Goal: Communication & Community: Answer question/provide support

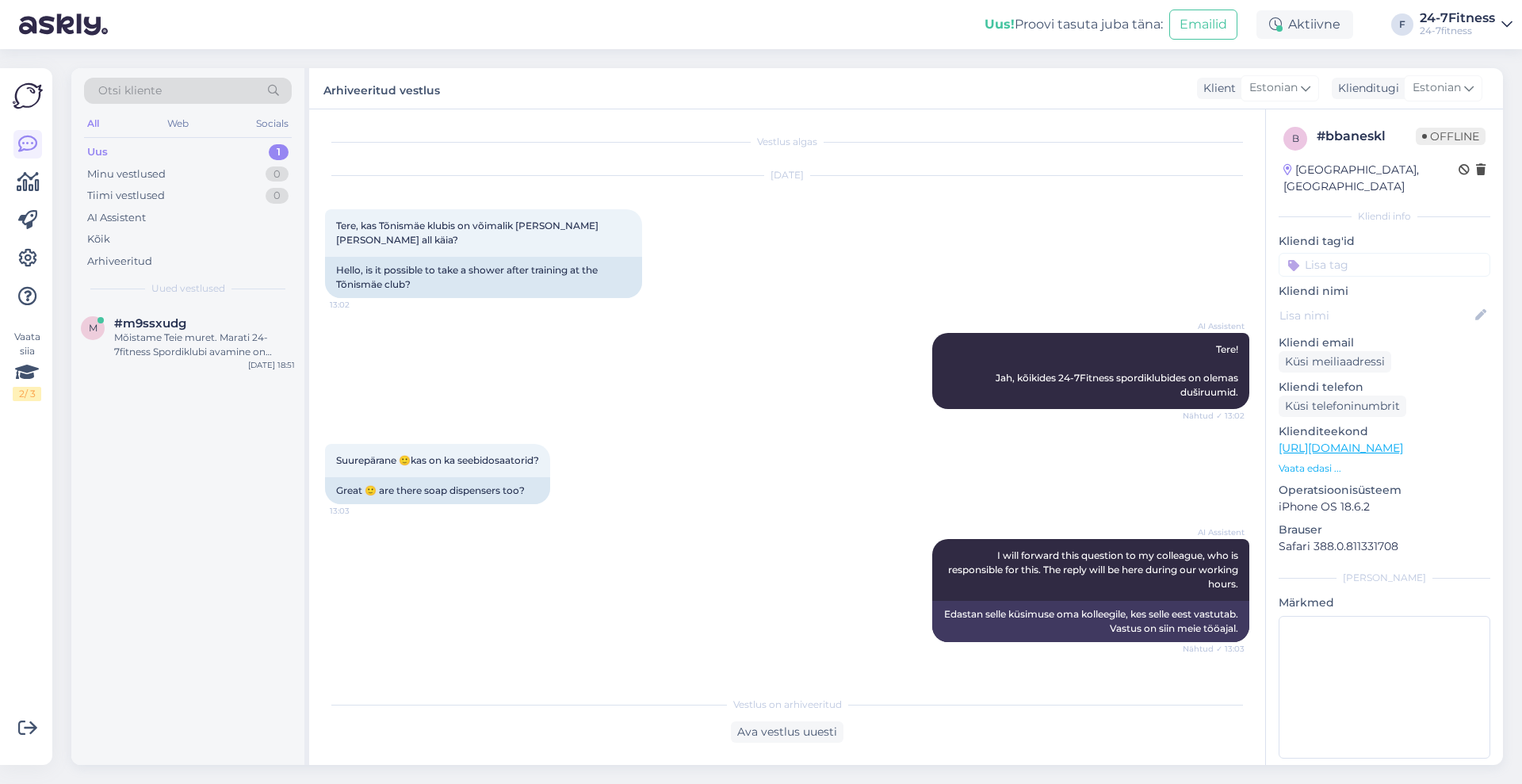
scroll to position [1331, 0]
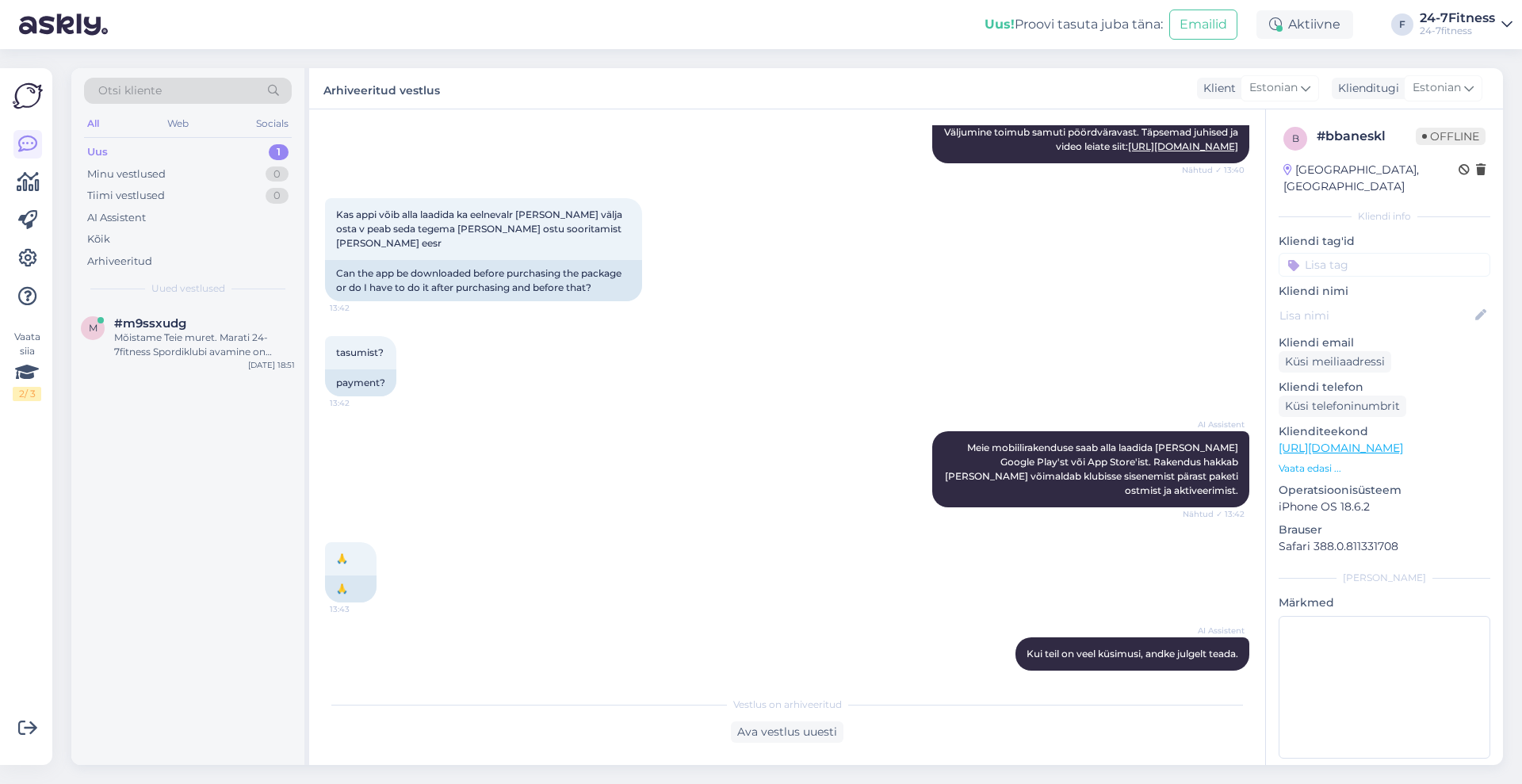
click at [116, 150] on div "Uus 1" at bounding box center [187, 152] width 208 height 22
click at [209, 352] on div "Mõistame Teie muret. Marati 24-7fitness Spordiklubi avamine on planeeritud sügi…" at bounding box center [204, 345] width 181 height 29
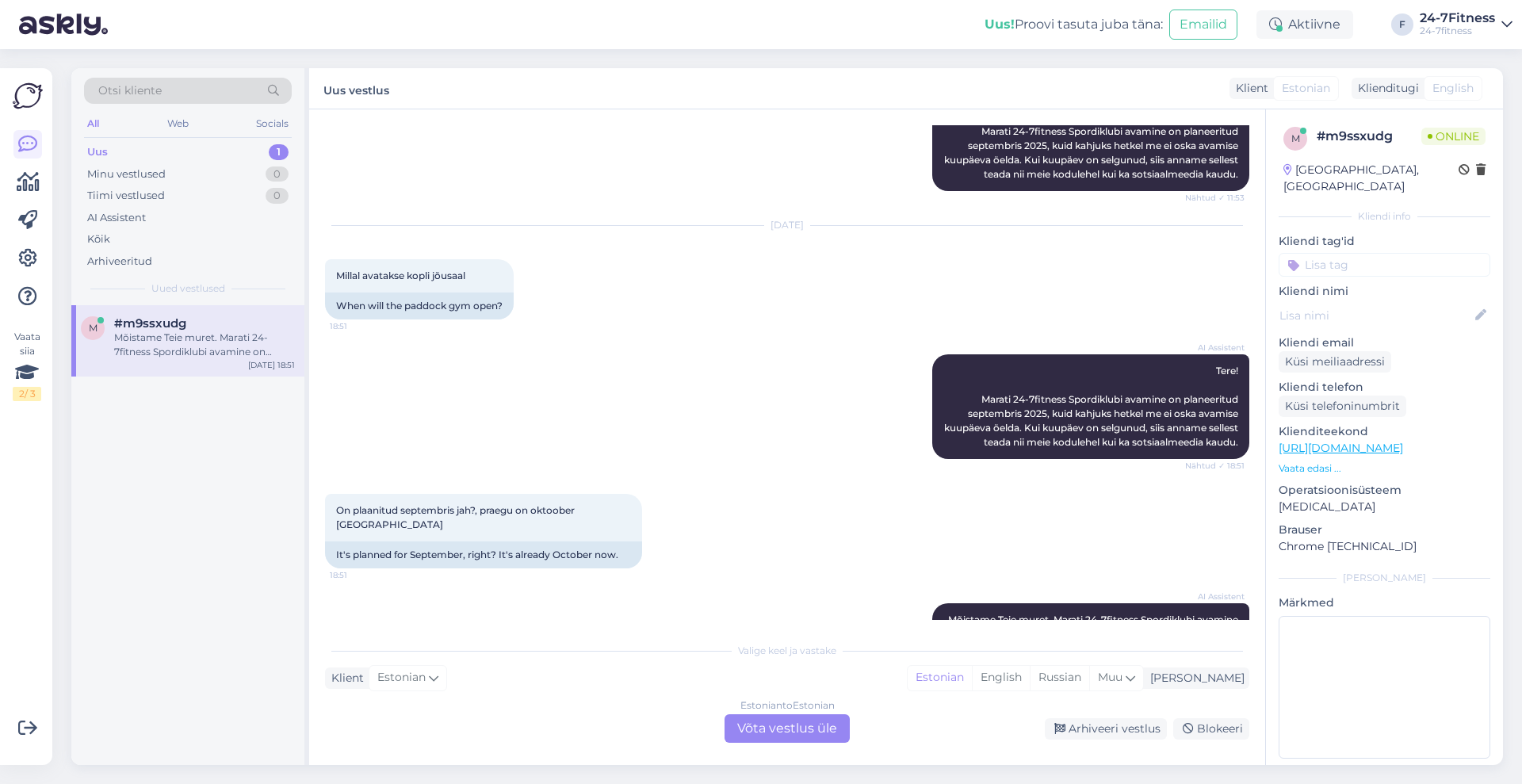
scroll to position [3581, 0]
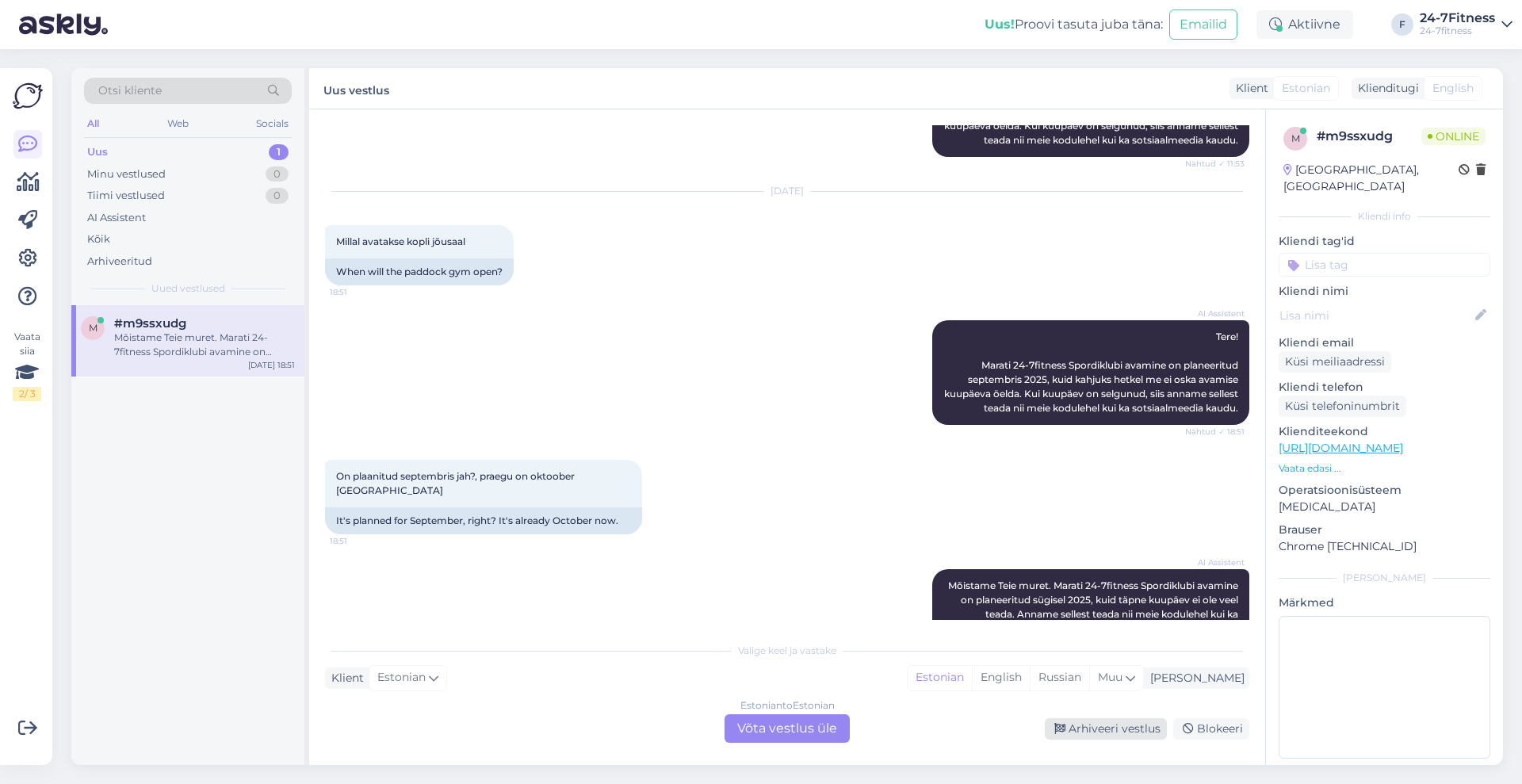
click at [1114, 722] on div "Arhiveeri vestlus" at bounding box center [1105, 728] width 122 height 21
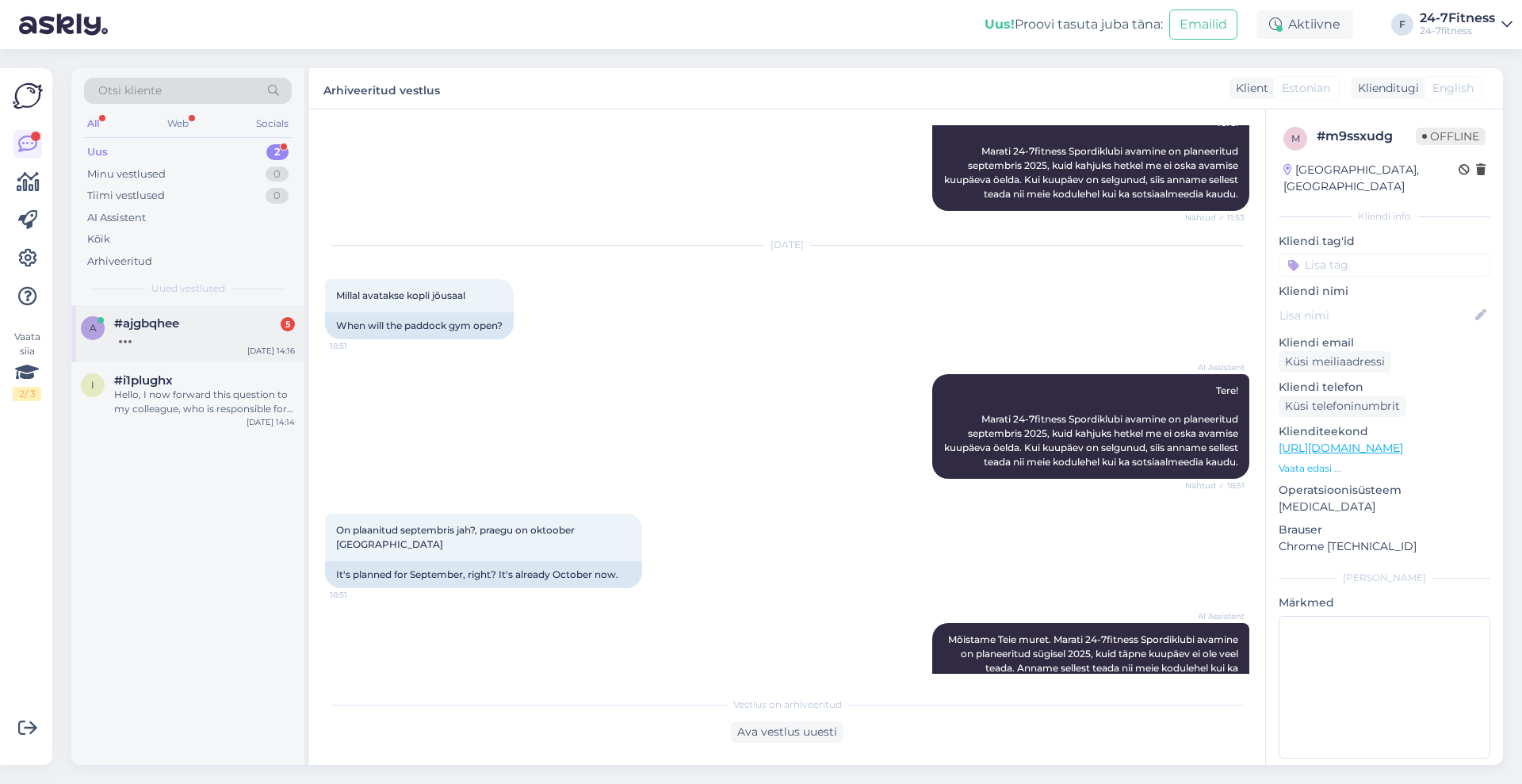
click at [267, 325] on div "#ajgbqhee 5" at bounding box center [204, 323] width 181 height 14
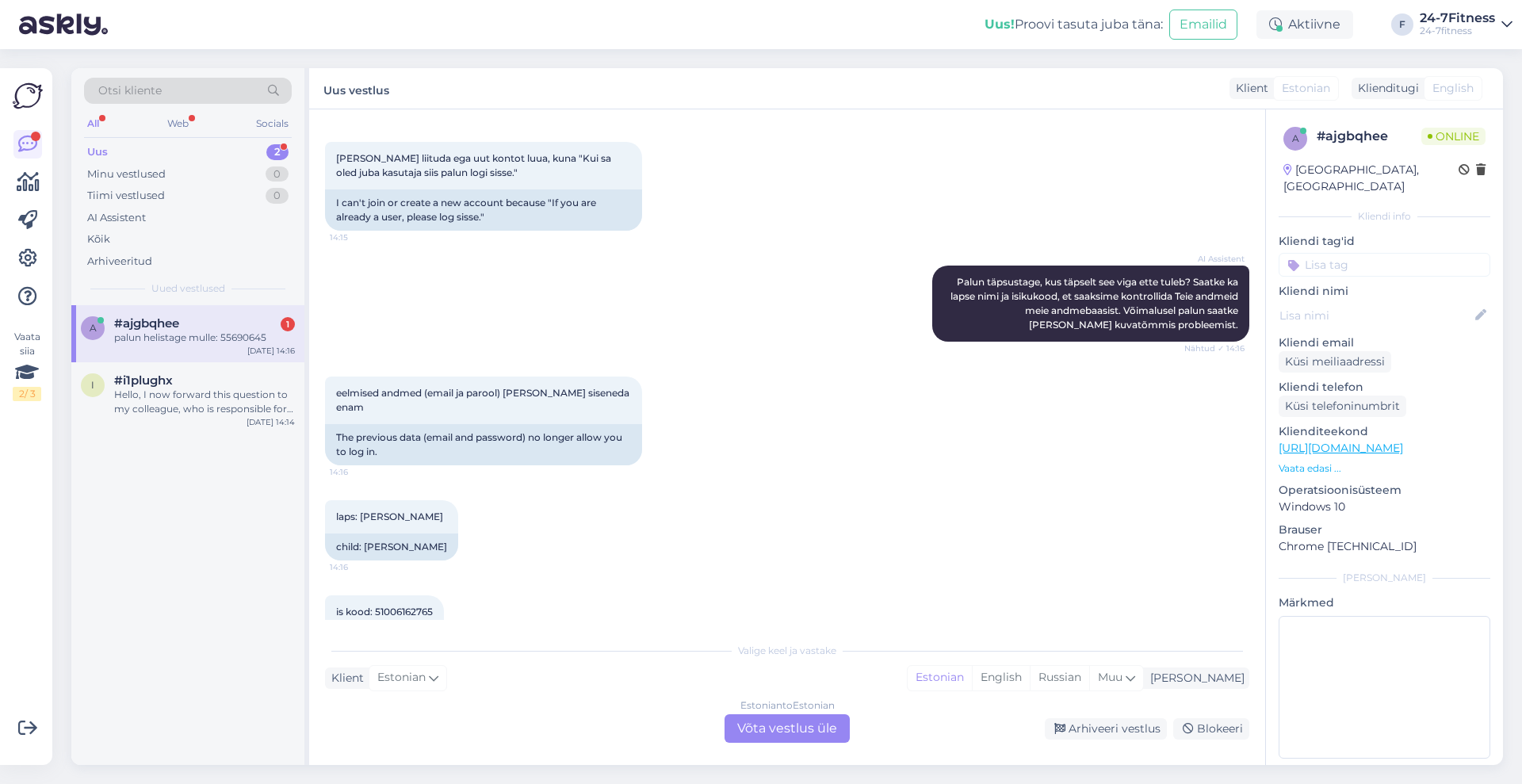
scroll to position [792, 0]
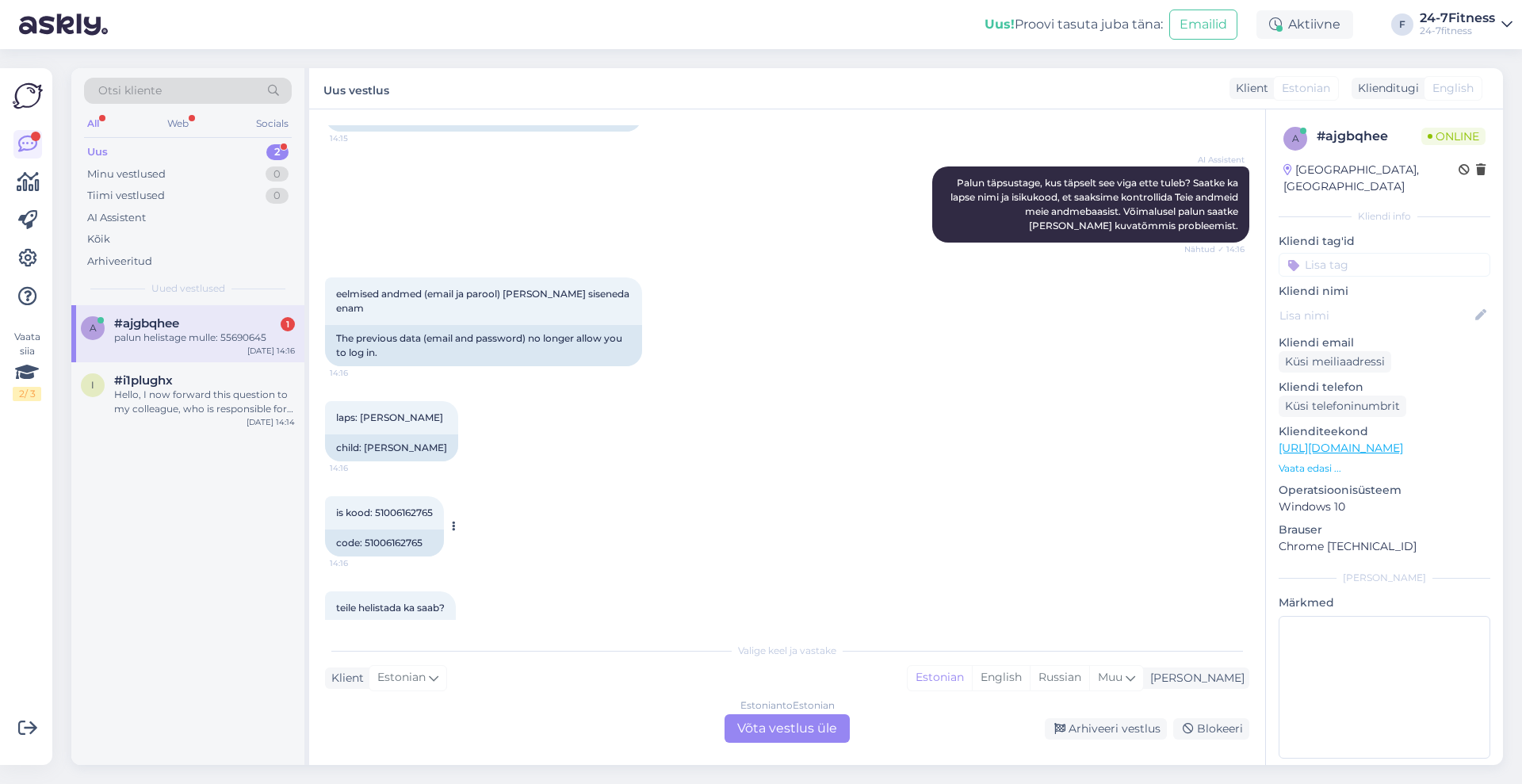
click at [412, 506] on span "is kood: 51006162765" at bounding box center [384, 512] width 97 height 12
copy div "51006162765 14:16"
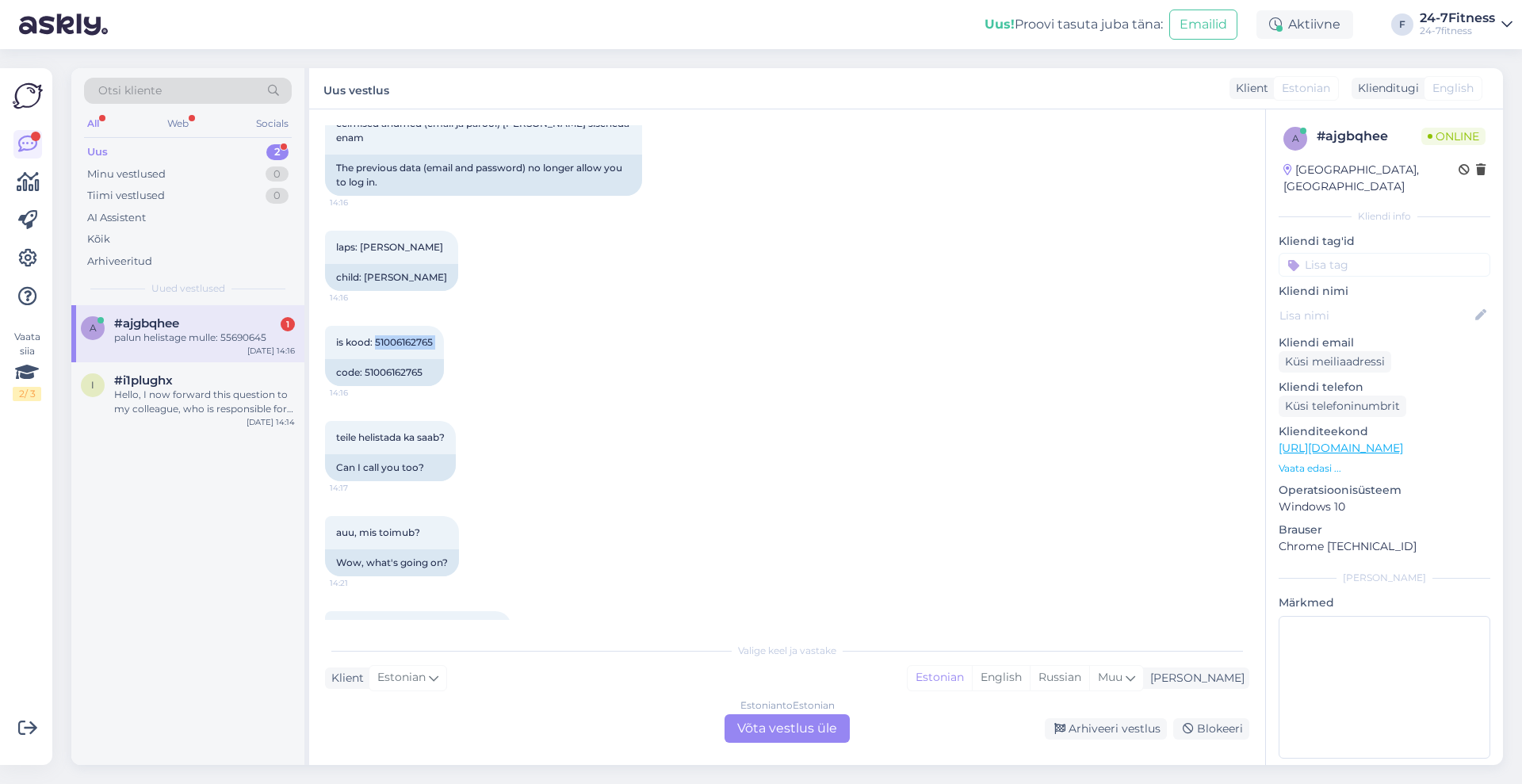
scroll to position [1018, 0]
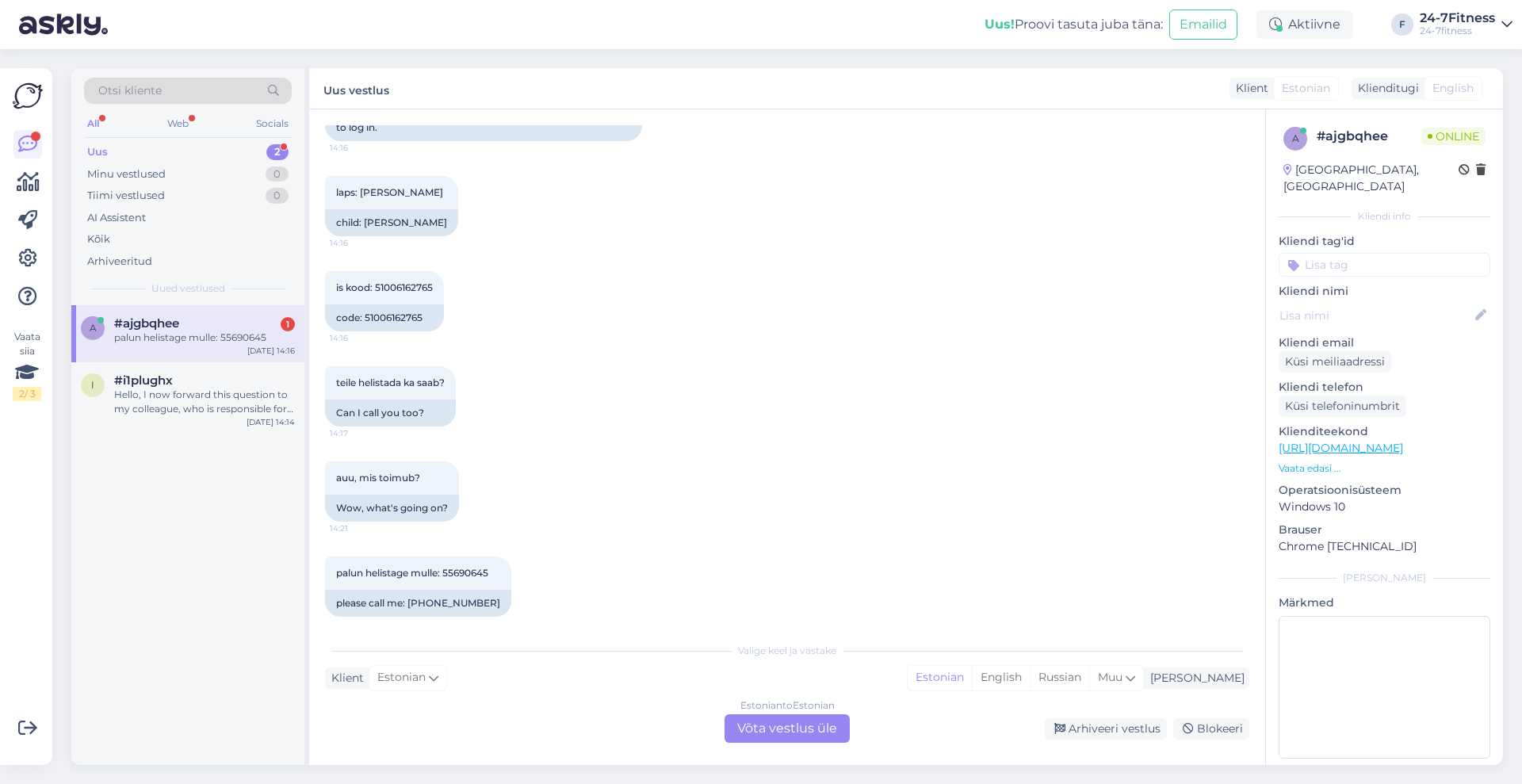
click at [767, 727] on div "Estonian to Estonian Võta vestlus üle" at bounding box center [787, 728] width 125 height 29
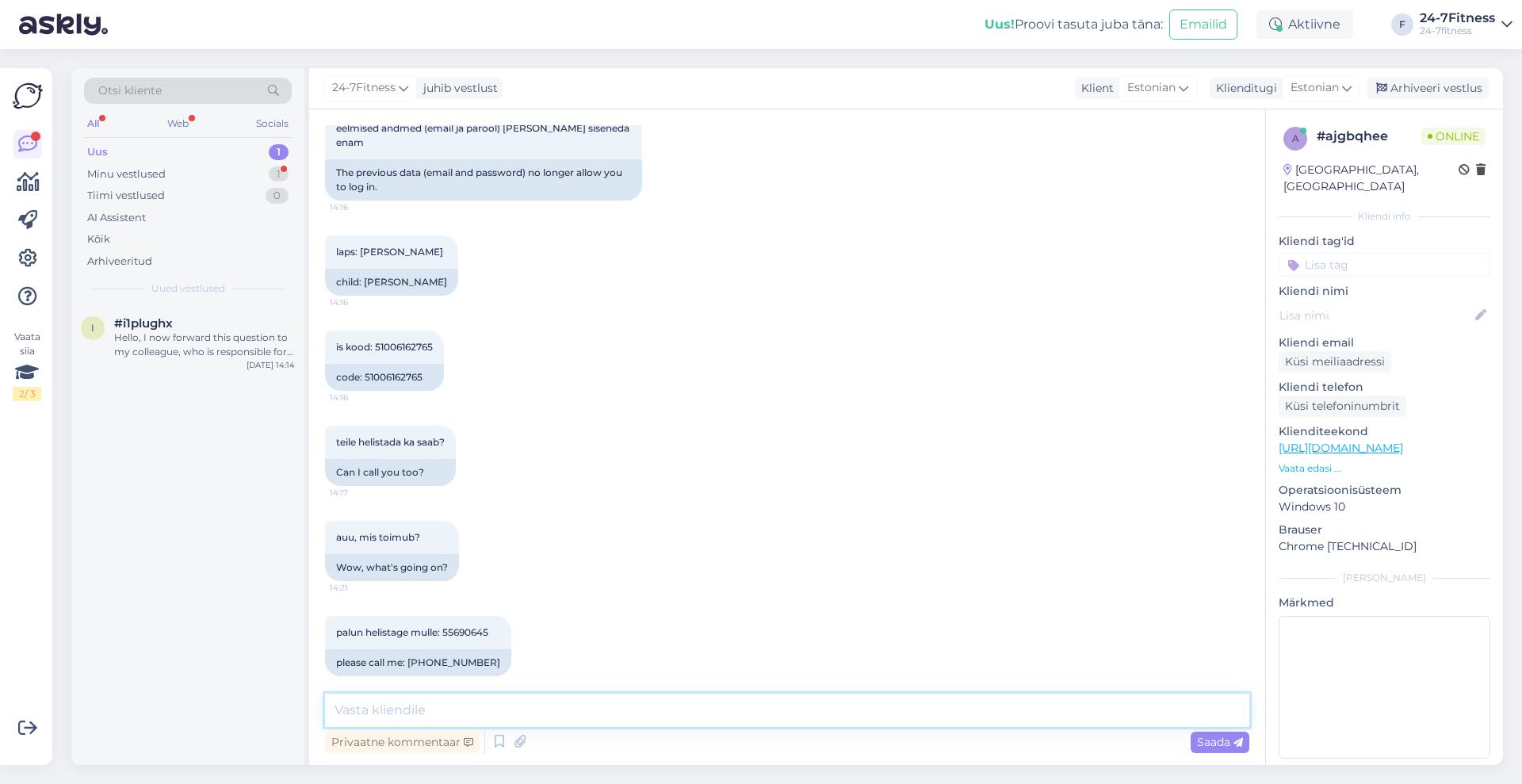
click at [705, 713] on textarea at bounding box center [787, 710] width 924 height 34
paste textarea "[EMAIL_ADDRESS][DOMAIN_NAME]"
type textarea "Tere! Näeme, et [PERSON_NAME] konto meie süsteemis on seotud e-mailiga [EMAIL_A…"
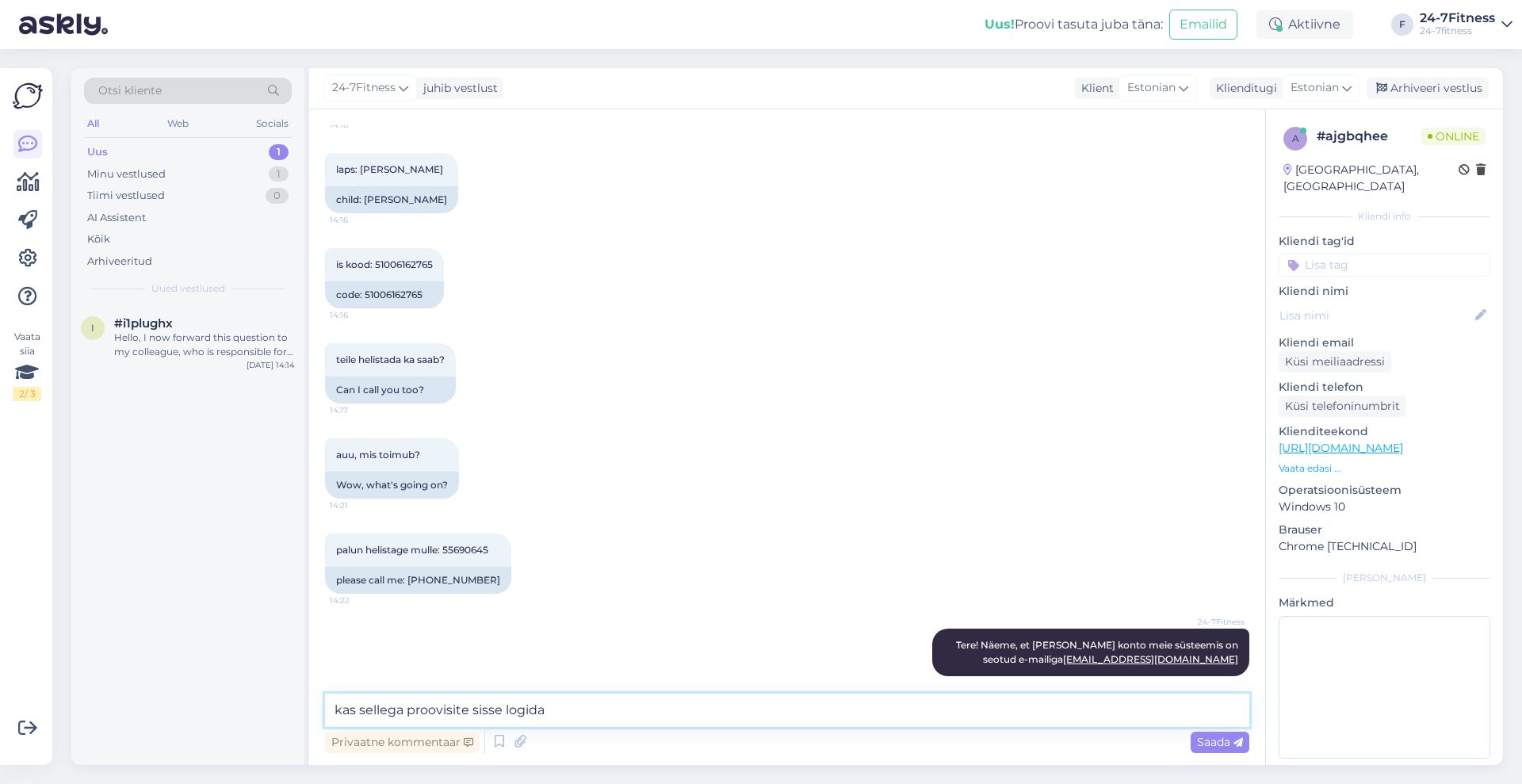
type textarea "kas sellega proovisite sisse logida?"
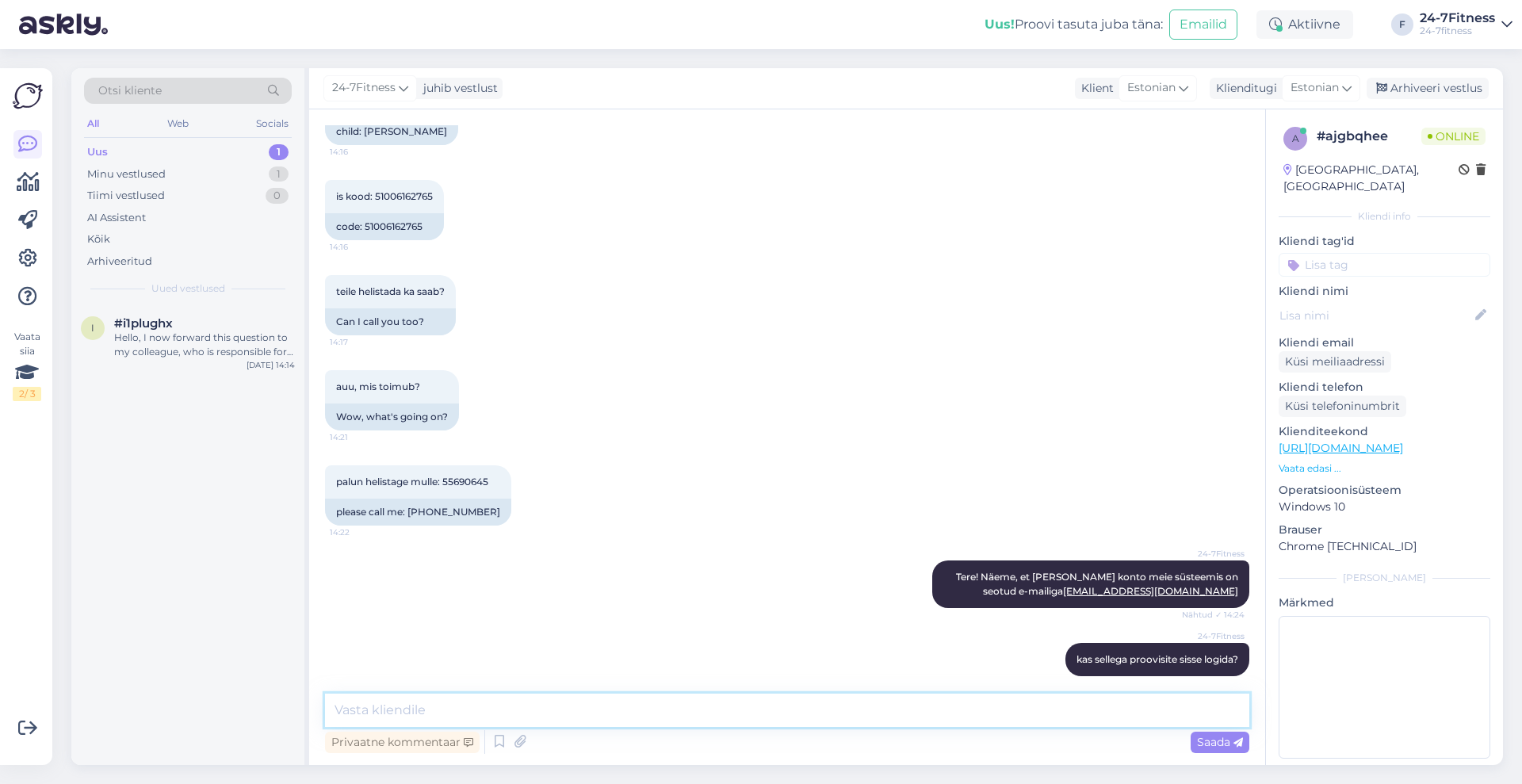
click at [840, 717] on textarea at bounding box center [787, 710] width 924 height 34
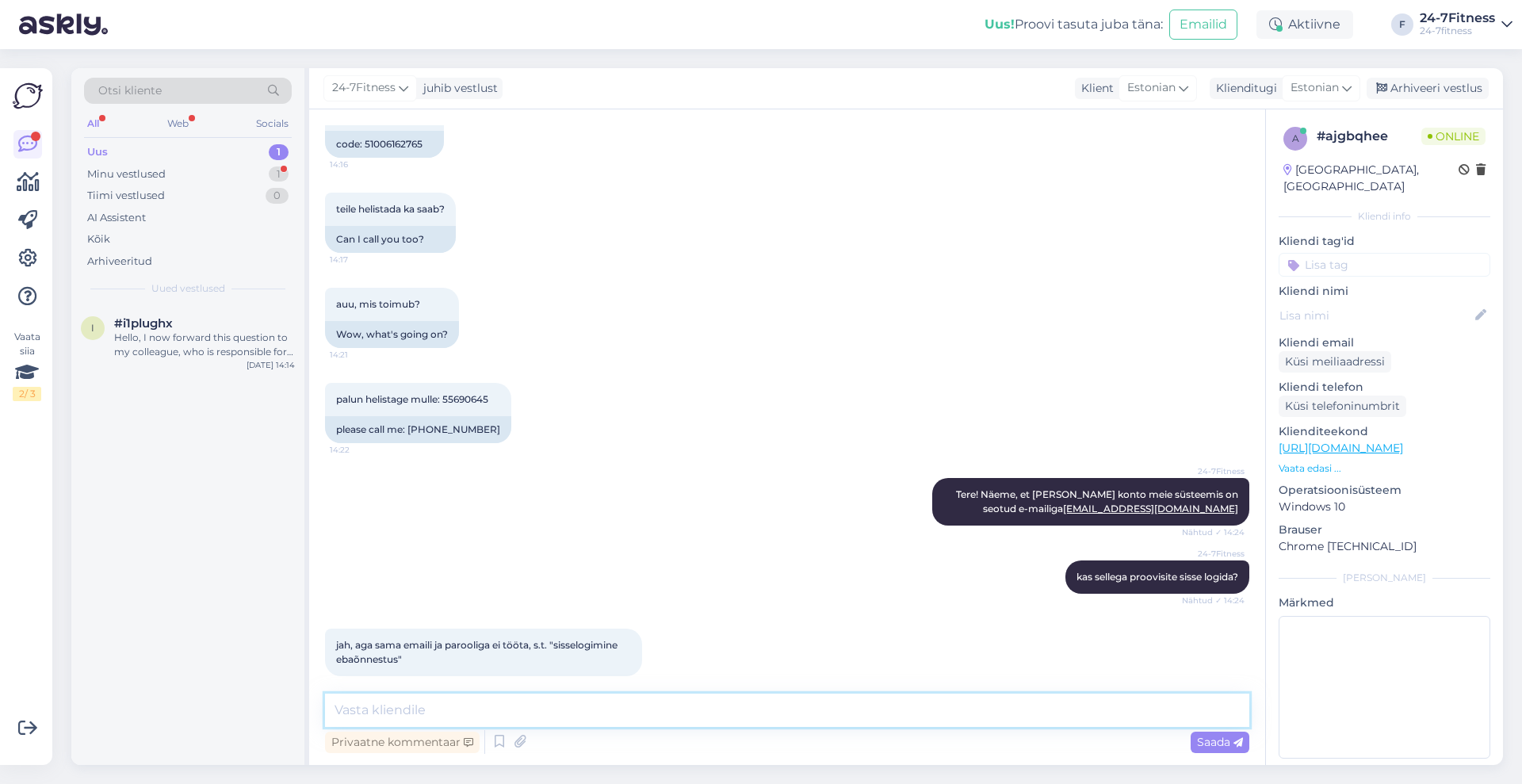
click at [599, 712] on textarea at bounding box center [787, 710] width 924 height 34
click at [607, 711] on textarea "kas te soovite, et muudaksime kontol ära [PERSON_NAME] e-maili aadressi?" at bounding box center [787, 710] width 924 height 34
click at [634, 712] on textarea "kas te soovite, et muudaksime kontol ära Joonase e-maili aadressi?" at bounding box center [787, 710] width 924 height 34
click at [634, 711] on textarea "kas te soovite, et muudaksime kontol ära Joonase e-maili aadressi?" at bounding box center [787, 710] width 924 height 34
click at [537, 703] on textarea "kas te soovite, et muudaksime kontol ära e-maili aadressi?" at bounding box center [787, 710] width 924 height 34
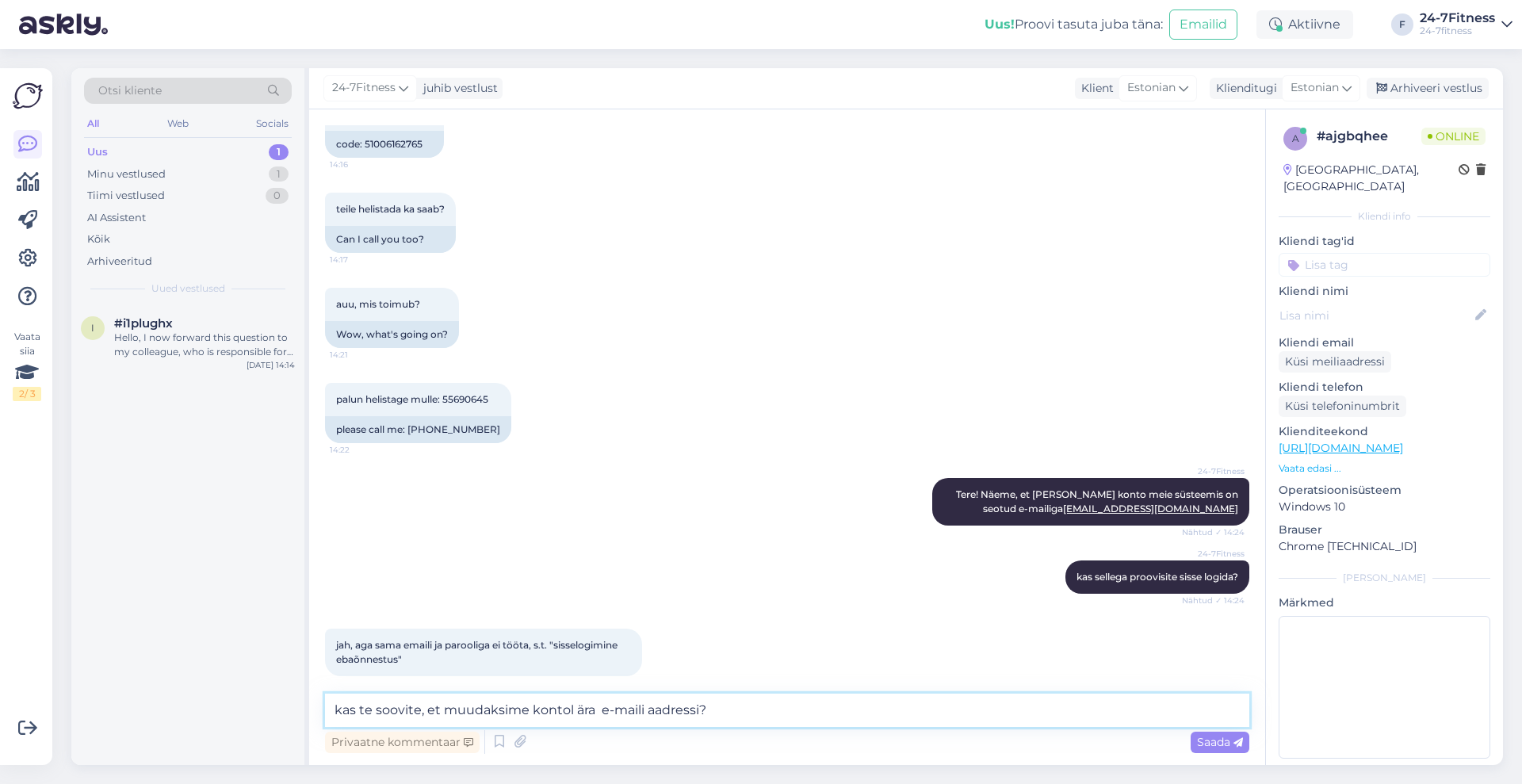
click at [531, 701] on textarea "kas te soovite, et muudaksime kontol ära e-maili aadressi?" at bounding box center [787, 710] width 924 height 34
paste textarea "Joonase"
click at [658, 706] on textarea "kas te soovite, et muudaksime Joonase kontol ära e-maili aadressi?" at bounding box center [787, 710] width 924 height 34
type textarea "kas te soovite, et muudaksime Joonase kontol ära e-maili aadressi?"
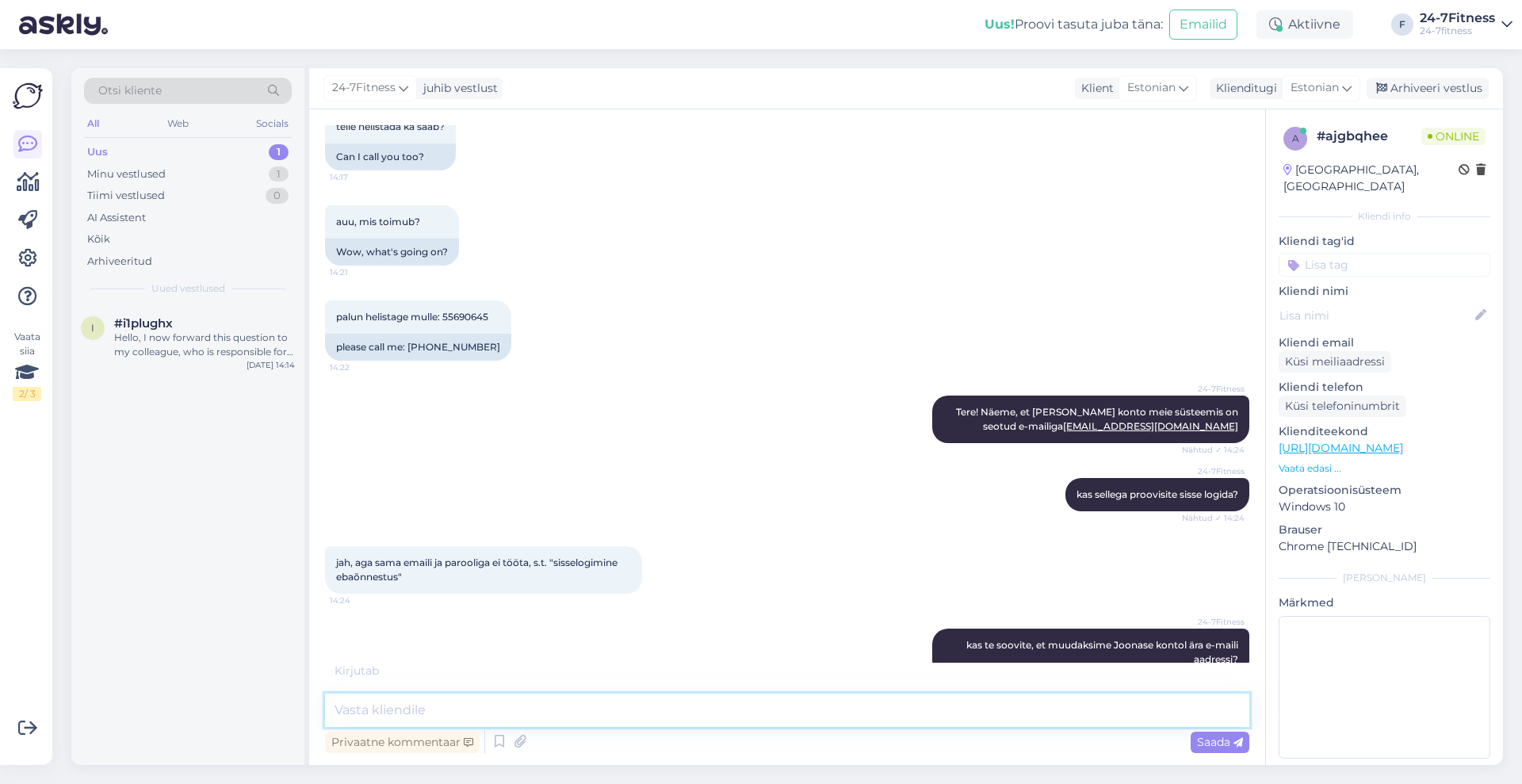
click at [781, 706] on textarea at bounding box center [787, 710] width 924 height 34
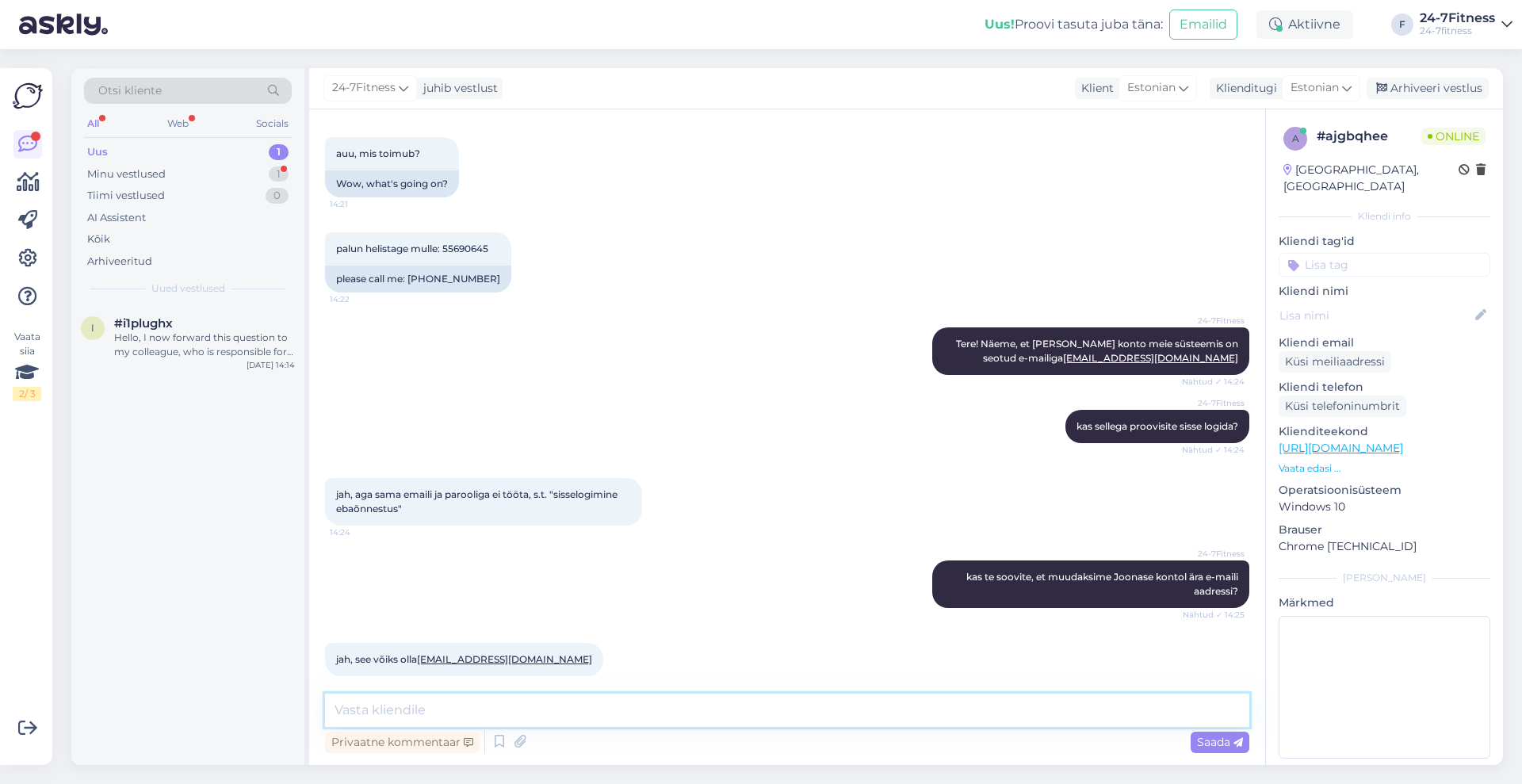
scroll to position [1358, 0]
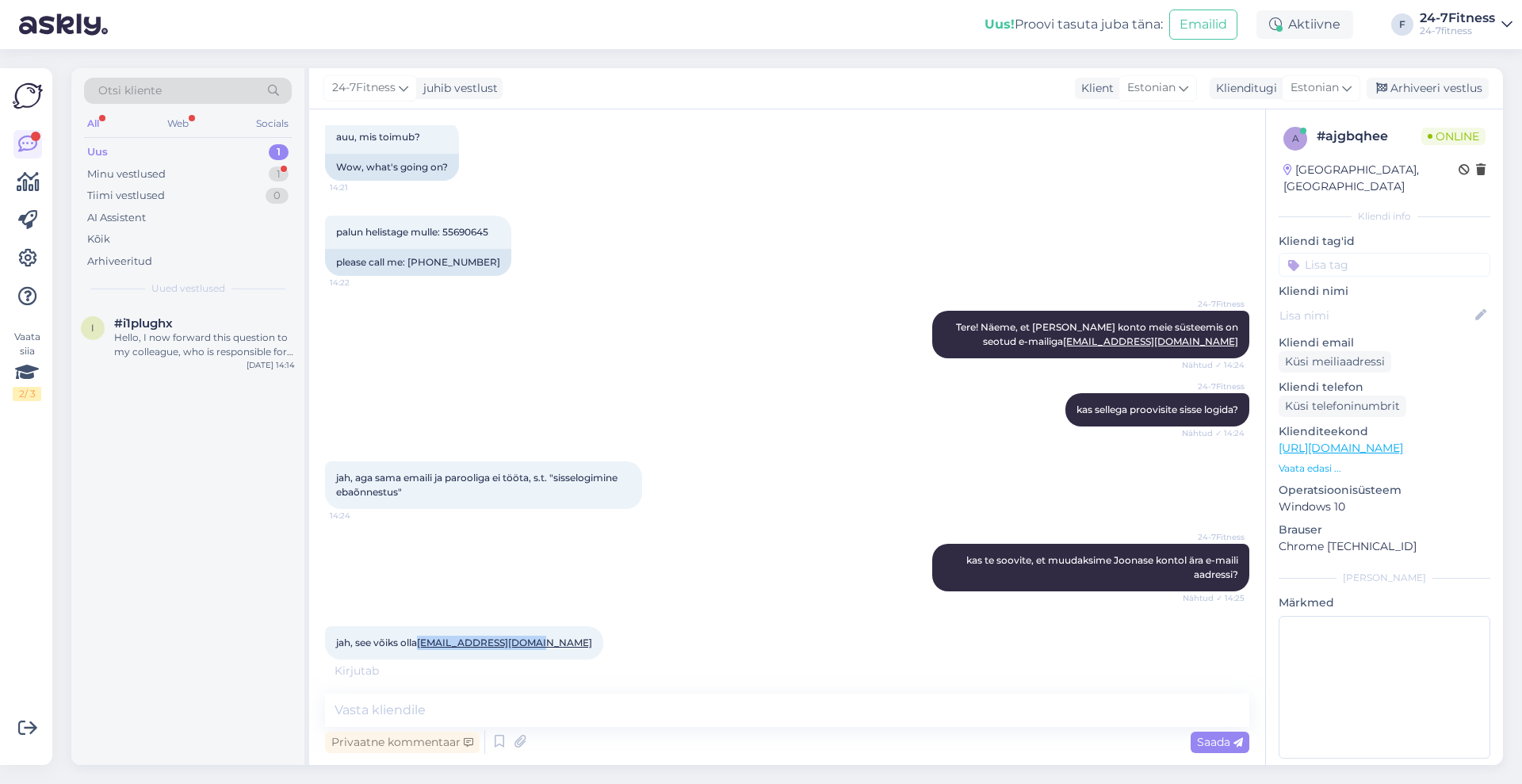
drag, startPoint x: 545, startPoint y: 630, endPoint x: 421, endPoint y: 620, distance: 124.4
click at [421, 626] on div "jah, see võiks olla [EMAIL_ADDRESS][DOMAIN_NAME] 14:26" at bounding box center [464, 643] width 278 height 34
copy link "[EMAIL_ADDRESS][DOMAIN_NAME]"
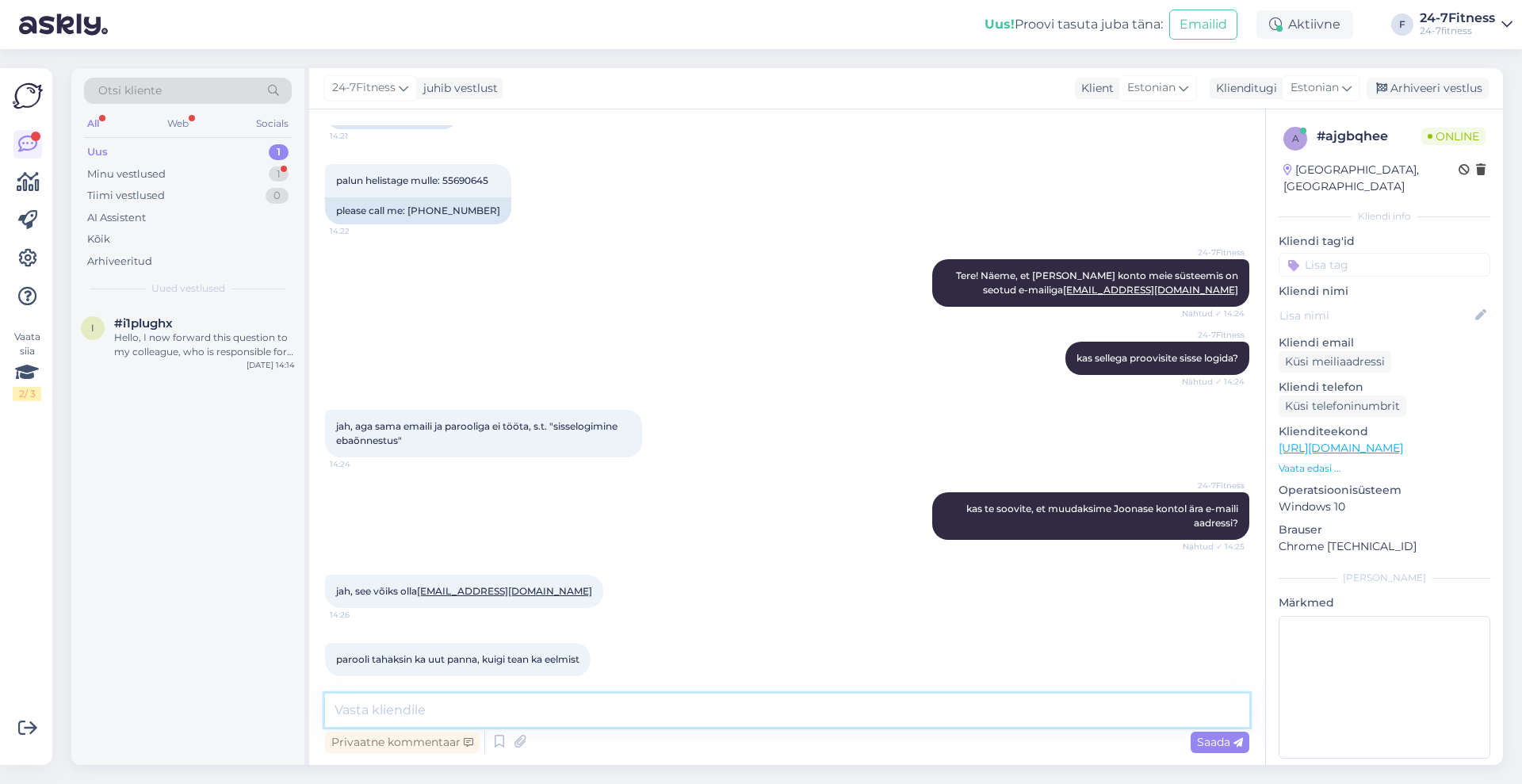
click at [754, 711] on textarea at bounding box center [787, 710] width 924 height 34
paste textarea "Parooli taastamiseks minge meie kodulehele ning vajutage sisselogimise alas "Un…"
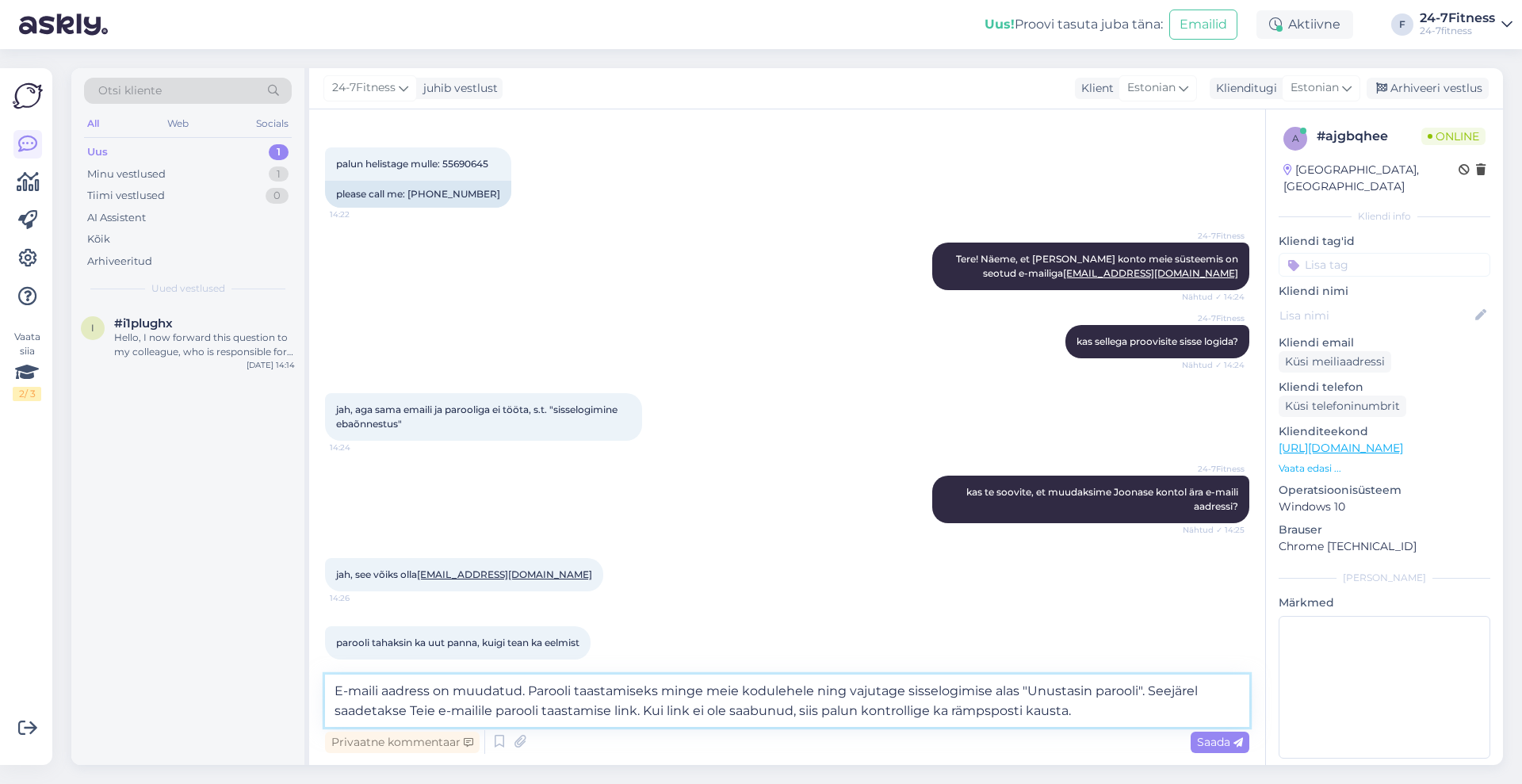
click at [1141, 693] on textarea "E-maili aadress on muudatud. Parooli taastamiseks minge meie kodulehele ning va…" at bounding box center [787, 700] width 924 height 52
click at [832, 693] on textarea "E-maili aadress on muudatud. Parooli taastamiseks minge meie kodulehele ning va…" at bounding box center [787, 700] width 924 height 52
click at [1115, 695] on textarea "E-maili aadress on muudatud. Parooli taastamiseks minge meie kodulehele, vajuta…" at bounding box center [787, 700] width 924 height 52
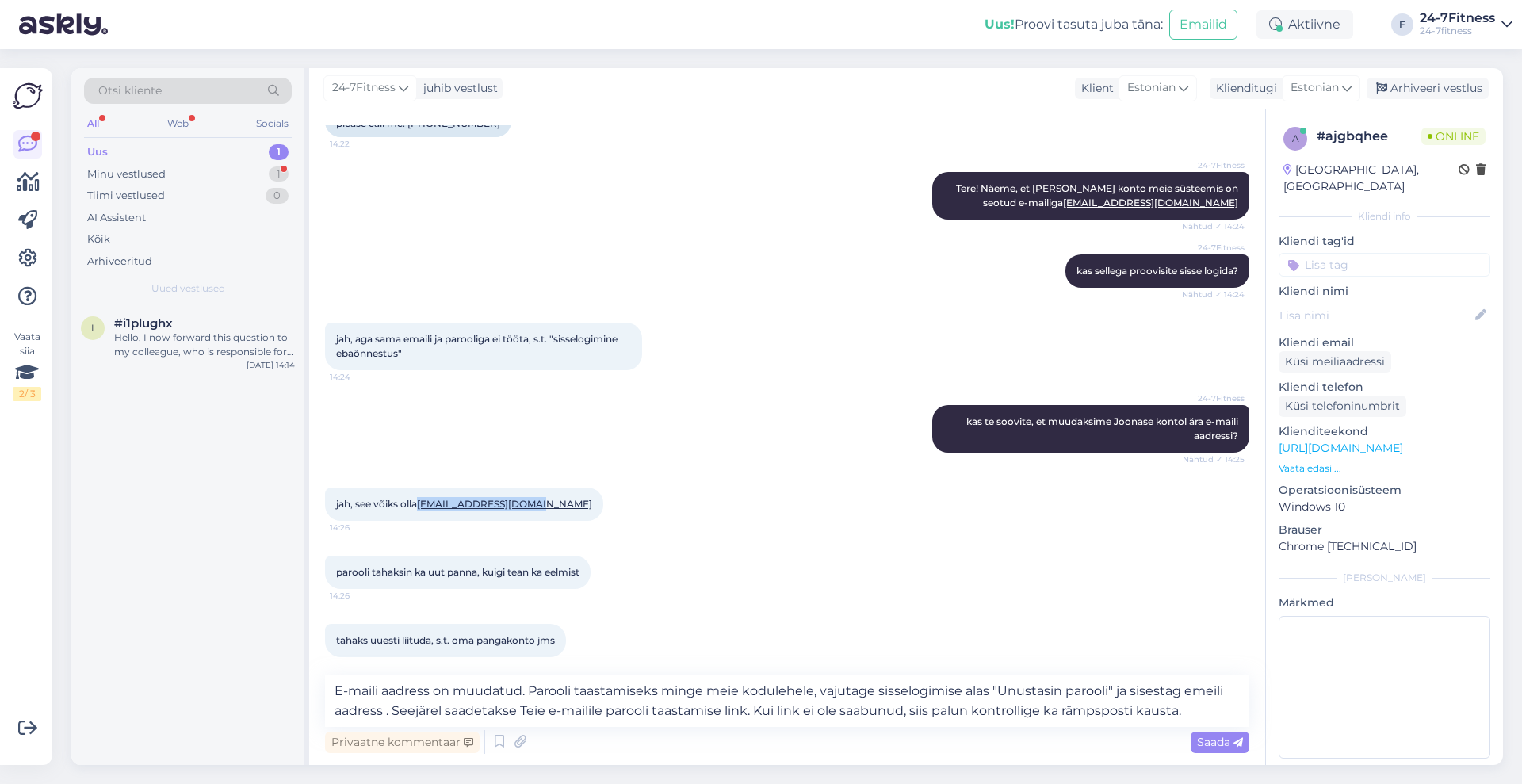
drag, startPoint x: 547, startPoint y: 555, endPoint x: 421, endPoint y: 494, distance: 140.0
click at [421, 494] on div "jah, see võiks olla [EMAIL_ADDRESS][DOMAIN_NAME] 14:26" at bounding box center [464, 504] width 278 height 34
copy link "[EMAIL_ADDRESS][DOMAIN_NAME]"
click at [1193, 691] on textarea "E-maili aadress on muudatud. Parooli taastamiseks minge meie kodulehele, vajuta…" at bounding box center [787, 700] width 924 height 52
click at [387, 707] on textarea "E-maili aadress on muudatud. Parooli taastamiseks minge meie kodulehele, vajuta…" at bounding box center [787, 700] width 924 height 52
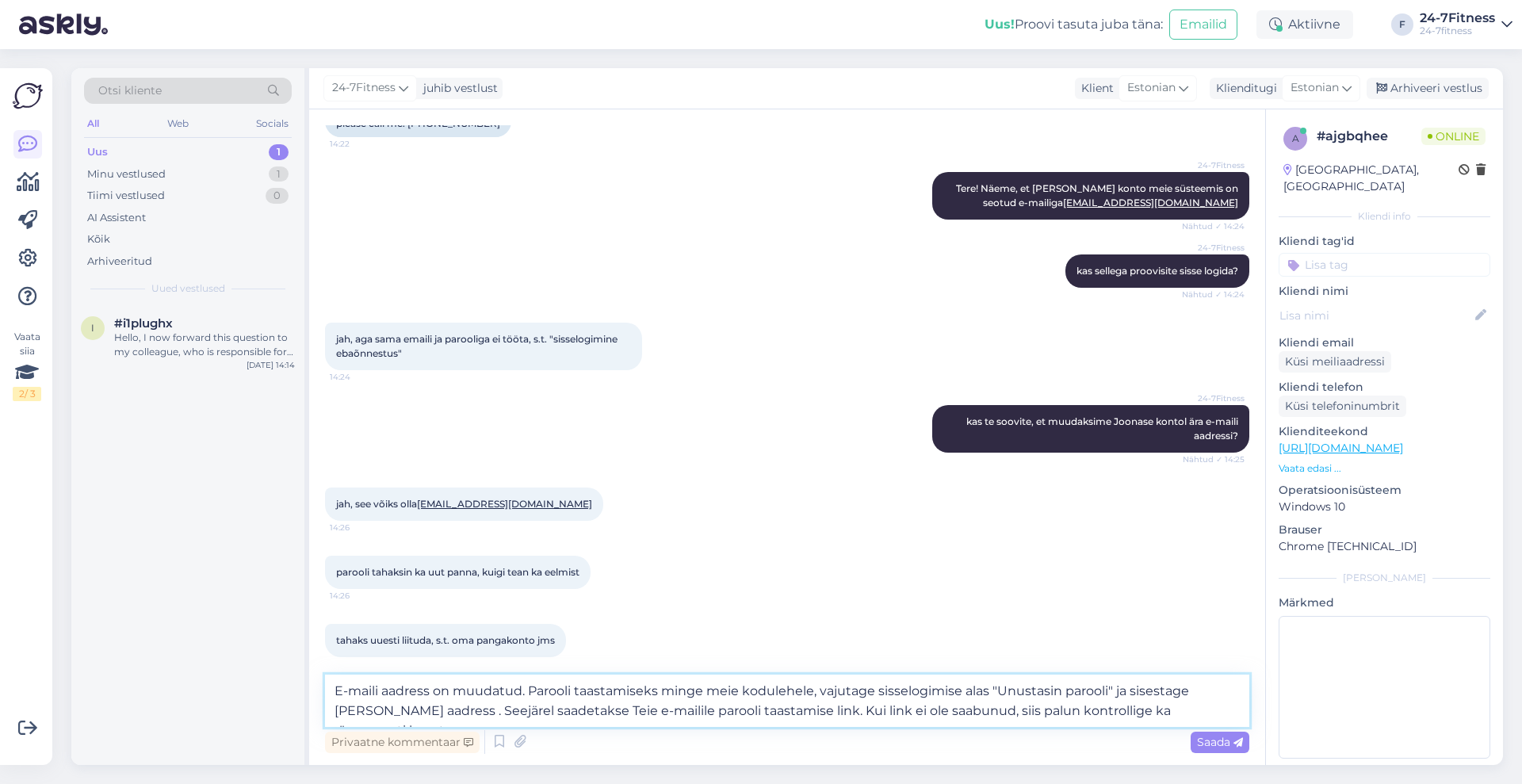
paste textarea "[EMAIL_ADDRESS][DOMAIN_NAME]"
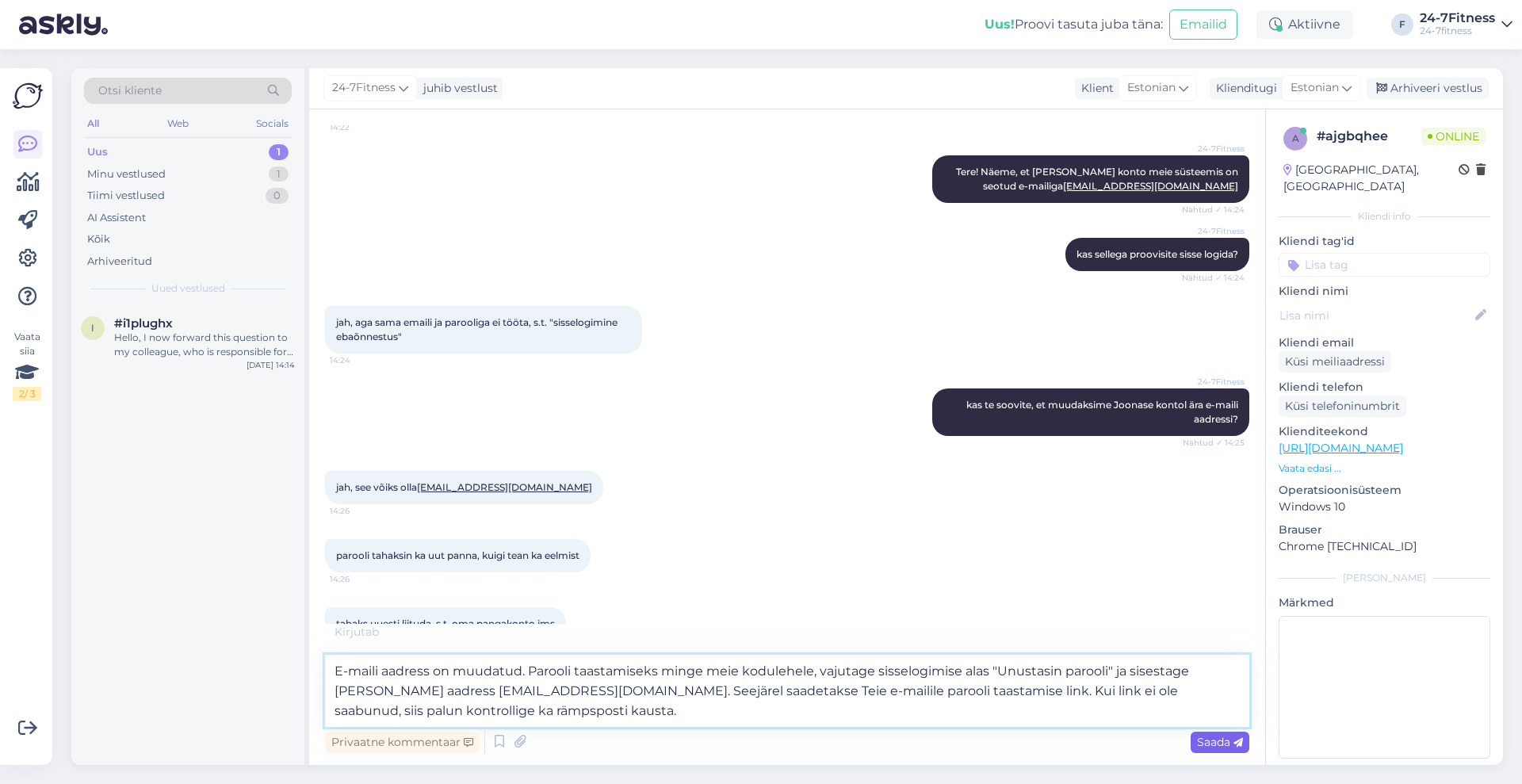
type textarea "E-maili aadress on muudatud. Parooli taastamiseks minge meie kodulehele, vajuta…"
click at [1210, 737] on span "Saada" at bounding box center [1220, 741] width 46 height 14
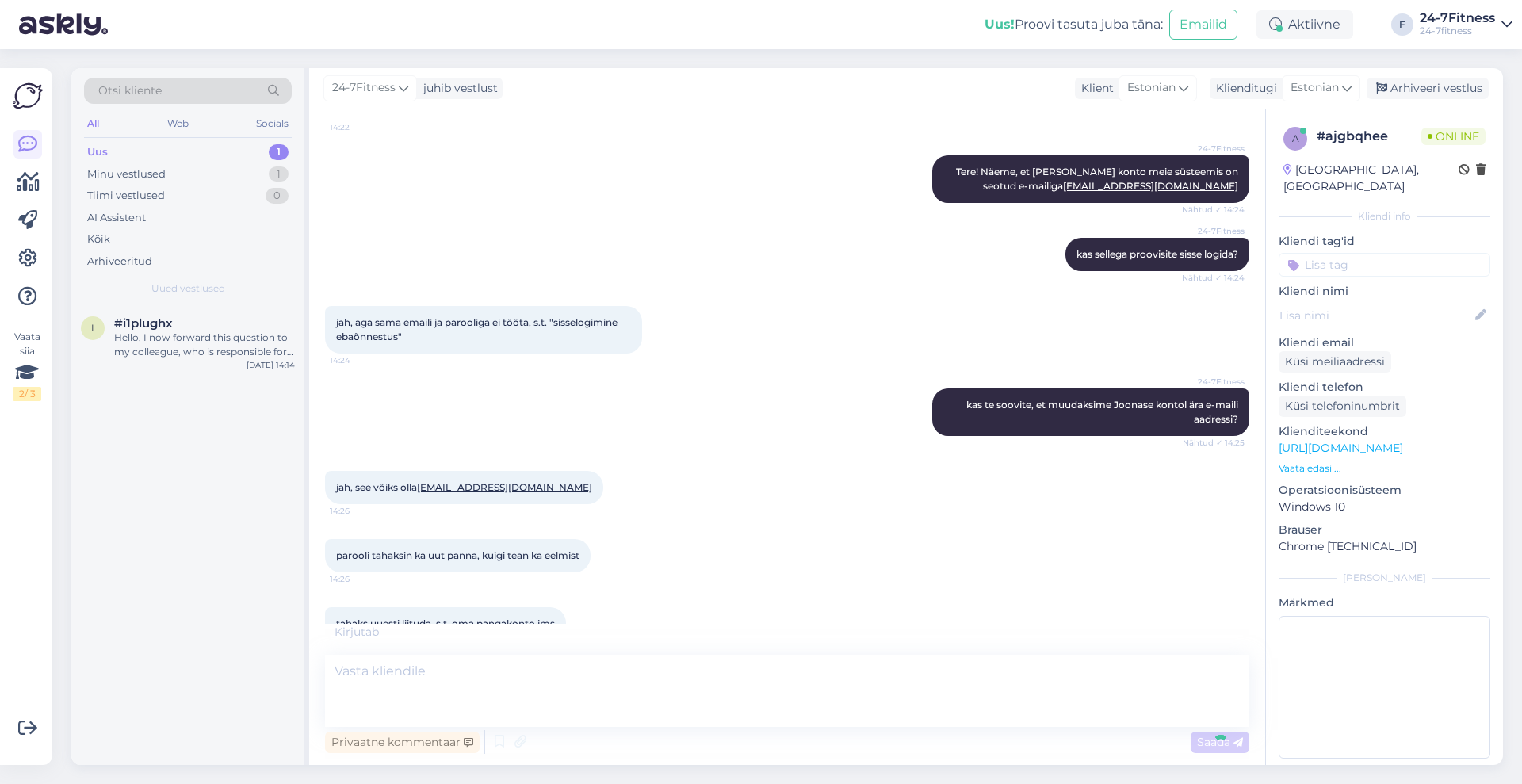
scroll to position [1617, 0]
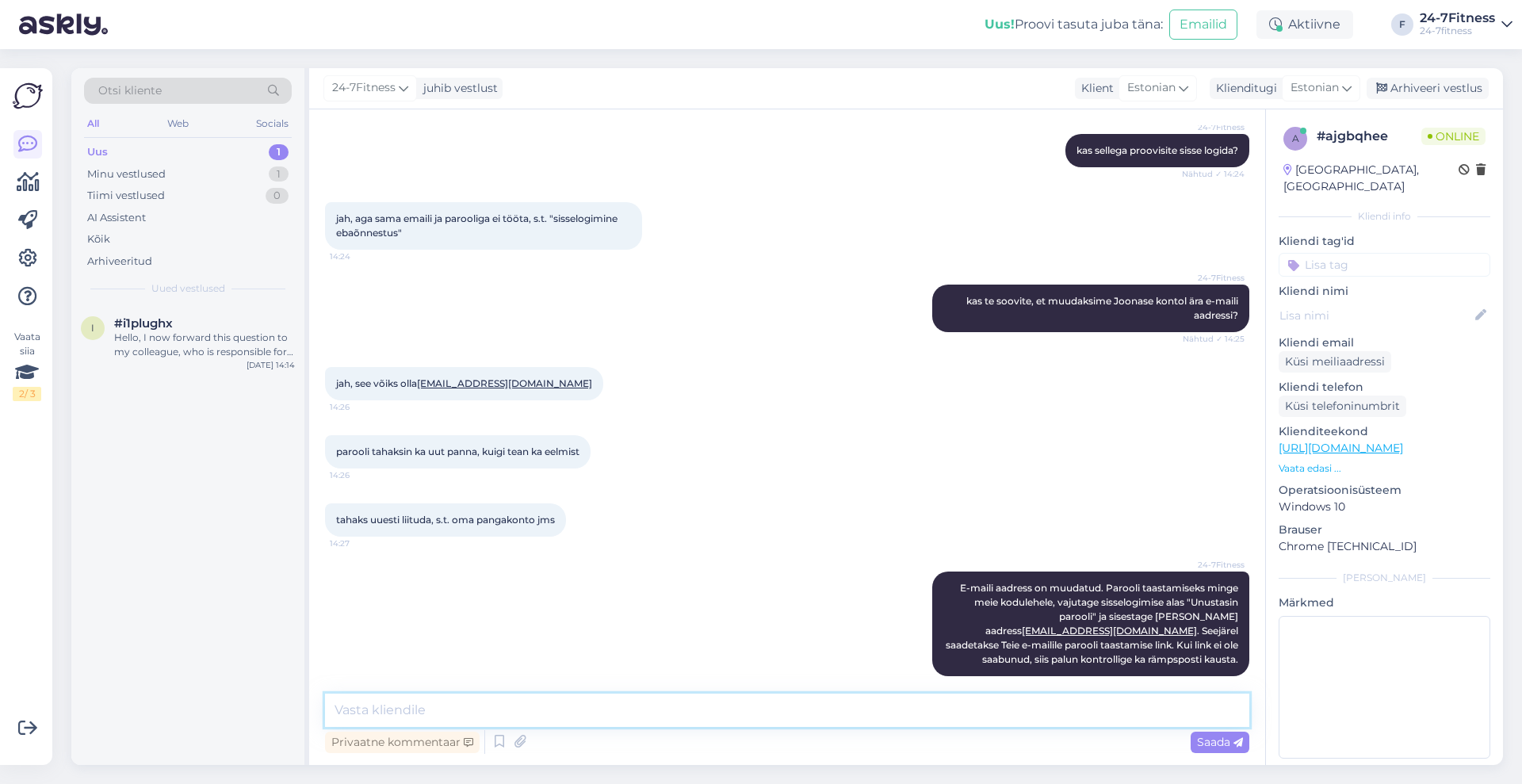
click at [596, 698] on textarea at bounding box center [787, 710] width 924 height 34
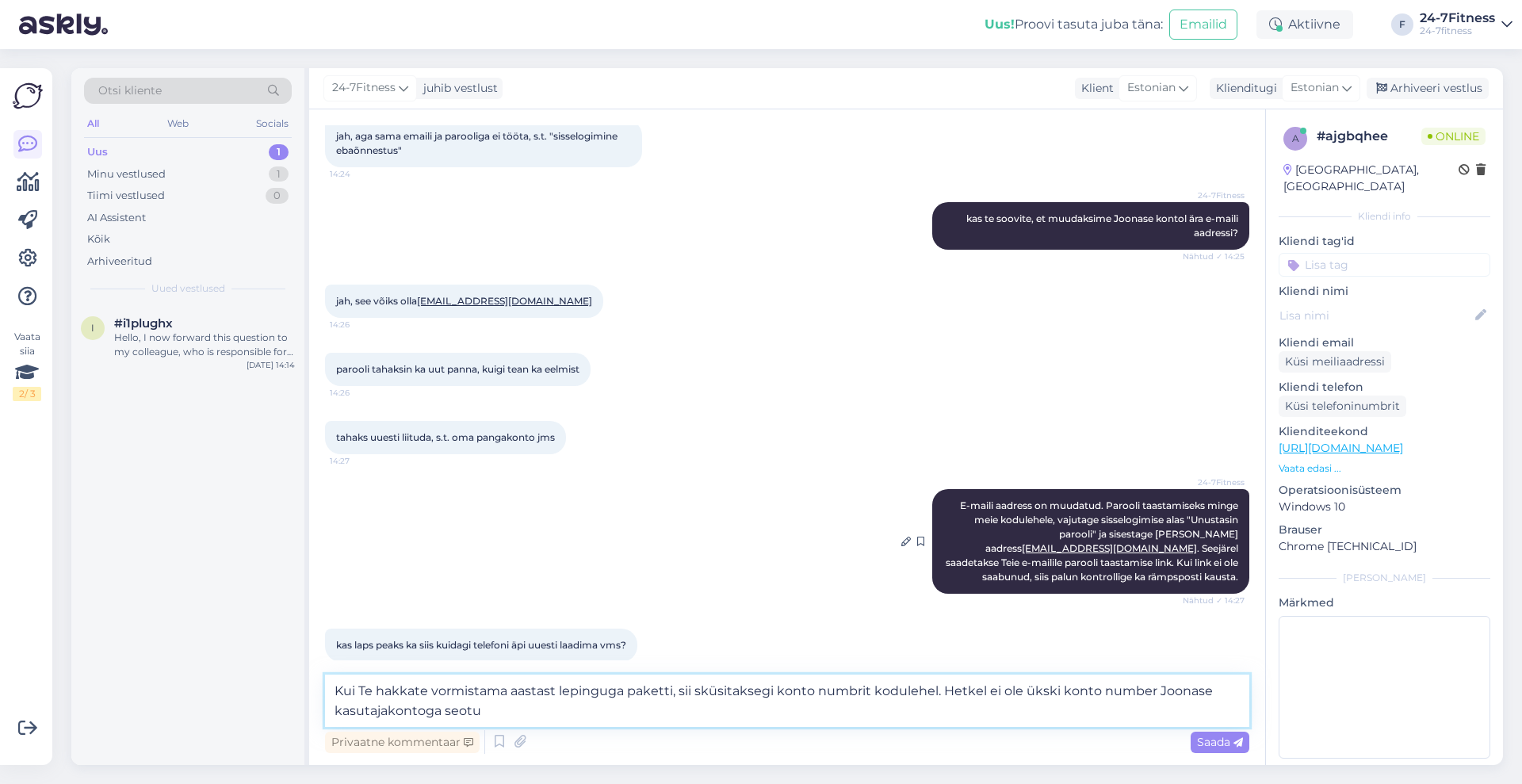
type textarea "Kui Te hakkate vormistama aastast lepinguga paketti, sii sküsitaksegi konto num…"
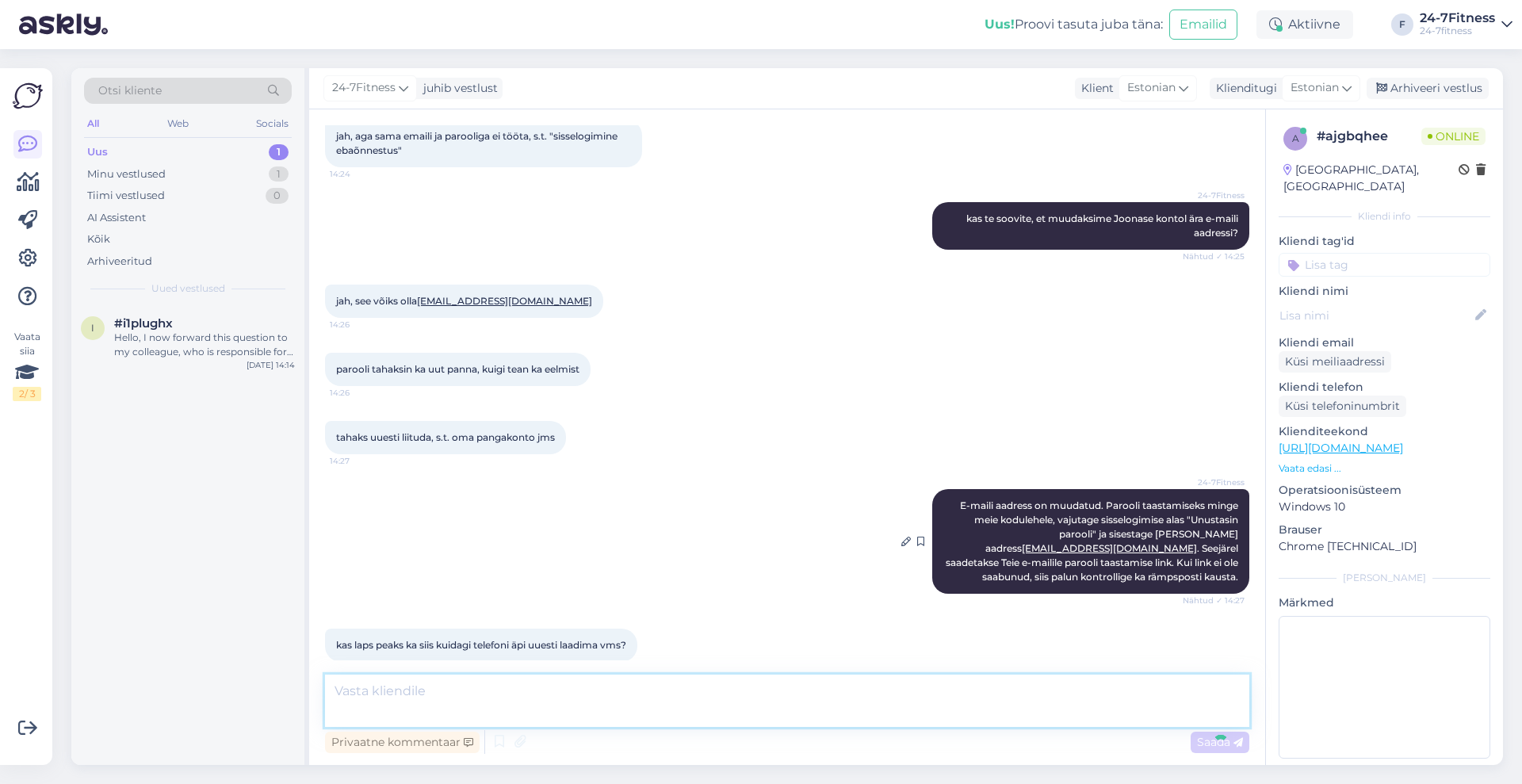
scroll to position [1796, 0]
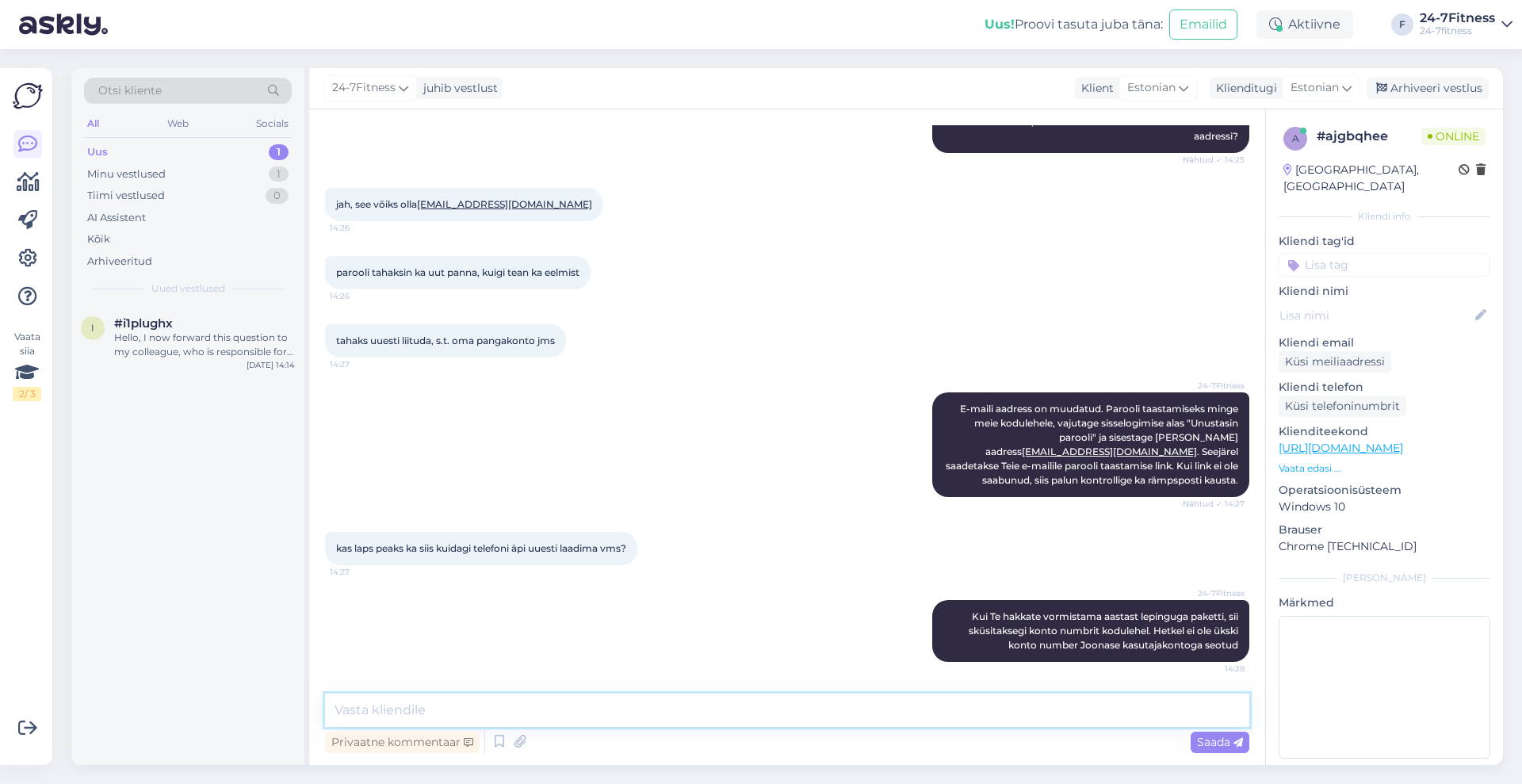
click at [583, 699] on textarea at bounding box center [787, 710] width 924 height 34
type textarea "äppi ei pea uuesti laadima, kuid sisse peab logima teise e-maili aadressi ja pa…"
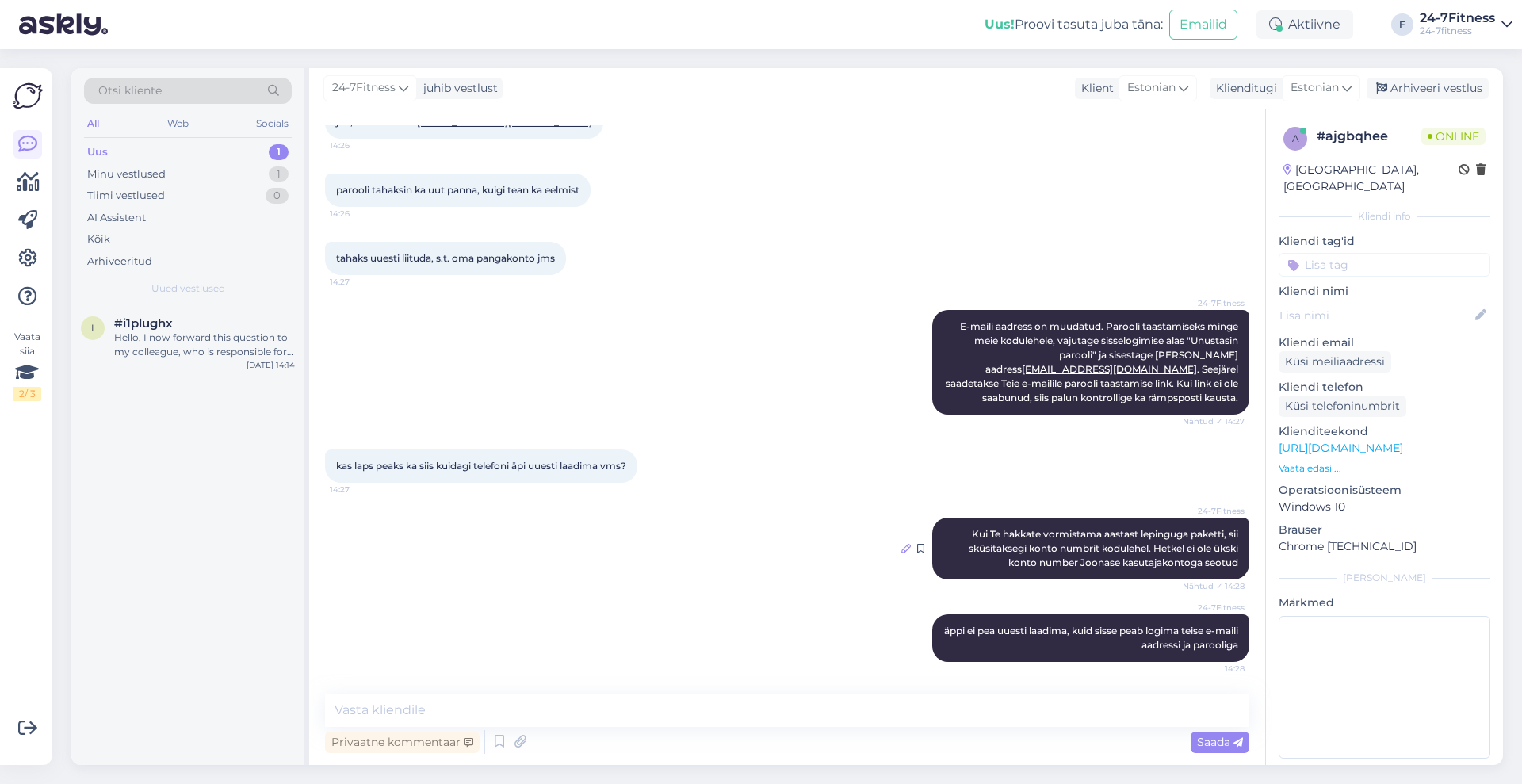
click at [902, 547] on icon at bounding box center [906, 548] width 9 height 9
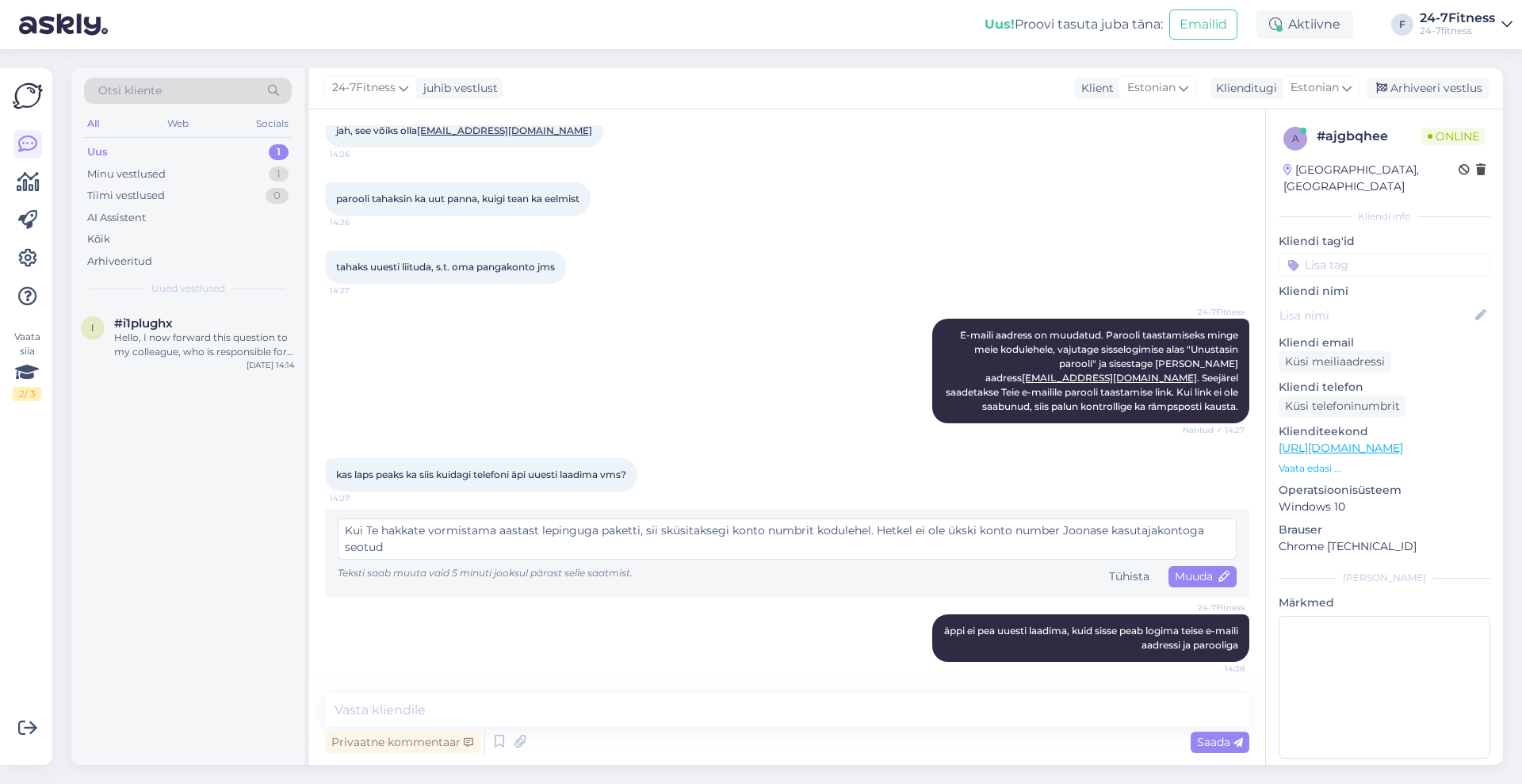
click at [660, 530] on textarea "Kui Te hakkate vormistama aastast lepinguga paketti, sii sküsitaksegi konto num…" at bounding box center [787, 539] width 899 height 41
type textarea "Kui Te hakkate vormistama aastast lepinguga paketti, siis küsitaksegi konto num…"
click at [1193, 580] on span "Muuda" at bounding box center [1203, 575] width 56 height 14
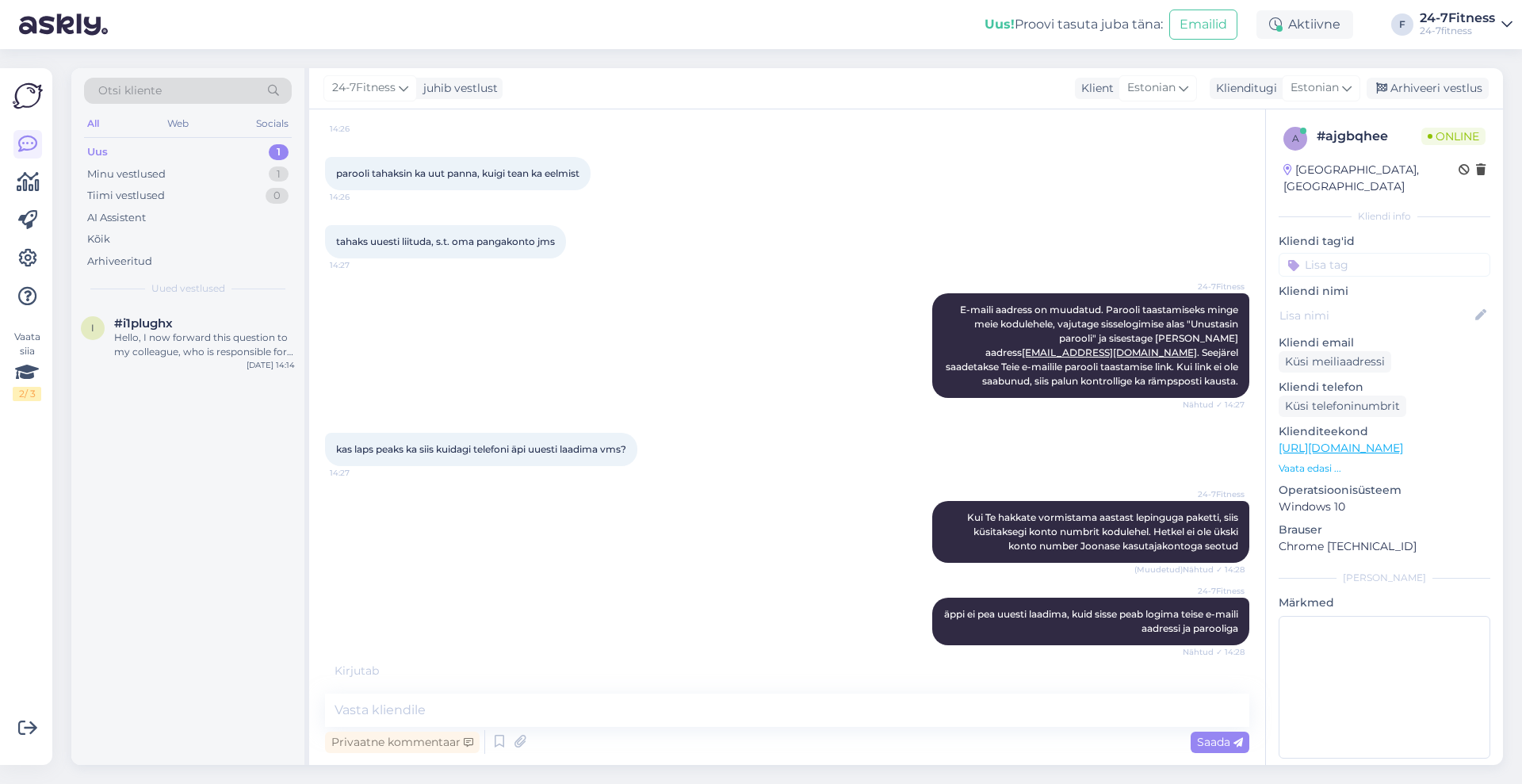
scroll to position [1879, 0]
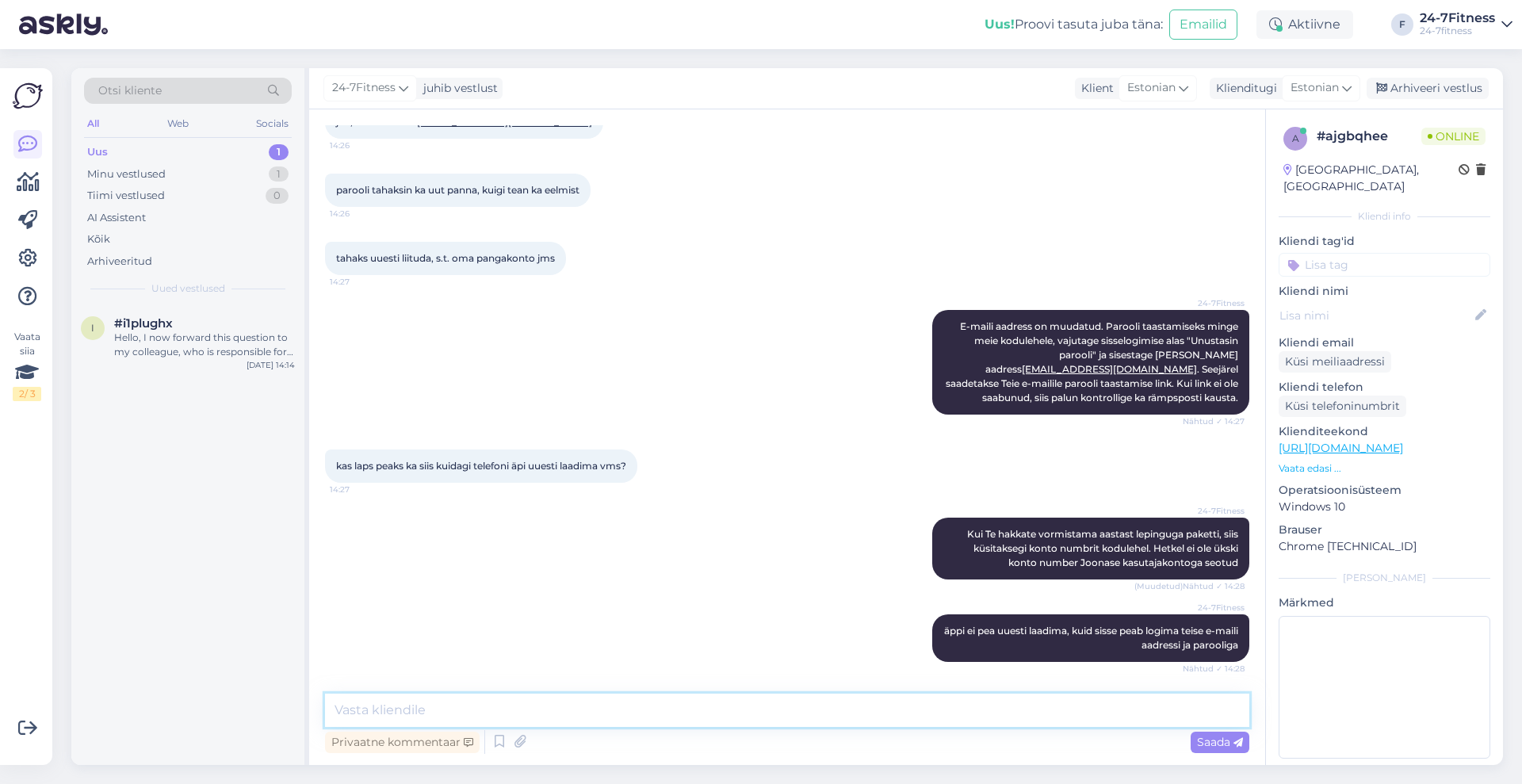
click at [563, 695] on textarea at bounding box center [787, 710] width 924 height 34
click at [235, 316] on div "#i1plughx" at bounding box center [204, 323] width 181 height 14
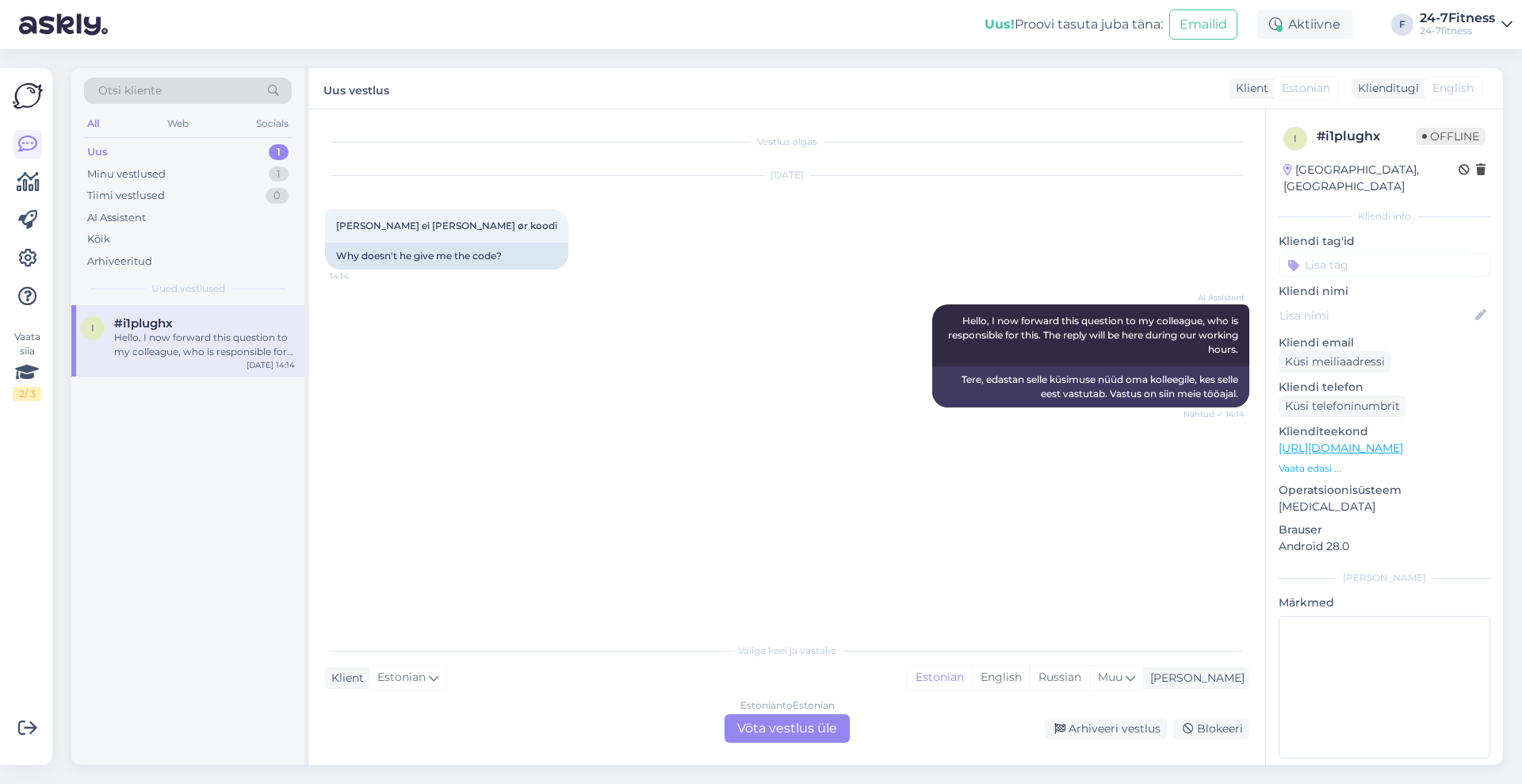
click at [783, 730] on div "Estonian to Estonian Võta vestlus üle" at bounding box center [787, 728] width 125 height 29
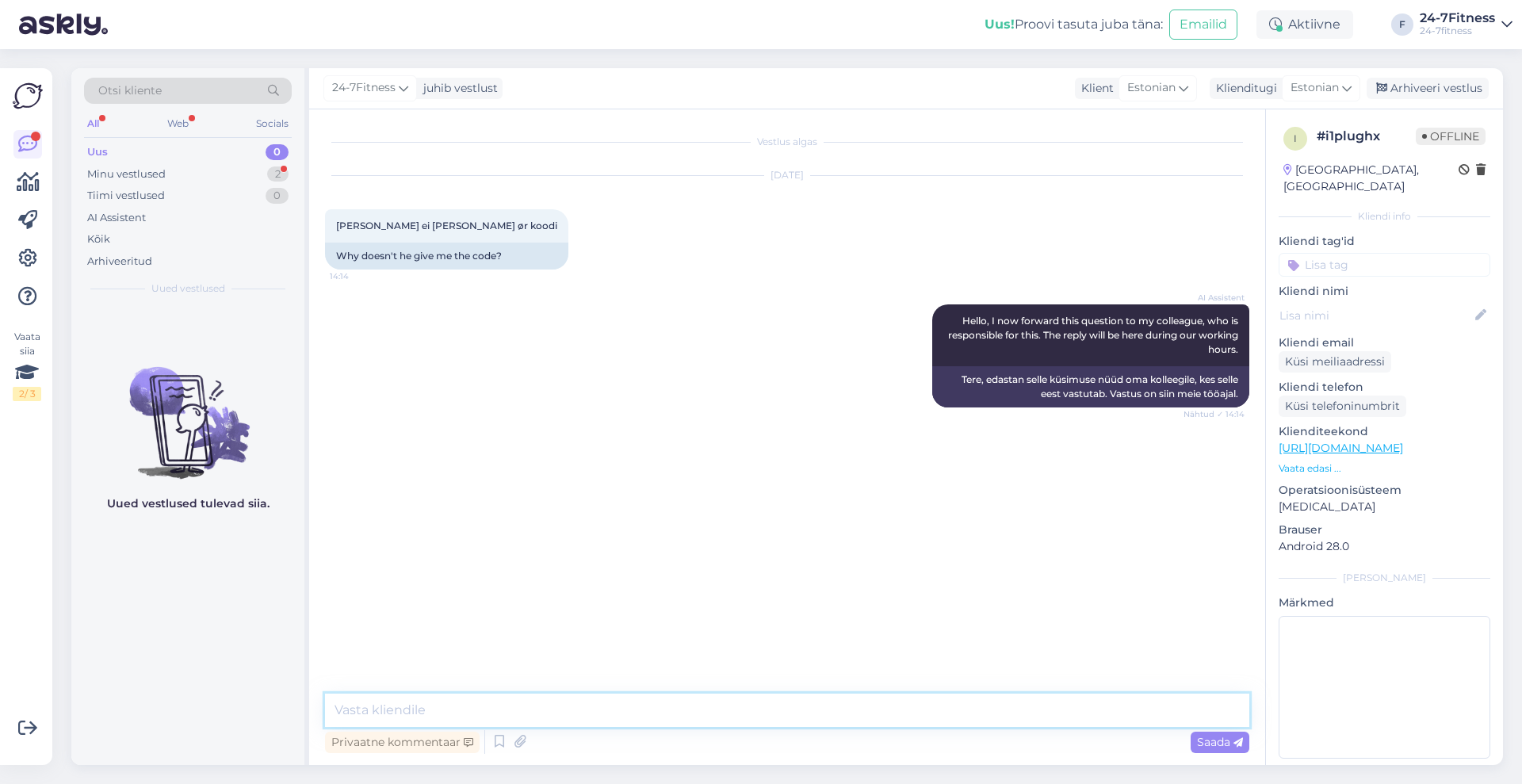
click at [789, 710] on textarea at bounding box center [787, 710] width 924 height 34
type textarea "Tere! Palun täpsustage, mida te silmas [PERSON_NAME] qr koodi?"
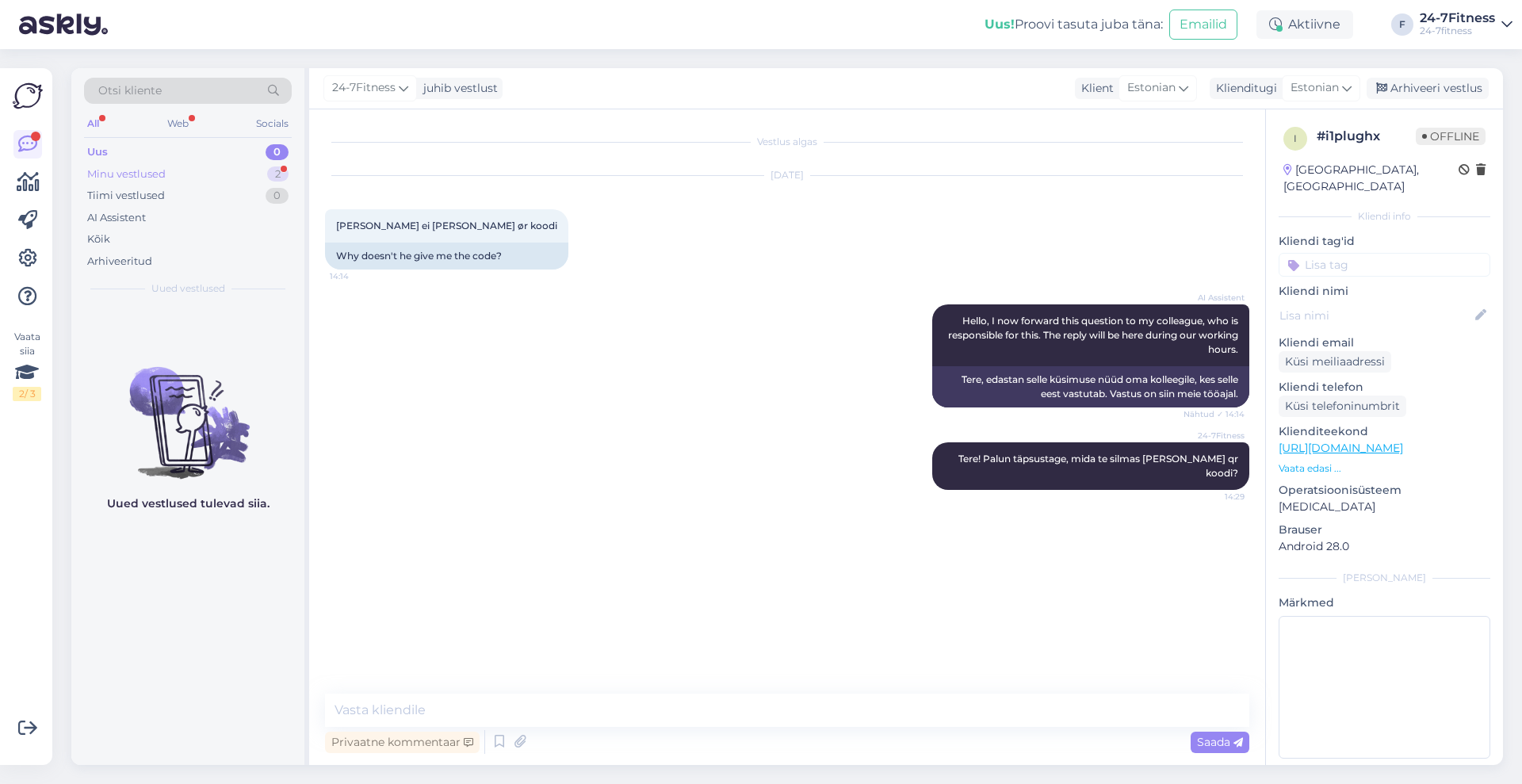
click at [169, 176] on div "Minu vestlused 2" at bounding box center [187, 174] width 208 height 22
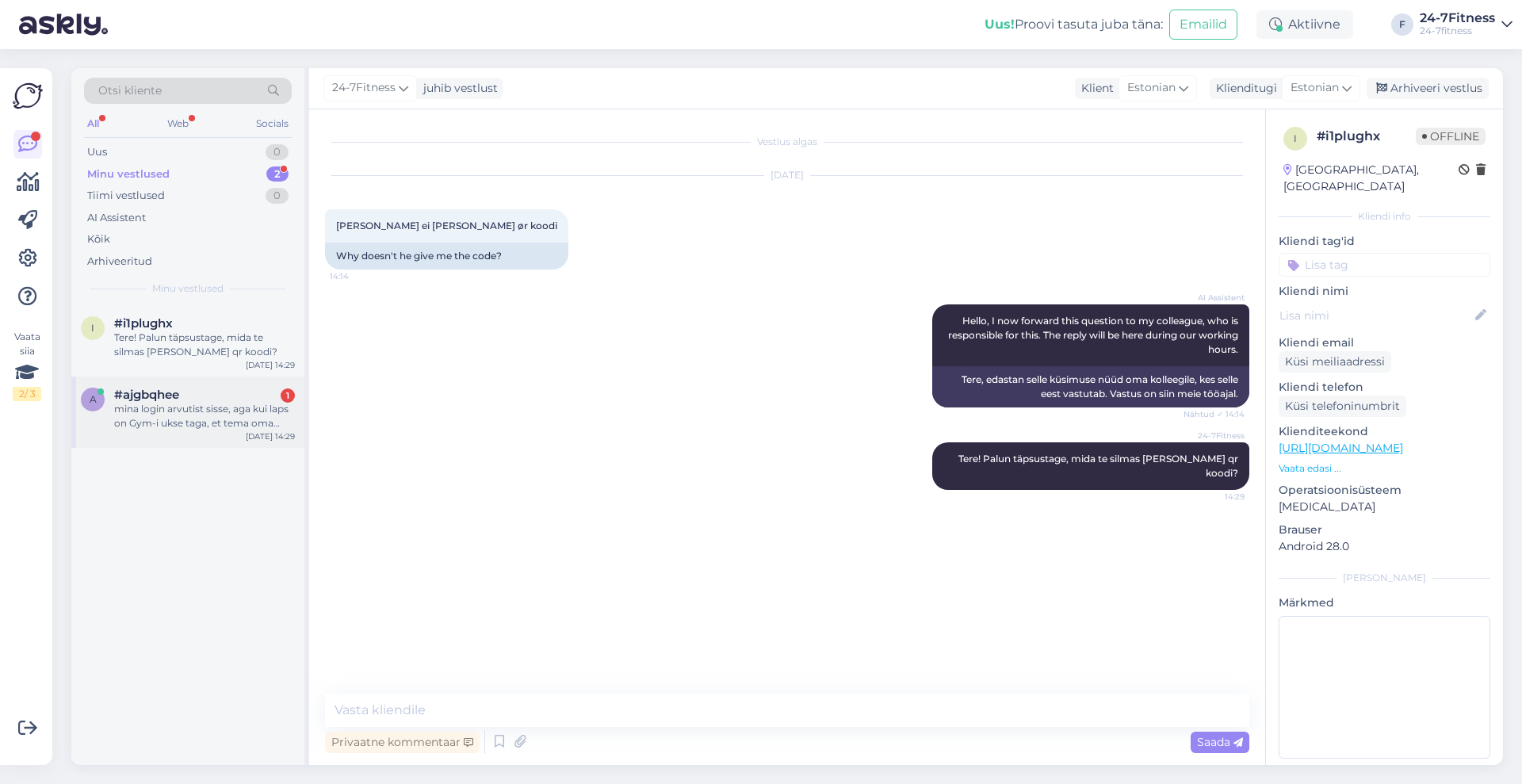
click at [232, 437] on div "a #ajgbqhee 1 mina login arvutist sisse, aga kui laps on Gym-i ukse taga, et te…" at bounding box center [188, 412] width 233 height 72
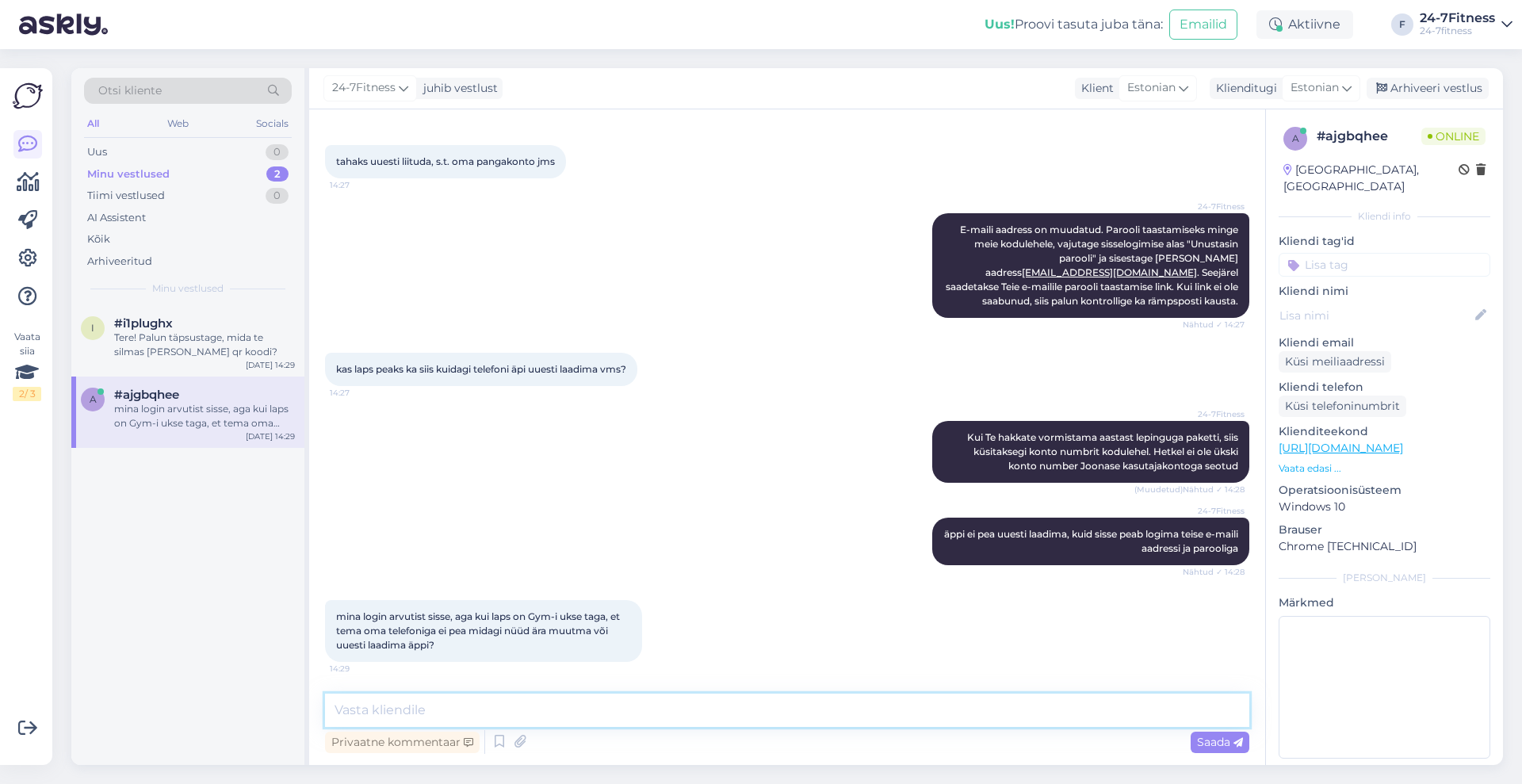
click at [542, 705] on textarea at bounding box center [787, 710] width 924 height 34
type textarea "laps [PERSON_NAME] om aäpis sisse logima uue e-maili aadressi ja parooliga"
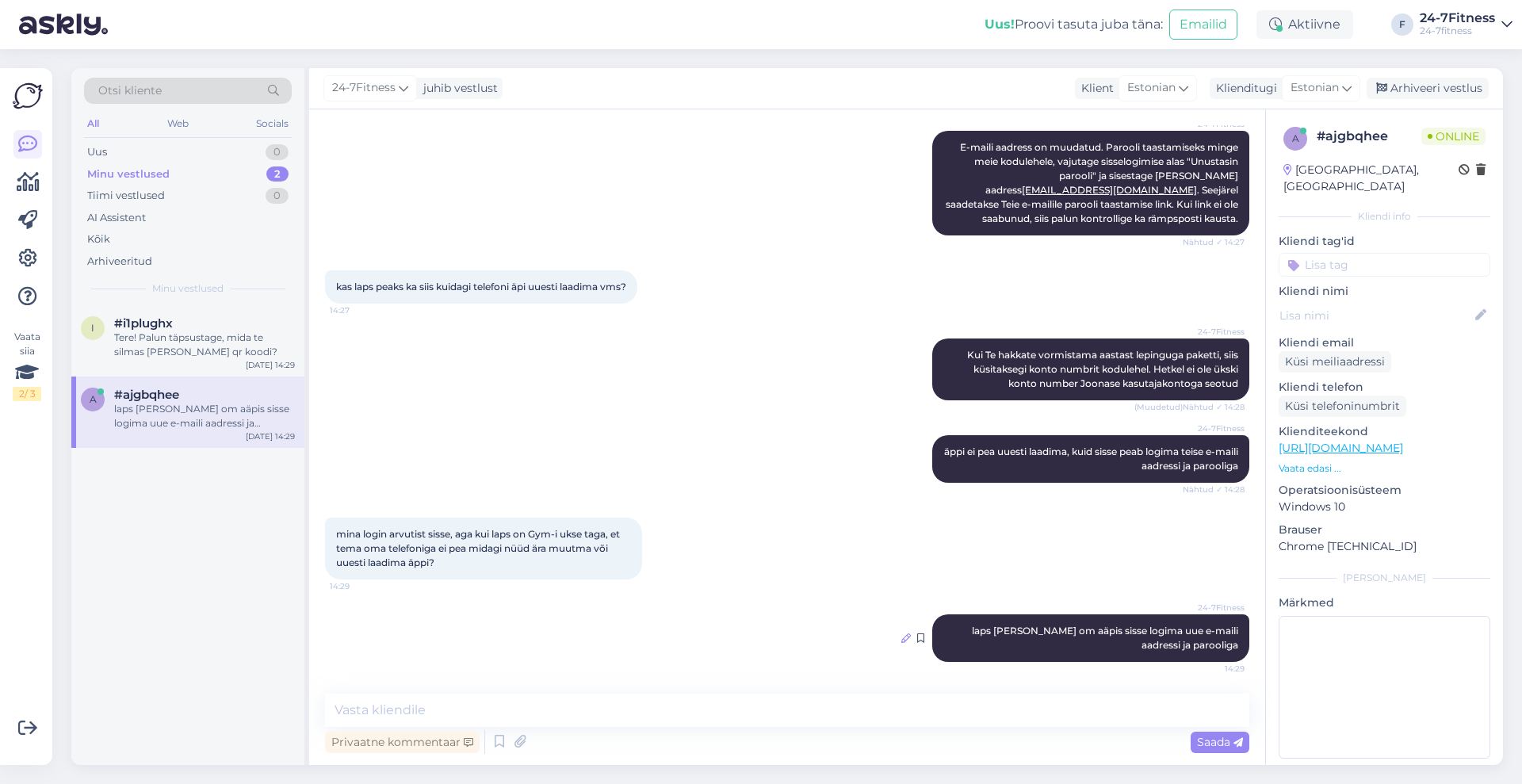
click at [902, 639] on icon at bounding box center [906, 638] width 9 height 9
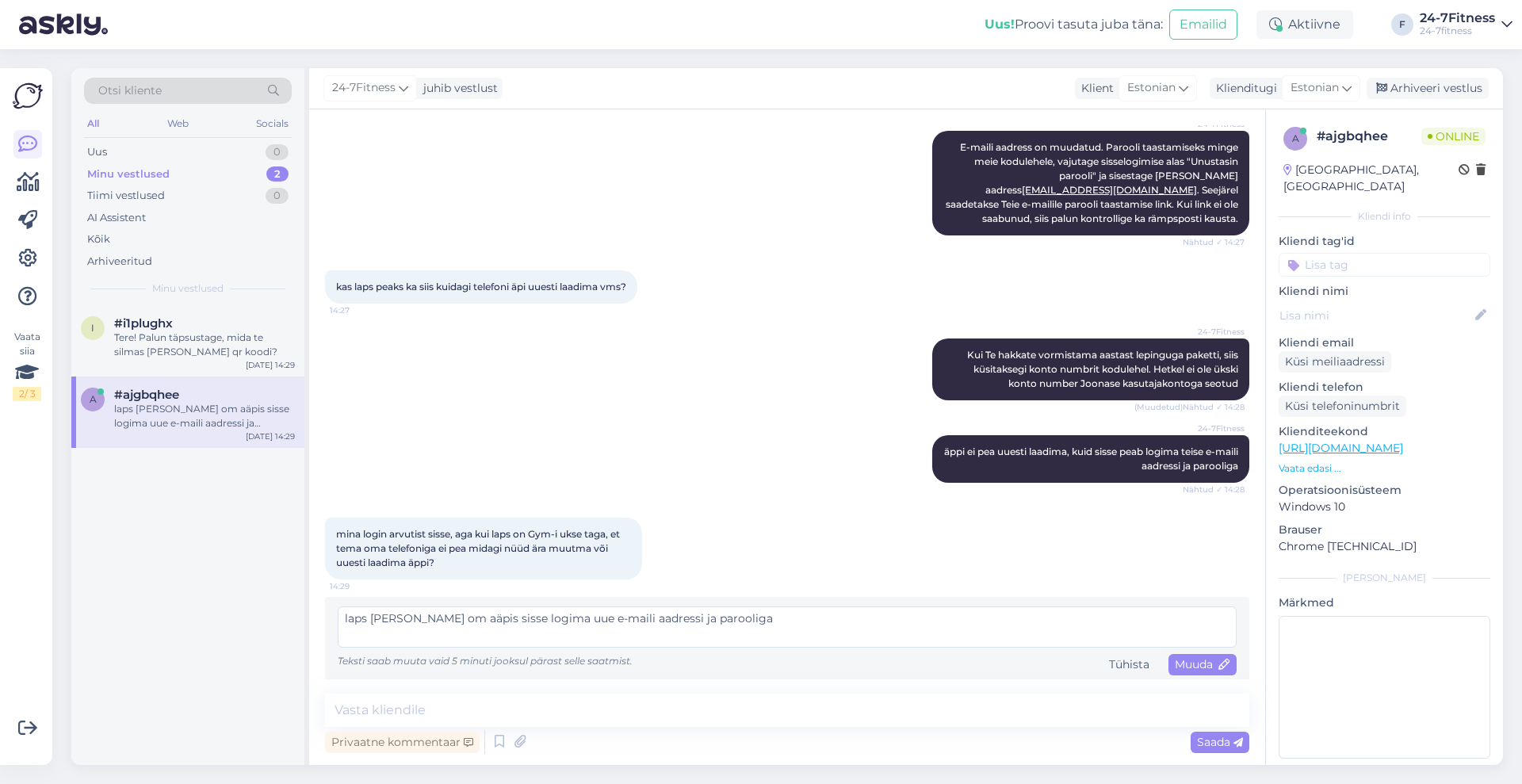
click at [431, 619] on textarea "laps [PERSON_NAME] om aäpis sisse logima uue e-maili aadressi ja parooliga" at bounding box center [787, 626] width 899 height 41
type textarea "laps [PERSON_NAME] oma äpis sisse logima uue e-maili aadressi ja parooliga"
click at [1187, 666] on span "Muuda" at bounding box center [1203, 664] width 56 height 14
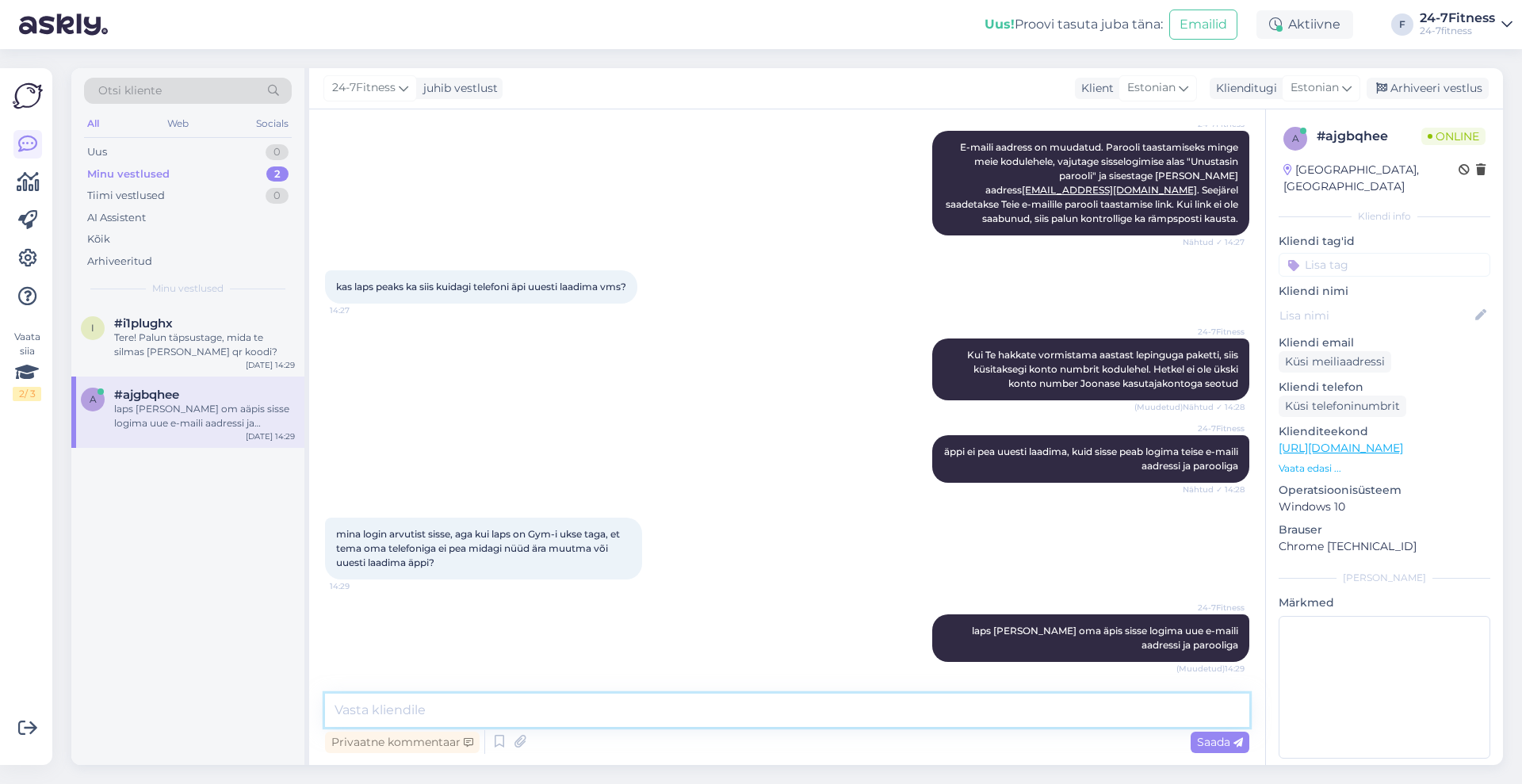
click at [779, 713] on textarea at bounding box center [787, 710] width 924 height 34
paste textarea "[EMAIL_ADDRESS][DOMAIN_NAME]"
type textarea "ehk selle sama meiliga, mis me tema kontole nüüd liasime, [EMAIL_ADDRESS][DOMAI…"
click at [1216, 742] on span "Saada" at bounding box center [1220, 741] width 46 height 14
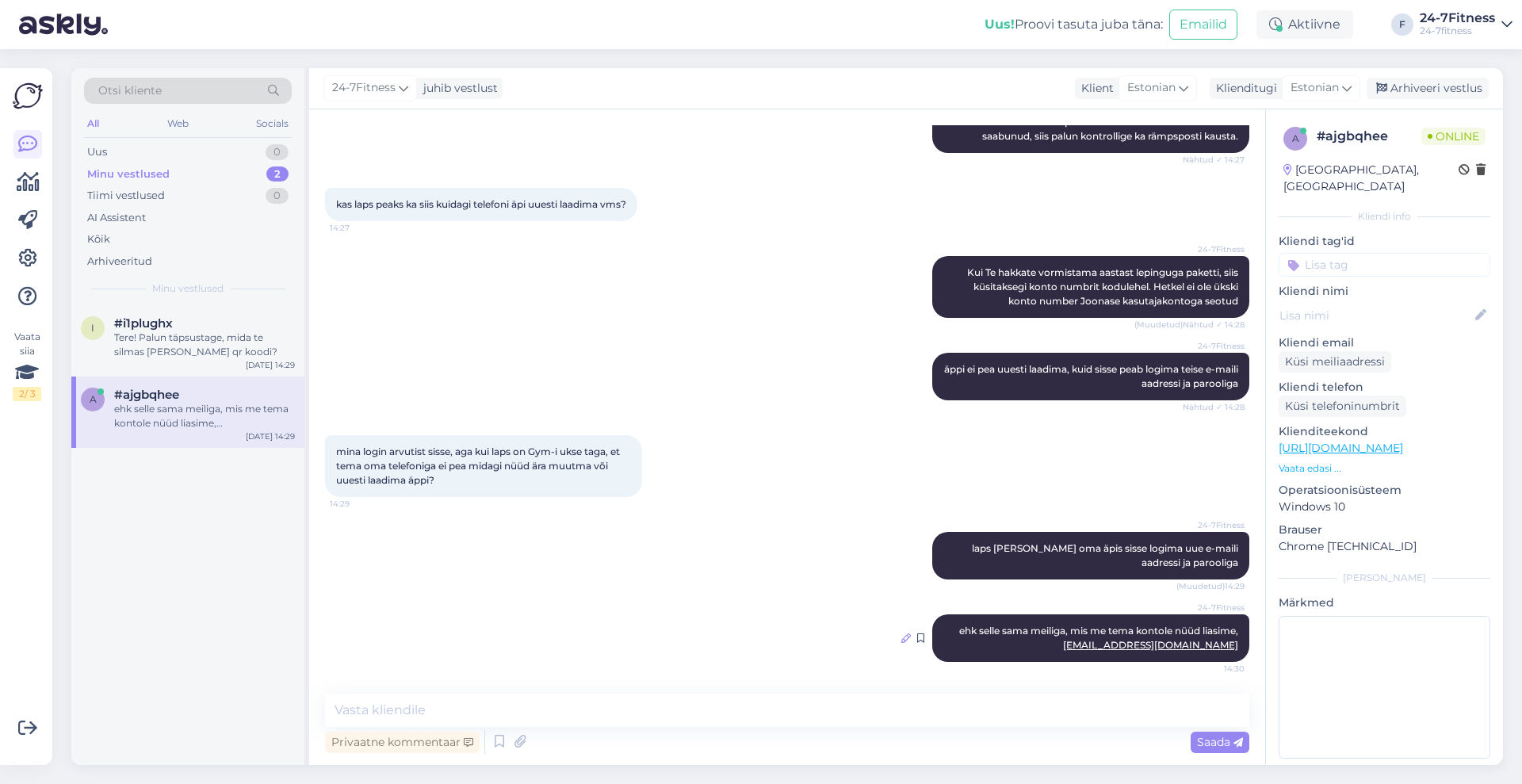
click at [902, 640] on icon at bounding box center [906, 638] width 9 height 9
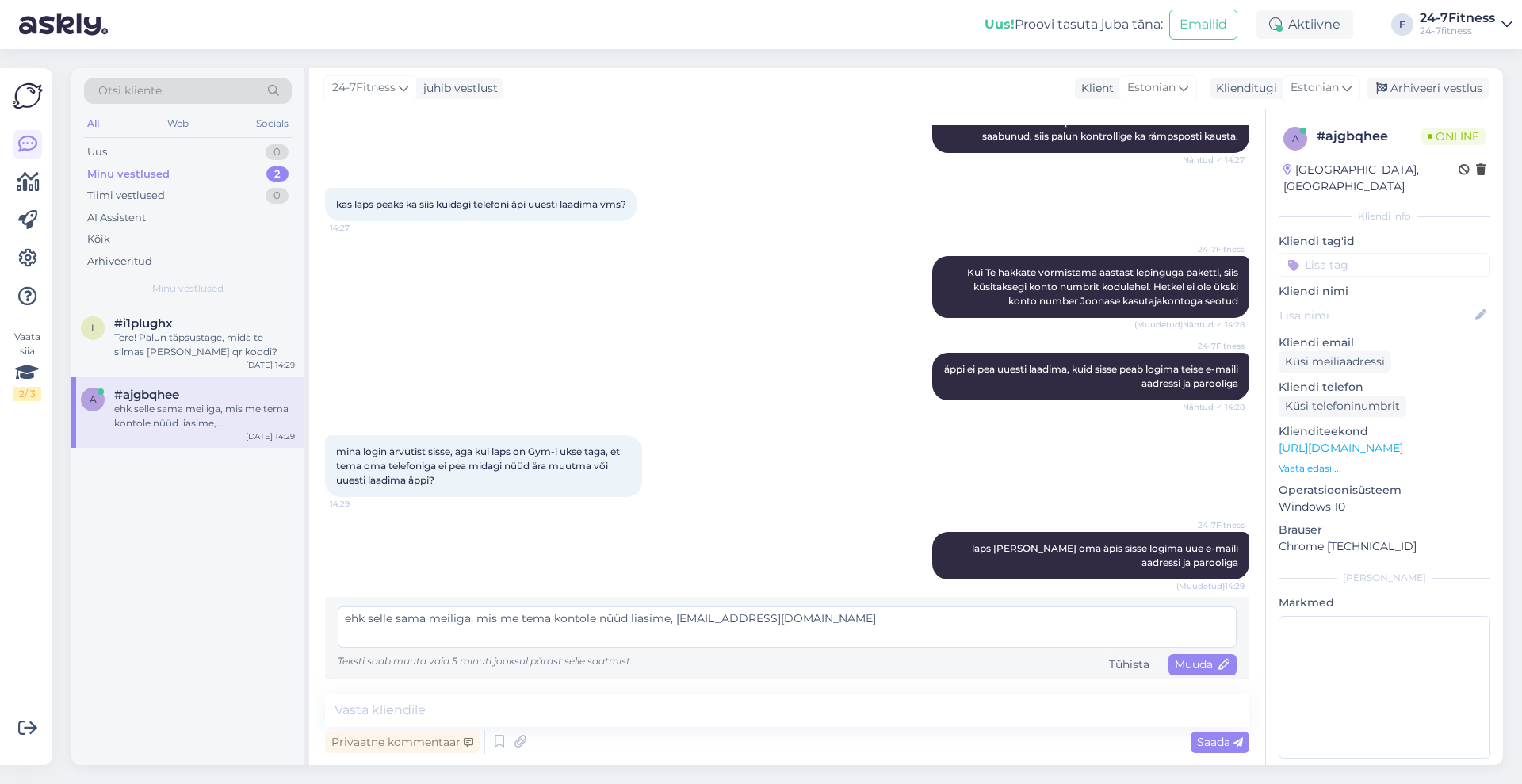
click at [640, 613] on textarea "ehk selle sama meiliga, mis me tema kontole nüüd liasime, [EMAIL_ADDRESS][DOMAI…" at bounding box center [787, 626] width 899 height 41
type textarea "ehk selle sama meiliga, mis me tema kontole nüüd lisasime, [EMAIL_ADDRESS][DOMA…"
click at [1175, 664] on span "Muuda" at bounding box center [1203, 664] width 56 height 14
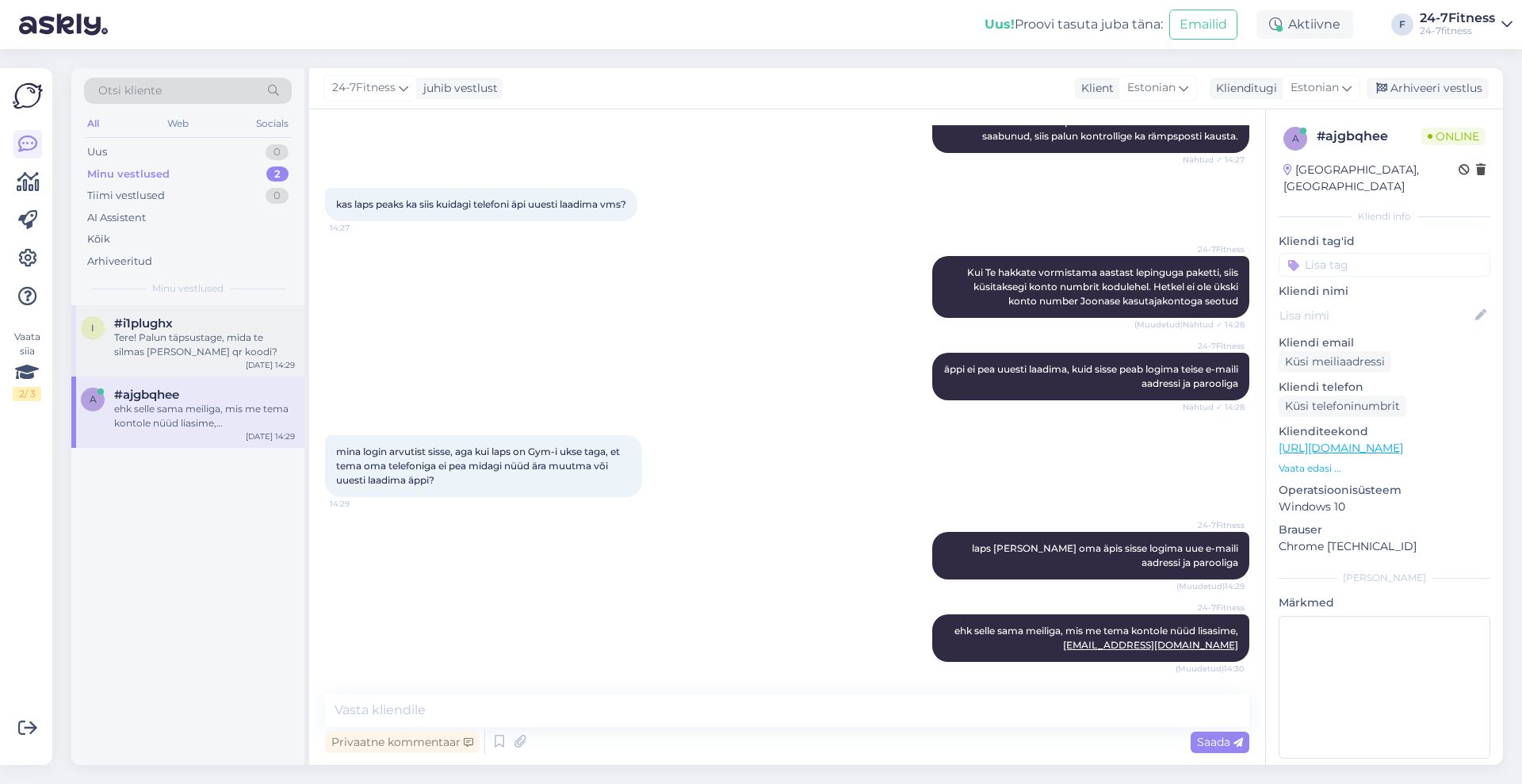
click at [240, 344] on div "Tere! Palun täpsustage, mida te silmas [PERSON_NAME] qr koodi?" at bounding box center [204, 345] width 181 height 29
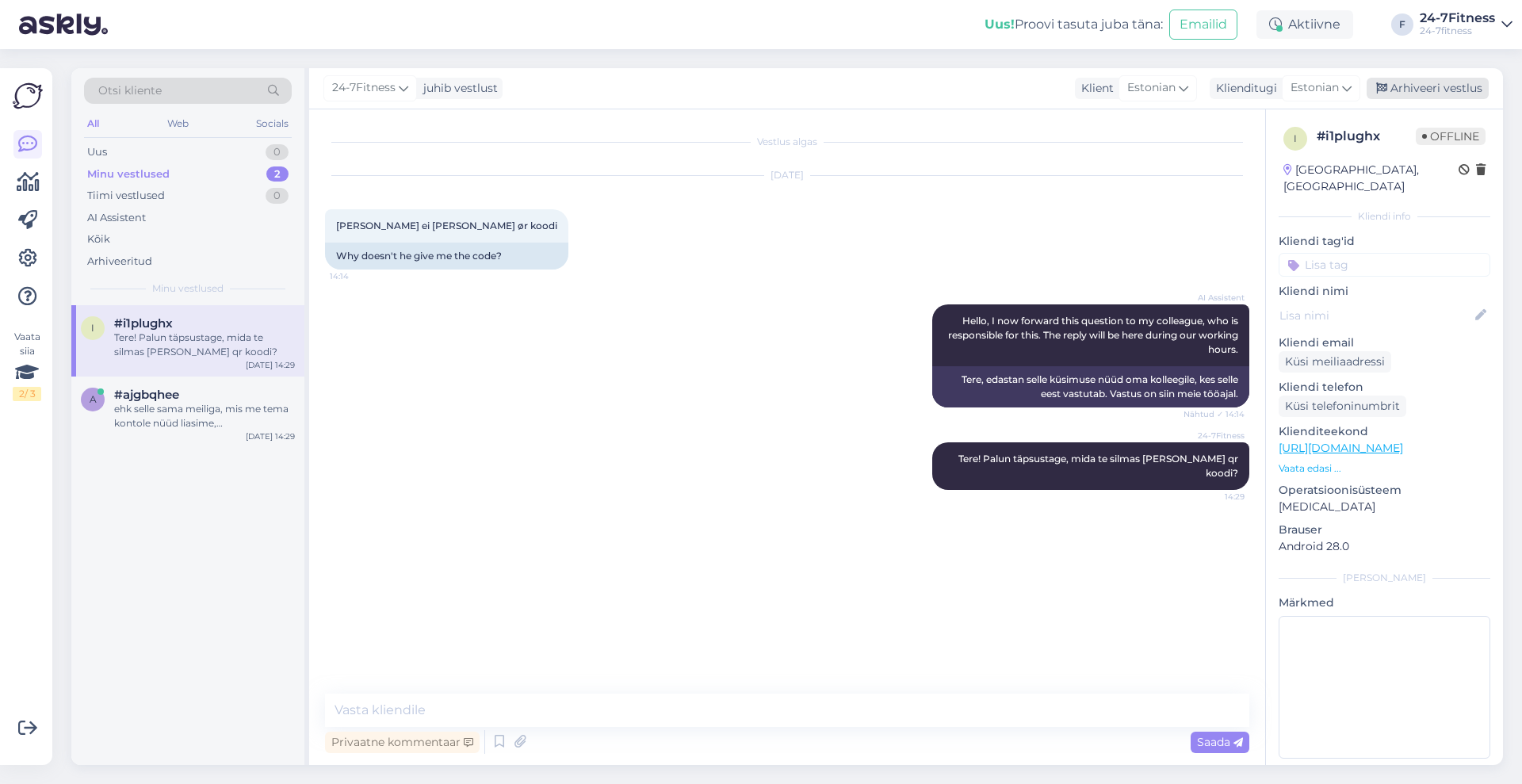
click at [1404, 86] on div "Arhiveeri vestlus" at bounding box center [1428, 88] width 122 height 21
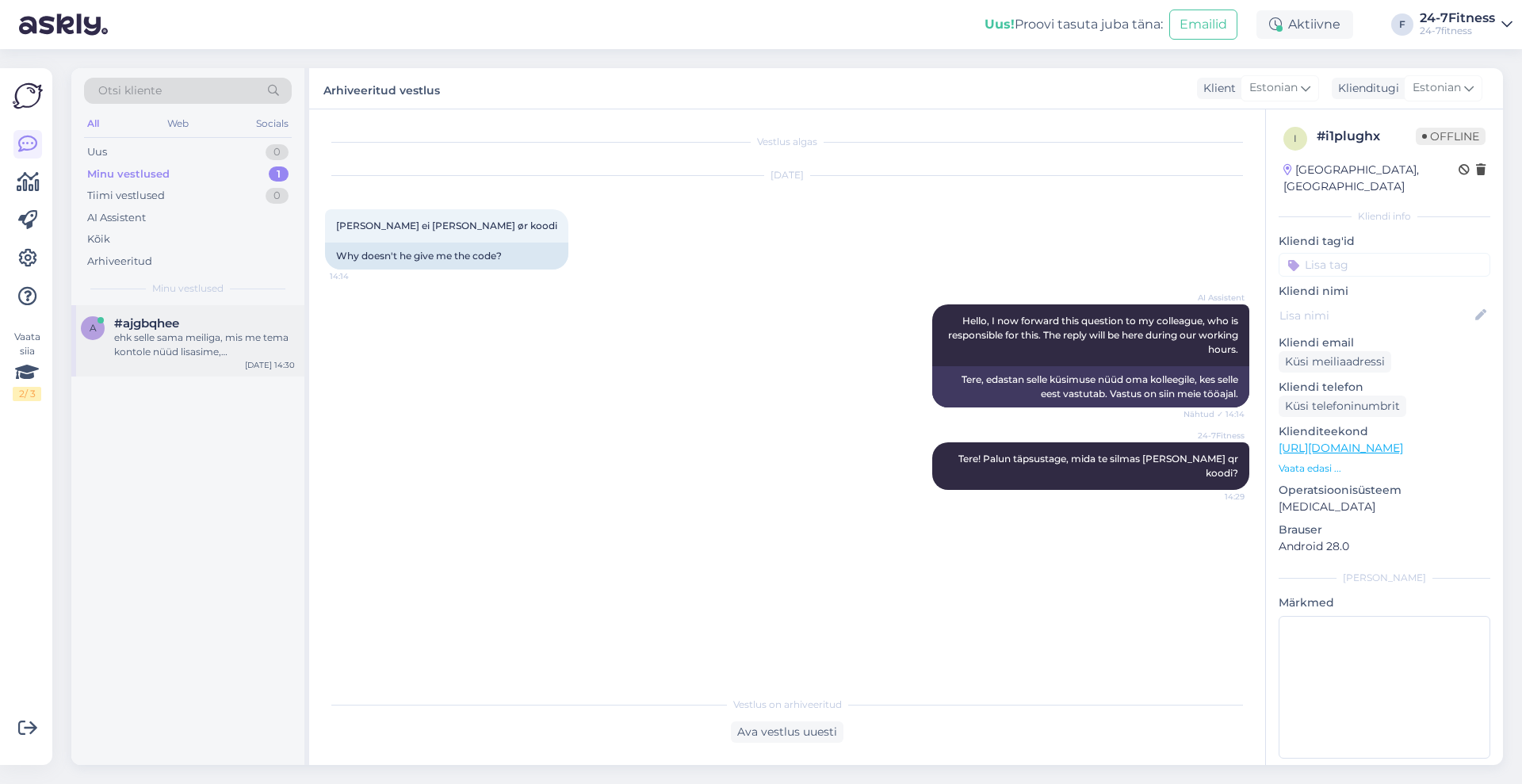
click at [204, 345] on div "ehk selle sama meiliga, mis me tema kontole nüüd lisasime, [EMAIL_ADDRESS][DOMA…" at bounding box center [204, 345] width 181 height 29
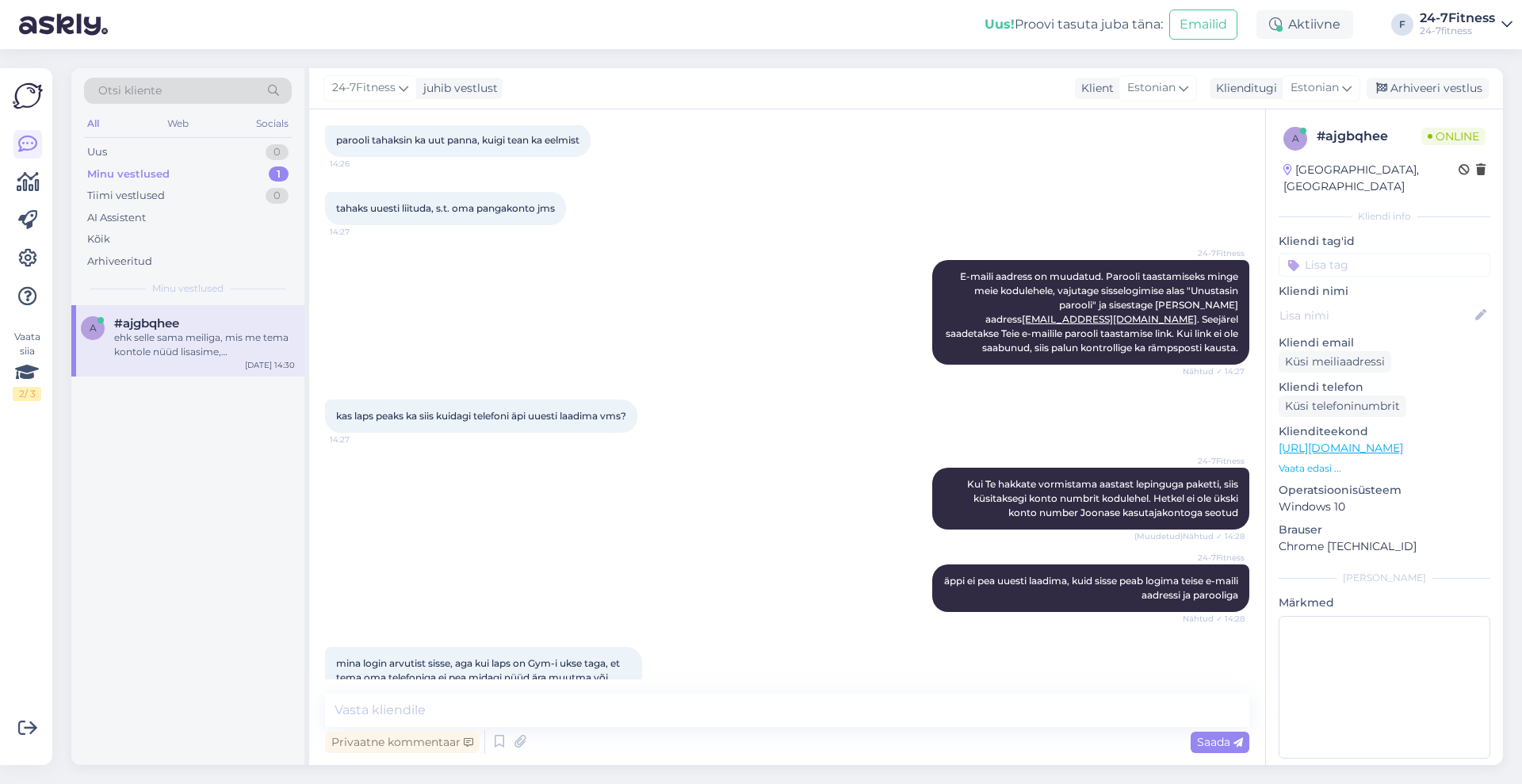
scroll to position [1843, 0]
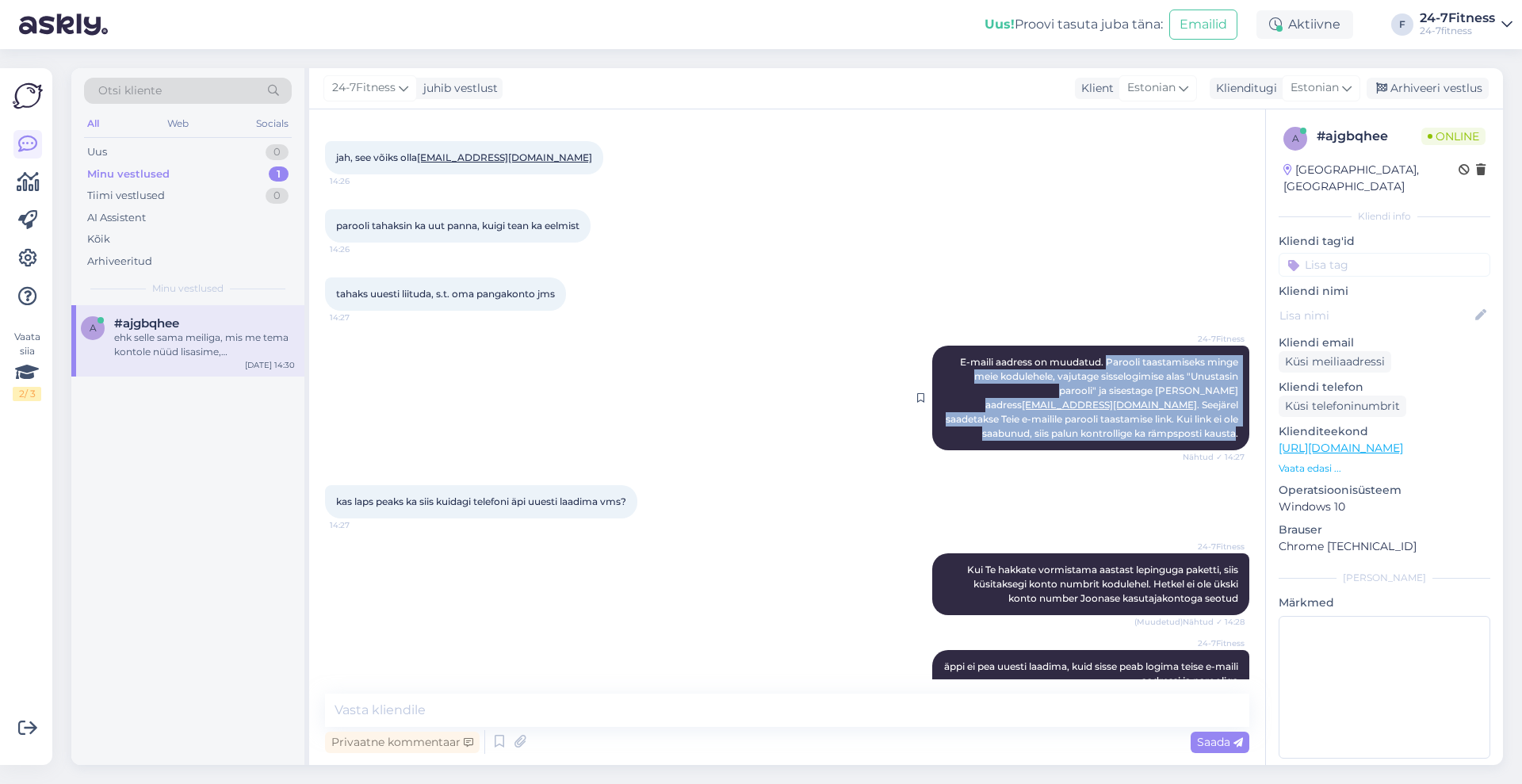
drag, startPoint x: 1090, startPoint y: 343, endPoint x: 1221, endPoint y: 420, distance: 152.0
click at [1221, 420] on span "E-maili aadress on muudatud. Parooli taastamiseks minge meie kodulehele, vajuta…" at bounding box center [1093, 397] width 295 height 83
copy span "Parooli taastamiseks minge meie kodulehele, vajutage sisselogimise alas "Unusta…"
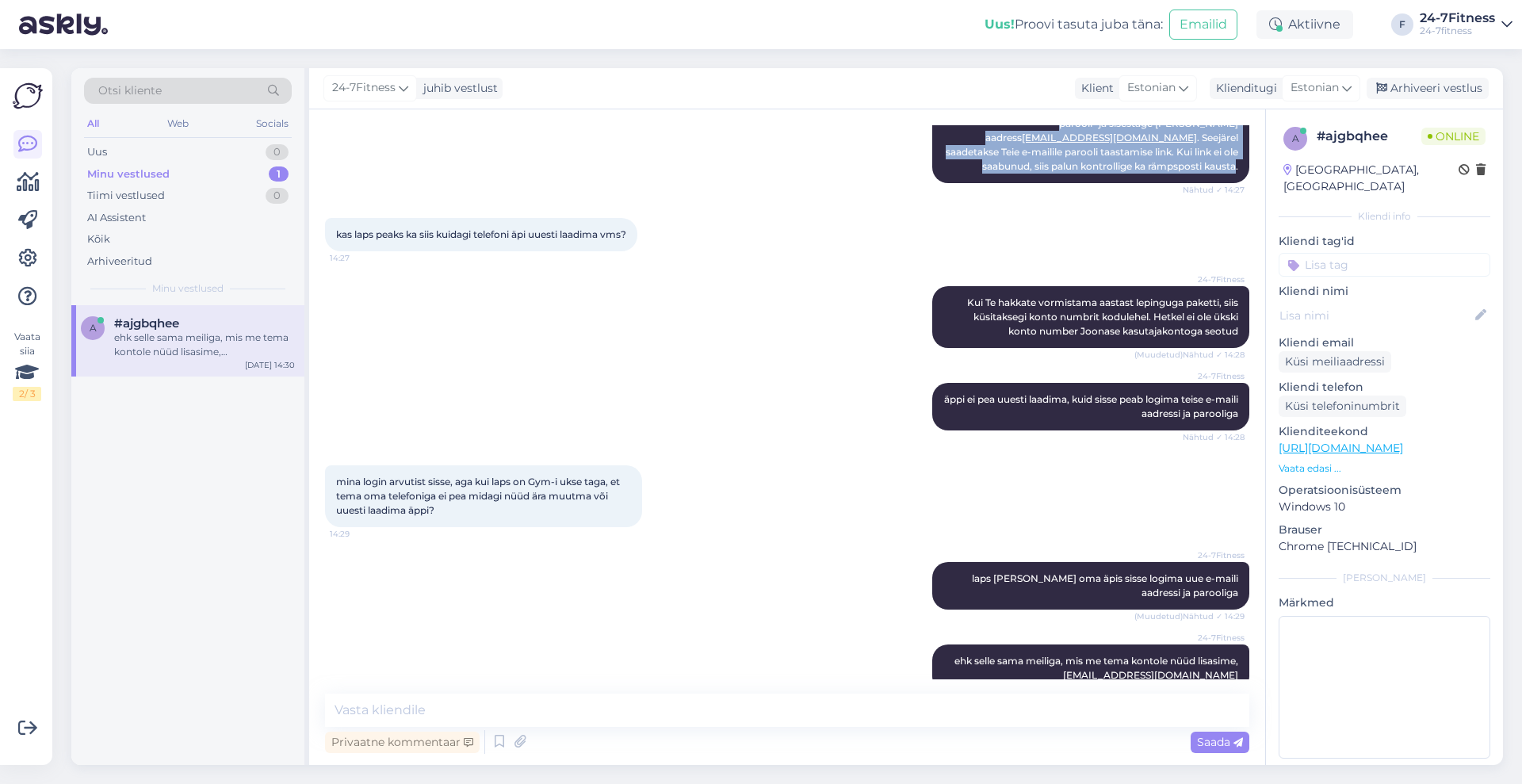
scroll to position [2140, 0]
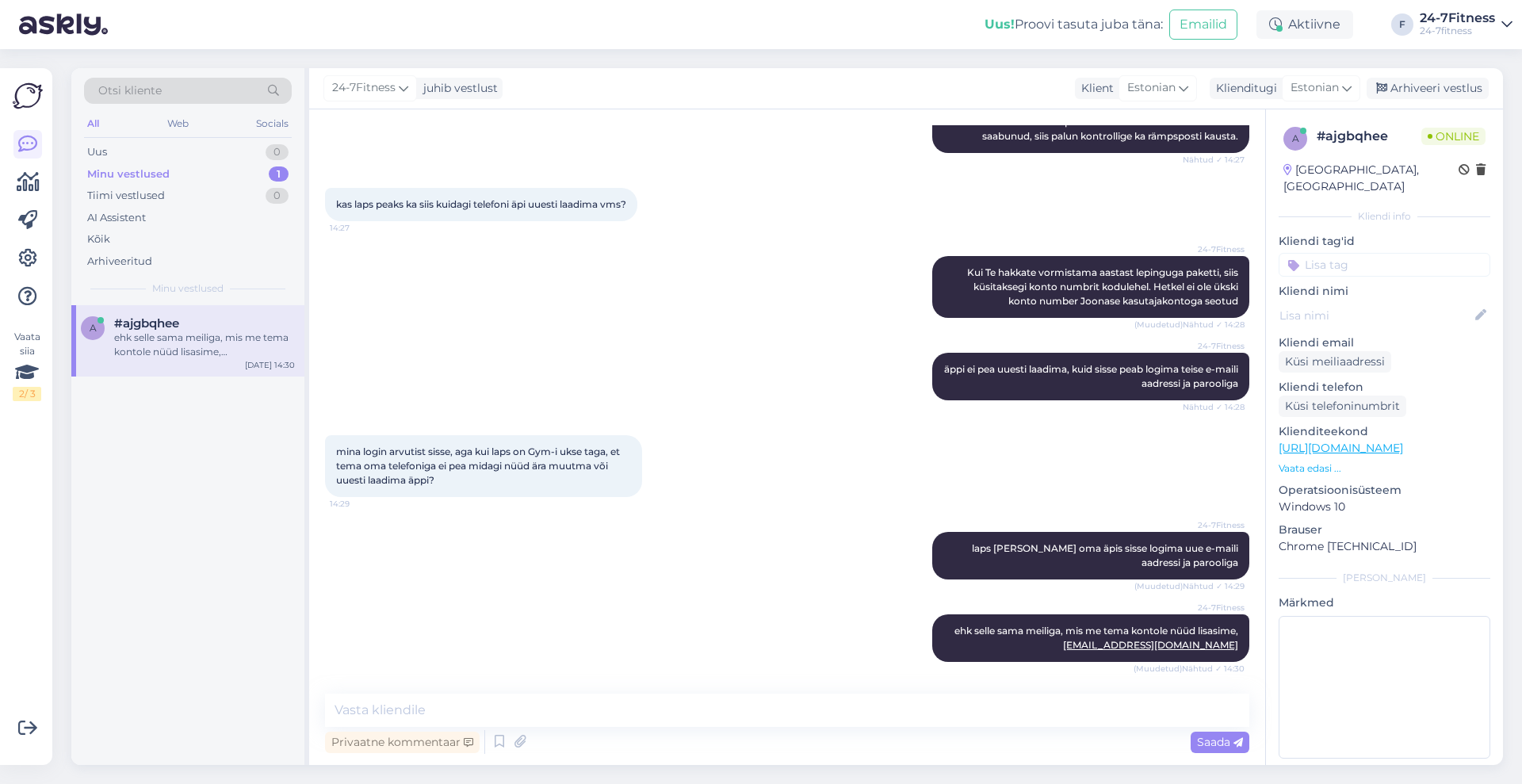
click at [753, 698] on div "Vestlus algas [DATE] tere 14:11 hello AI Assistent [PERSON_NAME], kuidas saan t…" at bounding box center [787, 436] width 956 height 655
click at [741, 709] on textarea at bounding box center [787, 710] width 924 height 34
paste textarea "Parooli taastamiseks minge meie kodulehele, vajutage sisselogimise alas "Unusta…"
type textarea "Parooli taastamiseks minge meie kodulehele, vajutage sisselogimise alas "Unusta…"
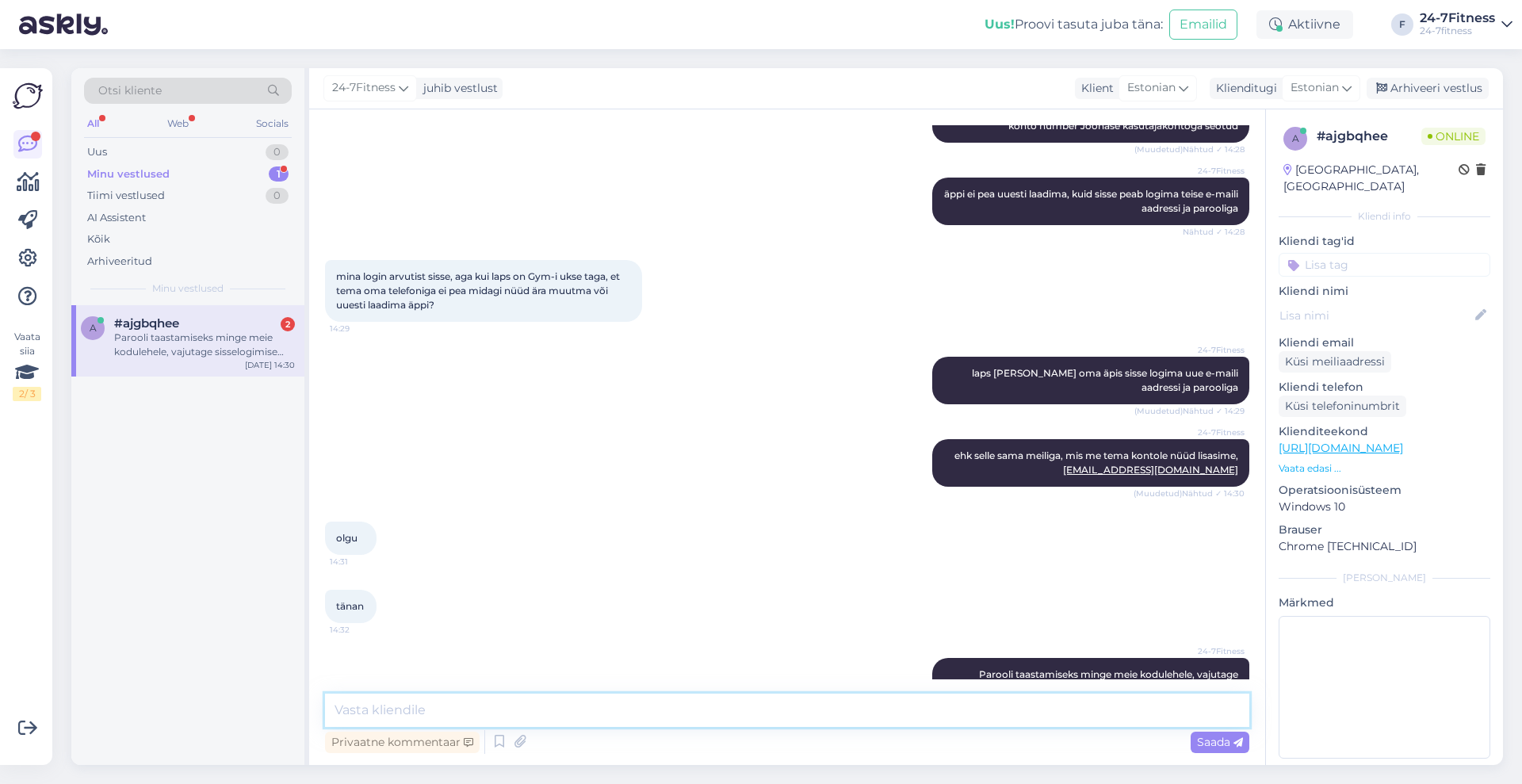
scroll to position [2402, 0]
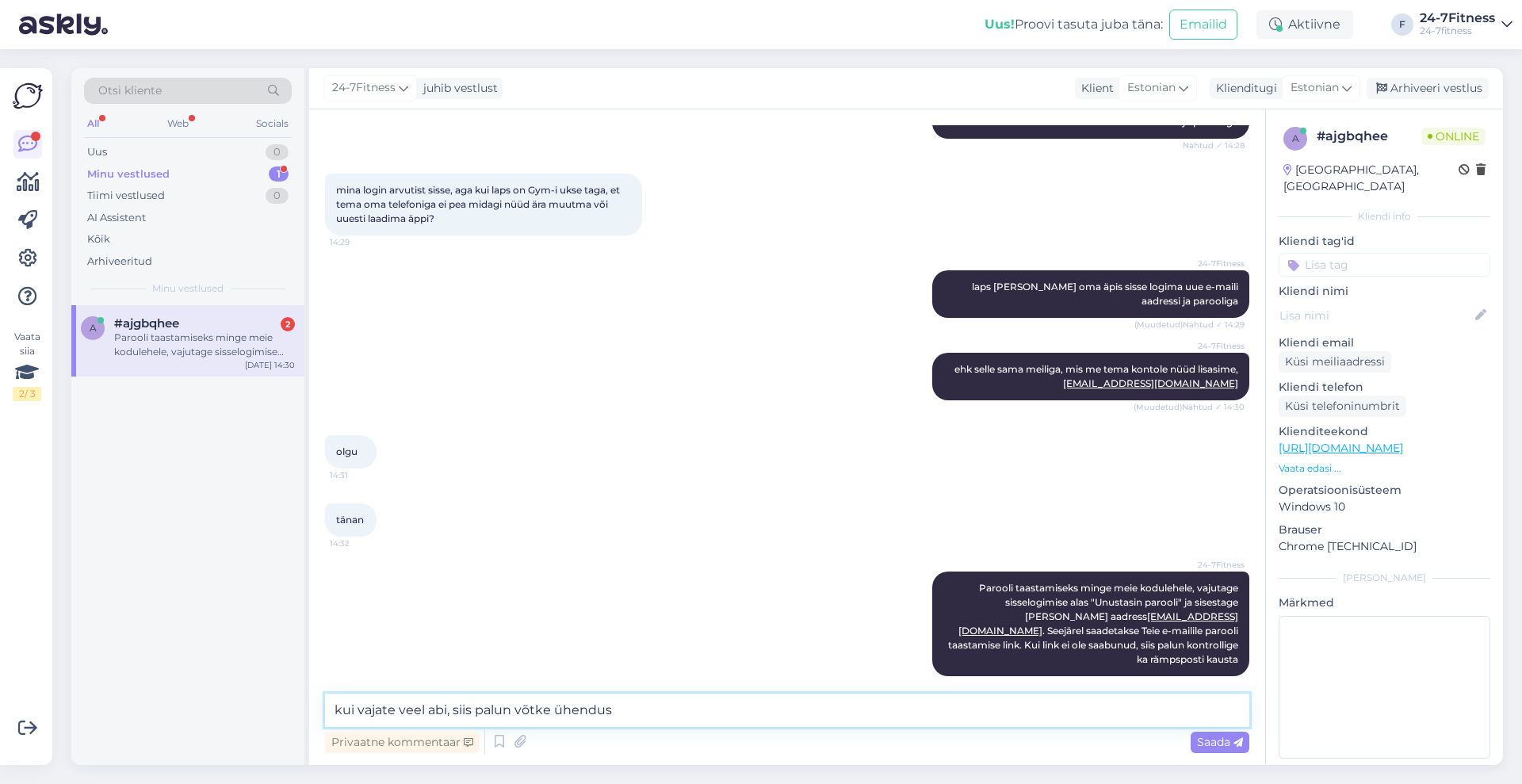
type textarea "kui vajate veel abi, siis palun võtke ühendust"
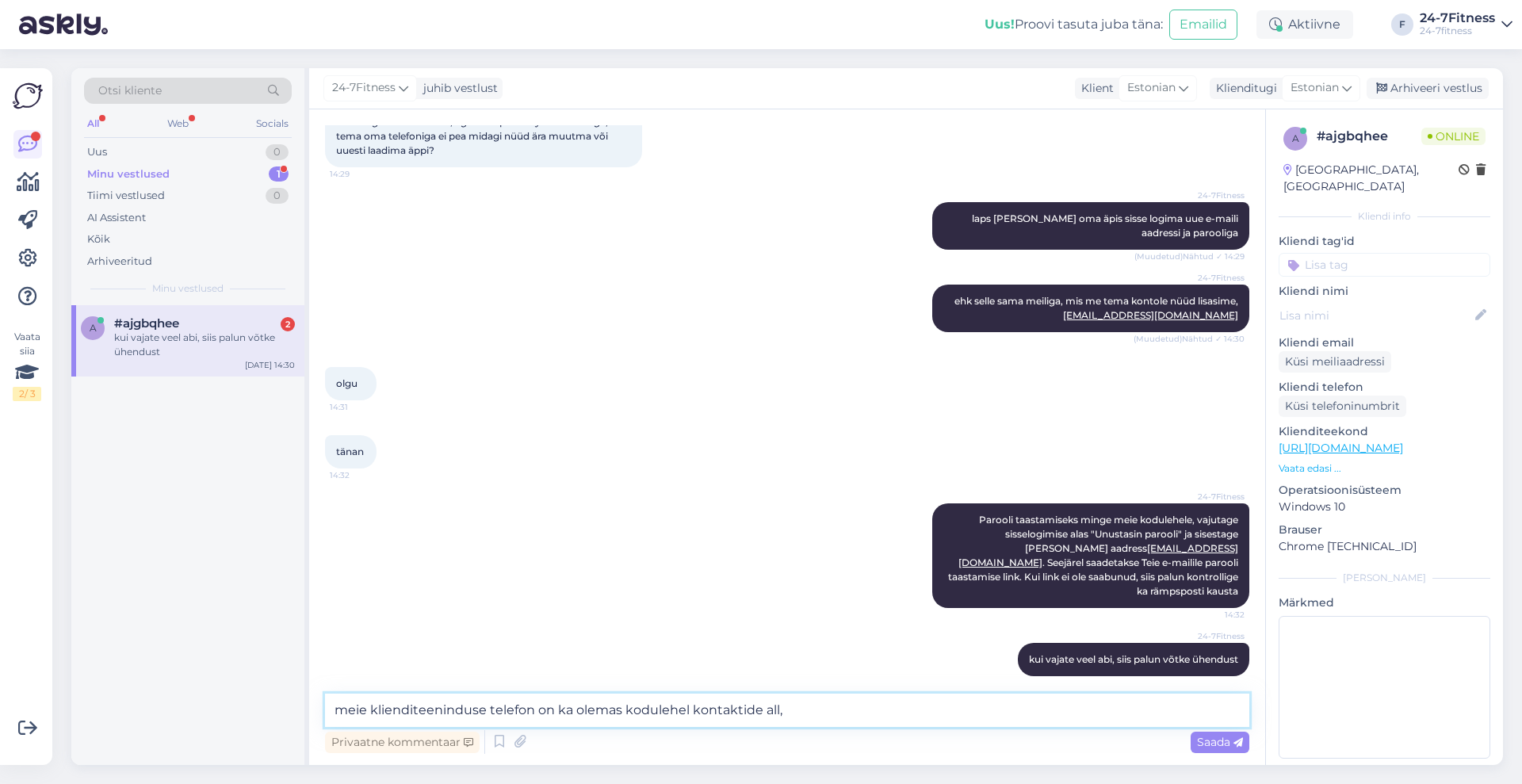
paste textarea "[PHONE_NUMBER]"
type textarea "meie klienditeeninduse telefon on ka olemas kodulehel kontaktide all, [PHONE_NU…"
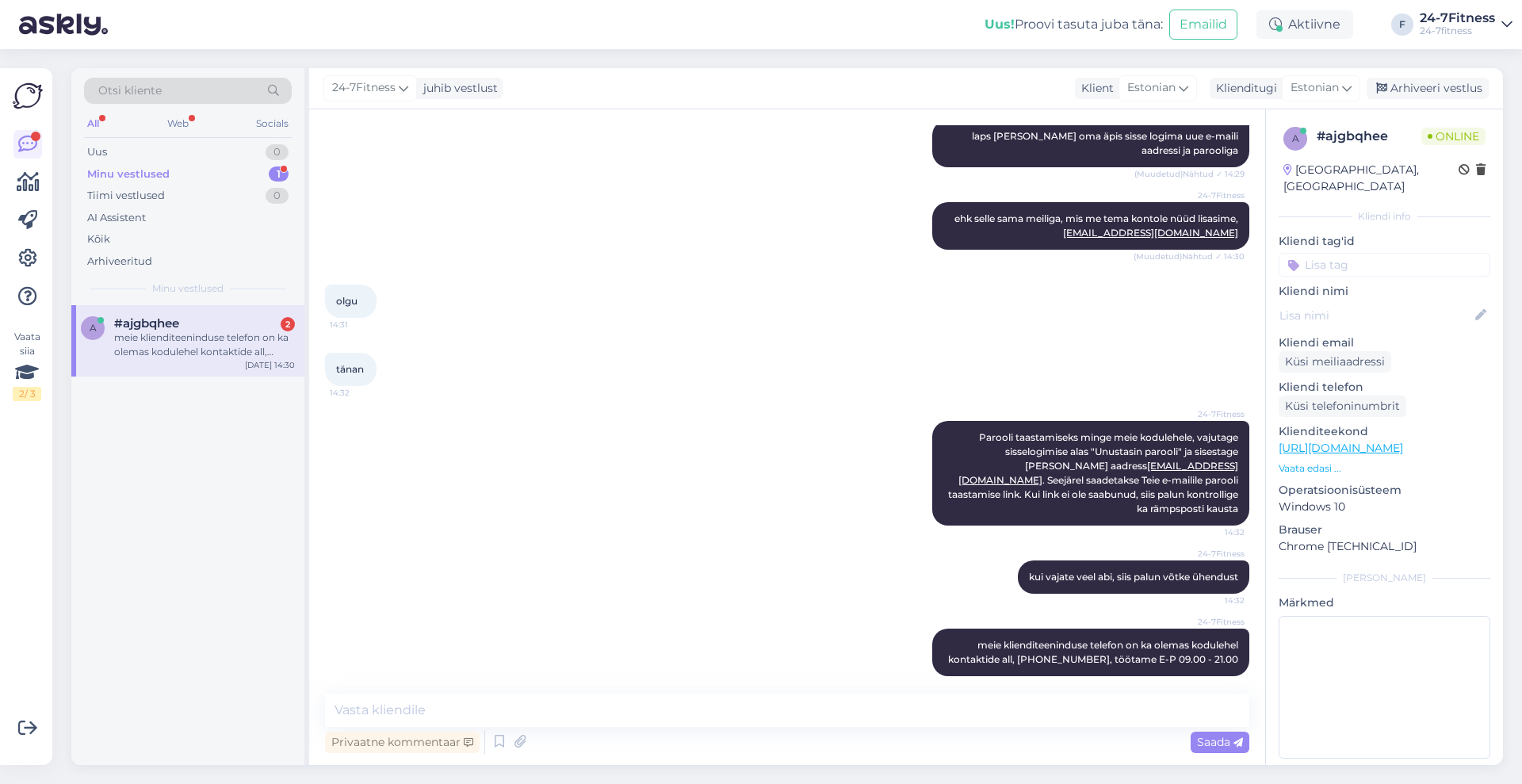
click at [193, 351] on div "meie klienditeeninduse telefon on ka olemas kodulehel kontaktide all, [PHONE_NU…" at bounding box center [204, 345] width 181 height 29
click at [738, 702] on textarea at bounding box center [787, 710] width 924 height 34
click at [1459, 82] on div "Arhiveeri vestlus" at bounding box center [1428, 88] width 122 height 21
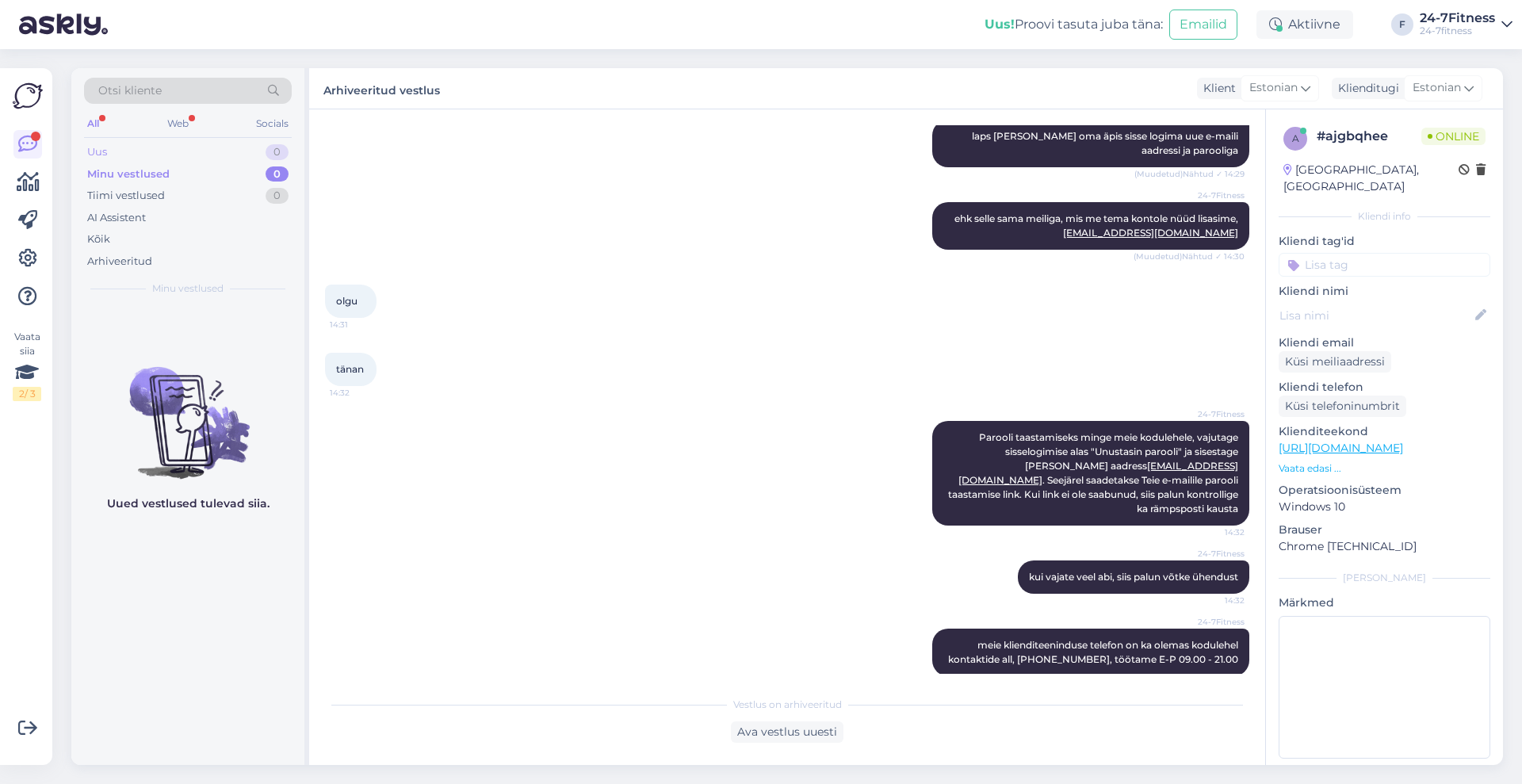
click at [104, 145] on div "Uus" at bounding box center [97, 152] width 20 height 16
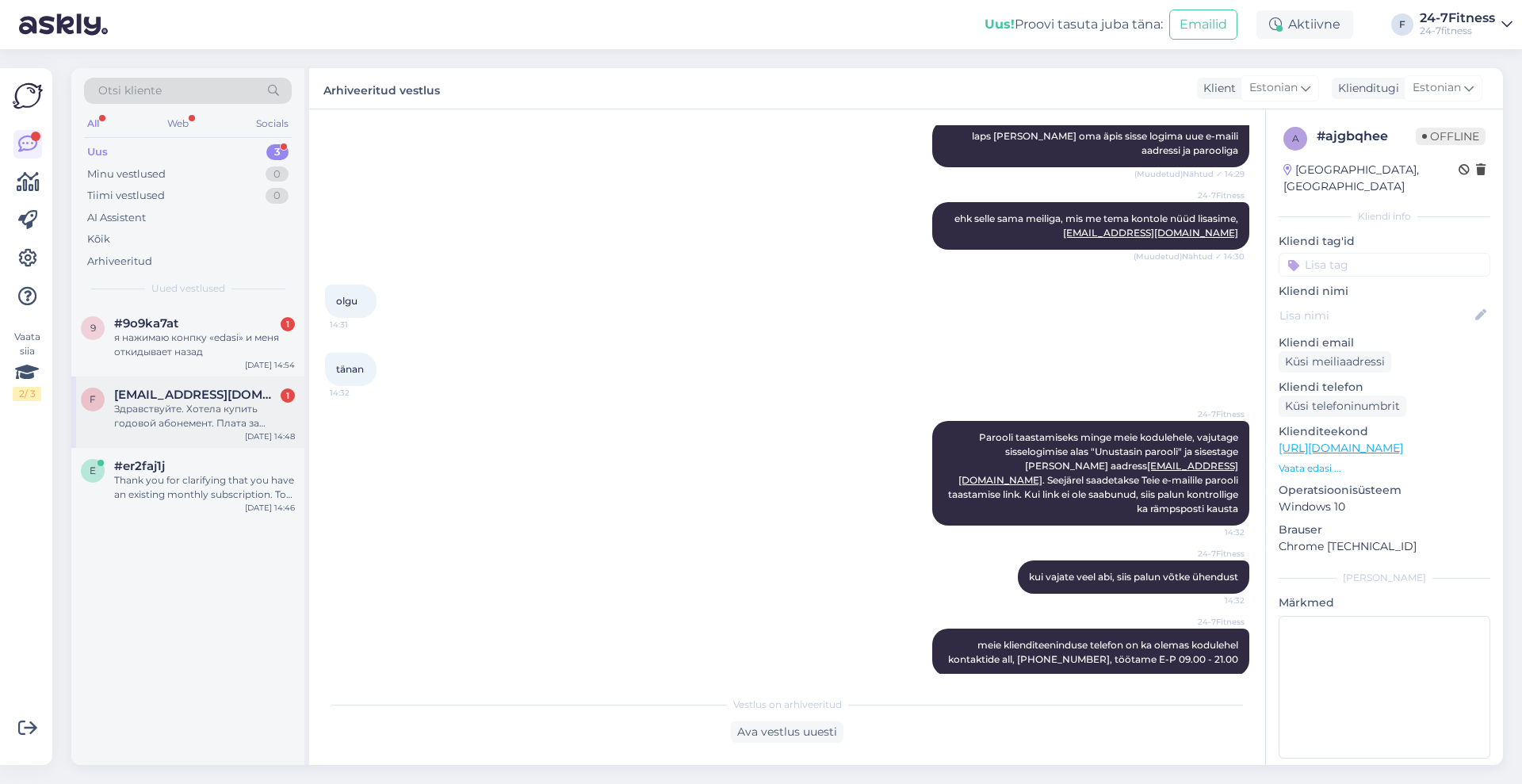
click at [209, 386] on div "f [EMAIL_ADDRESS][DOMAIN_NAME] 1 Здравствуйте. Хотела купить годовой абонемент.…" at bounding box center [188, 412] width 233 height 72
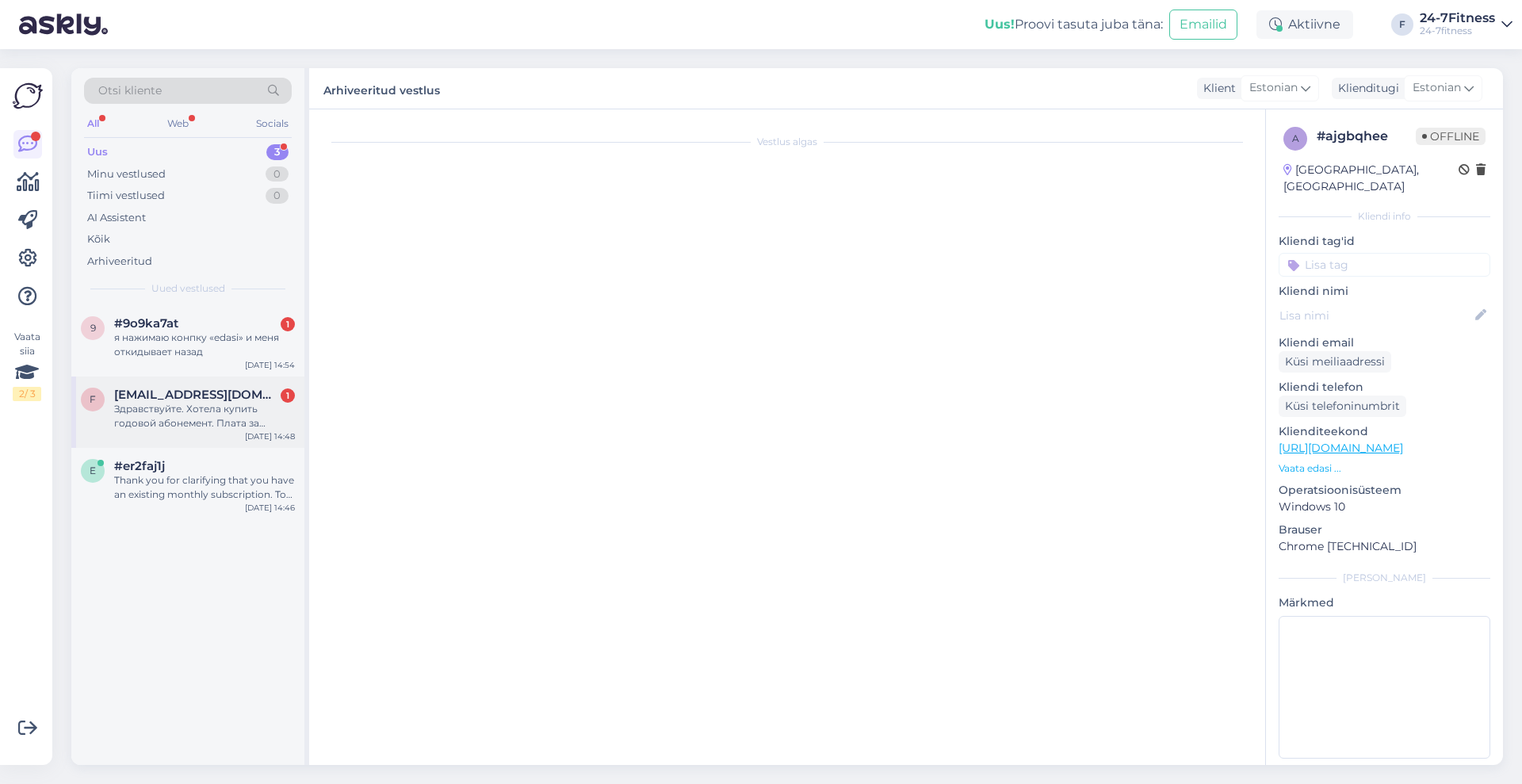
scroll to position [0, 0]
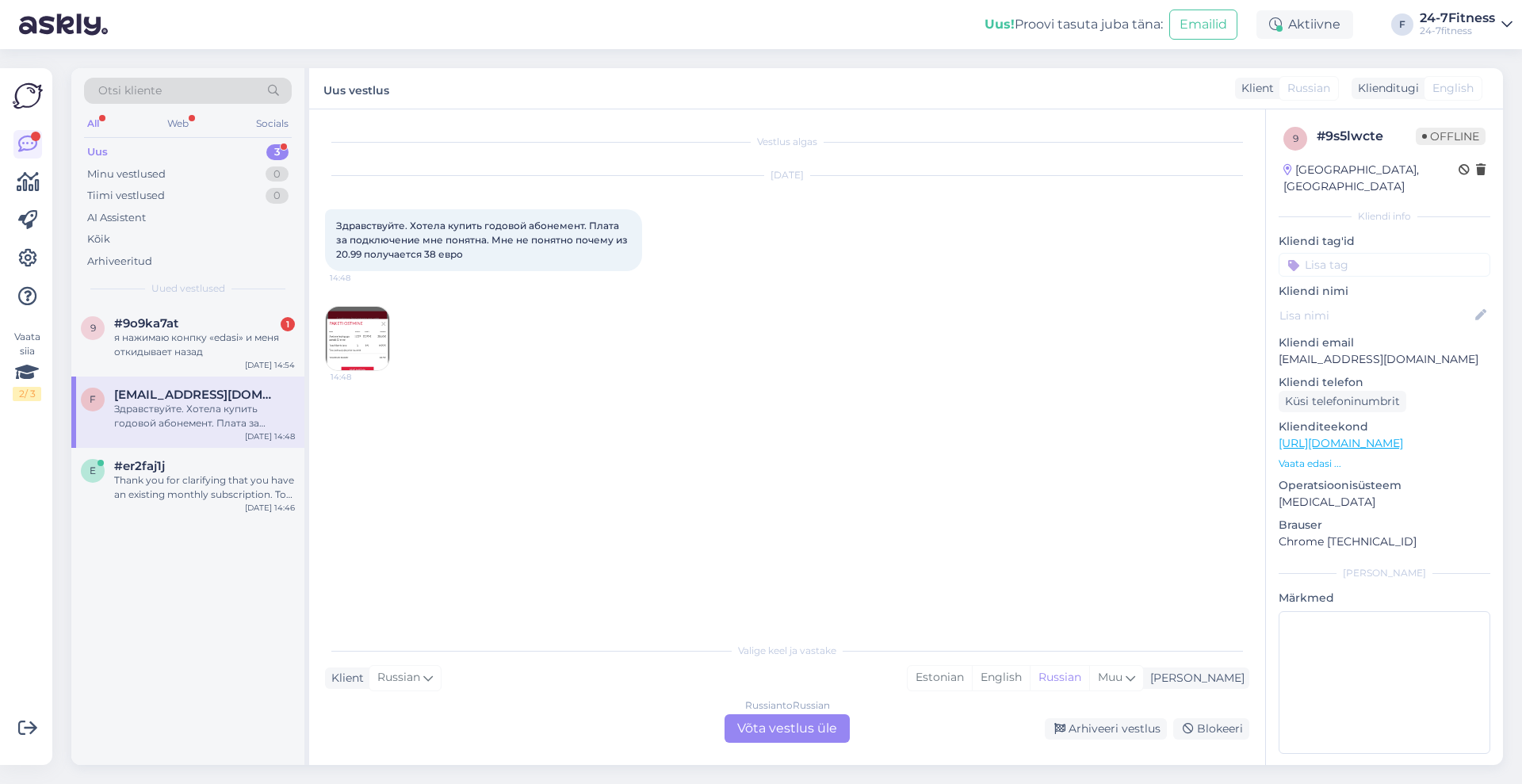
click at [363, 335] on img at bounding box center [357, 338] width 63 height 63
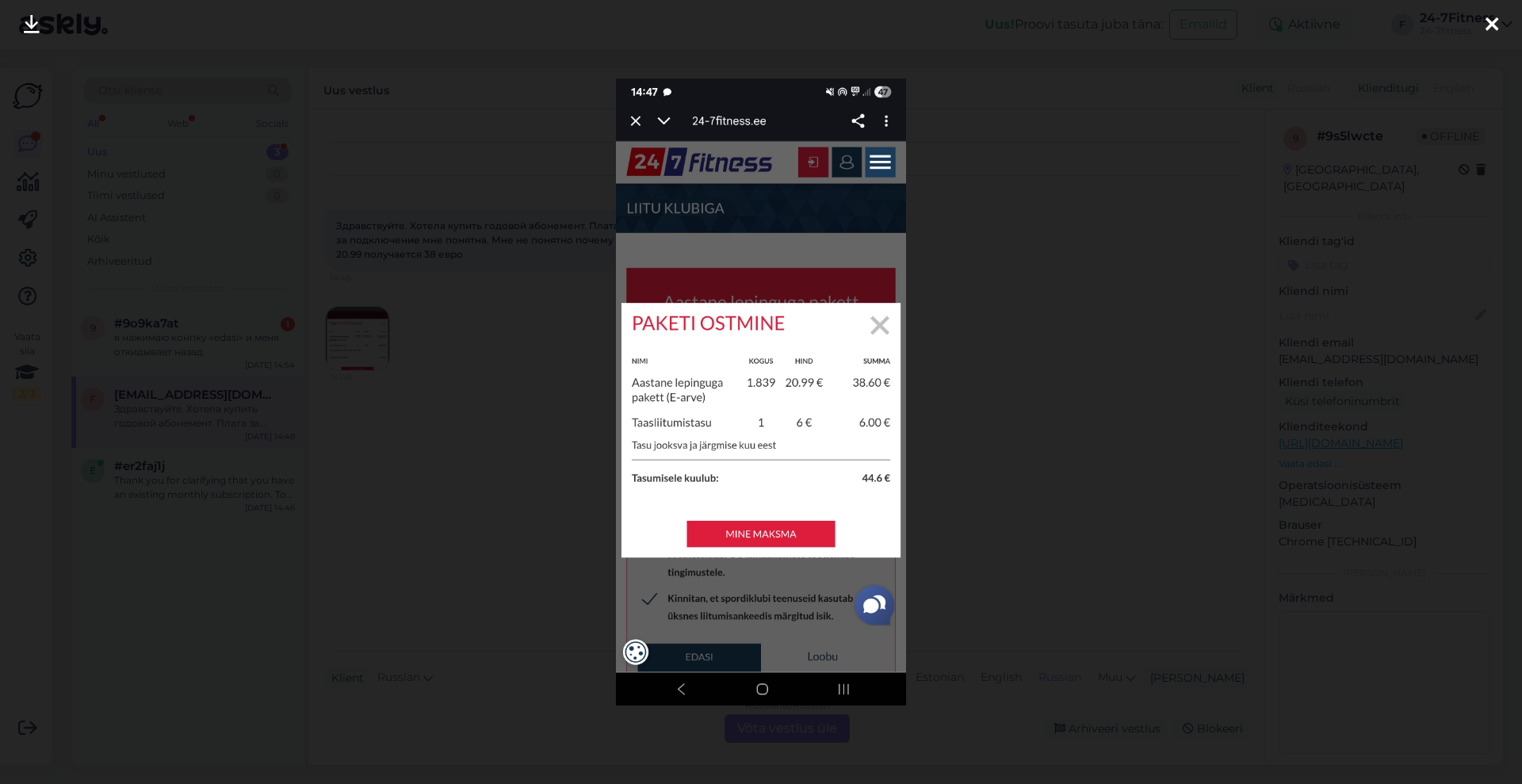
click at [1493, 15] on icon at bounding box center [1492, 25] width 13 height 21
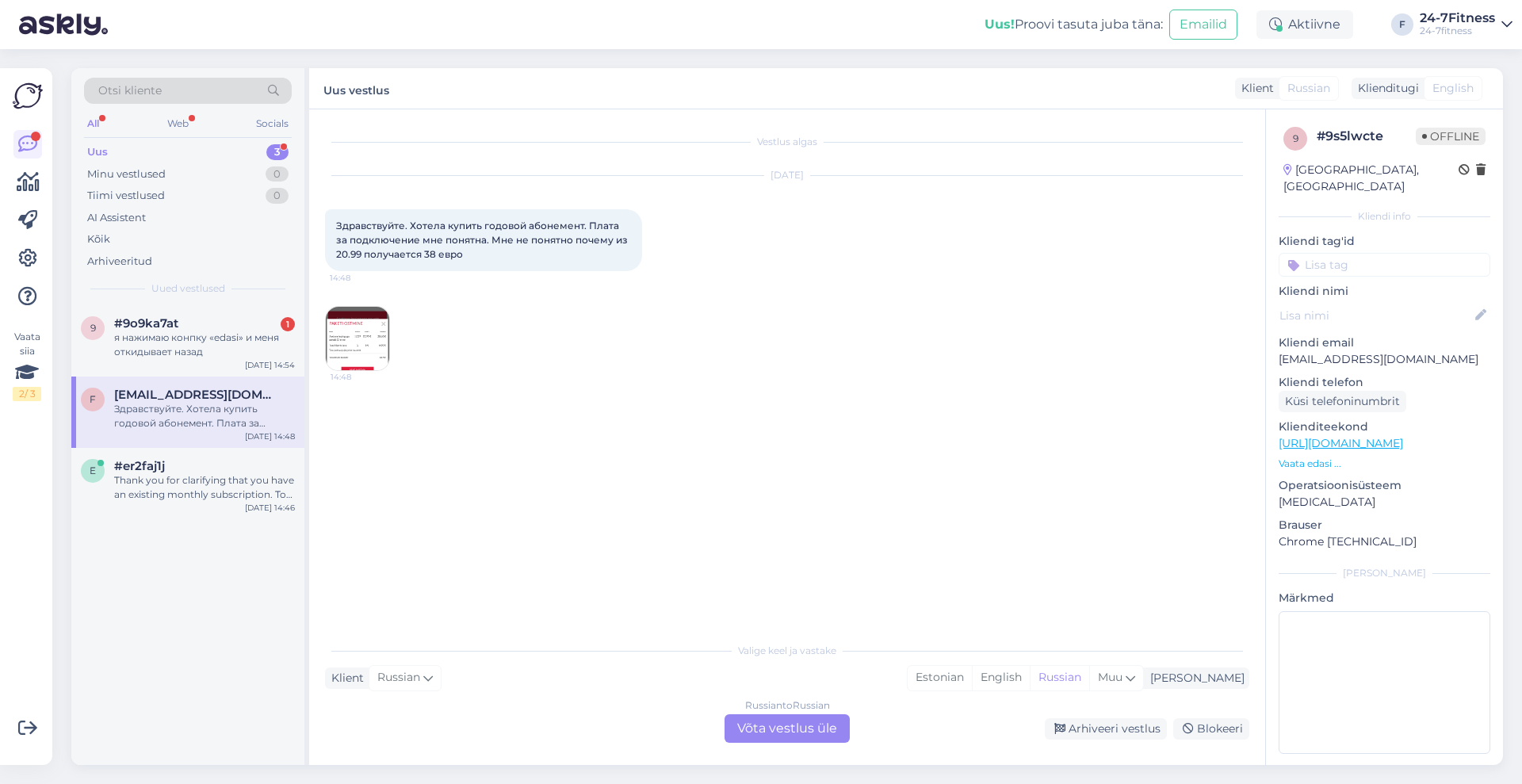
click at [827, 726] on div "Russian to Russian Võta vestlus üle" at bounding box center [787, 728] width 125 height 29
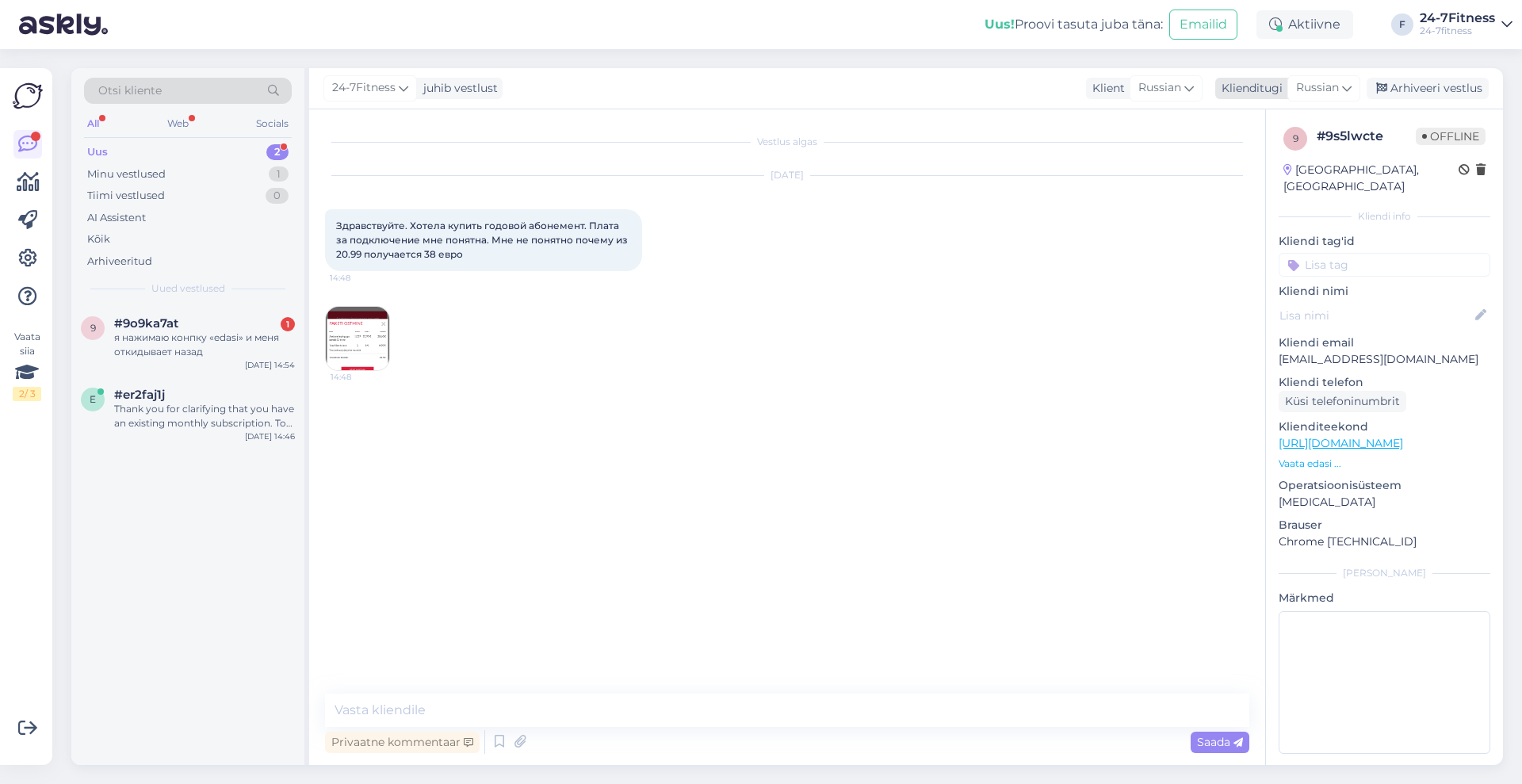
click at [1335, 85] on span "Russian" at bounding box center [1318, 88] width 43 height 18
type input "est"
click at [1278, 149] on link "Estonian" at bounding box center [1288, 158] width 174 height 25
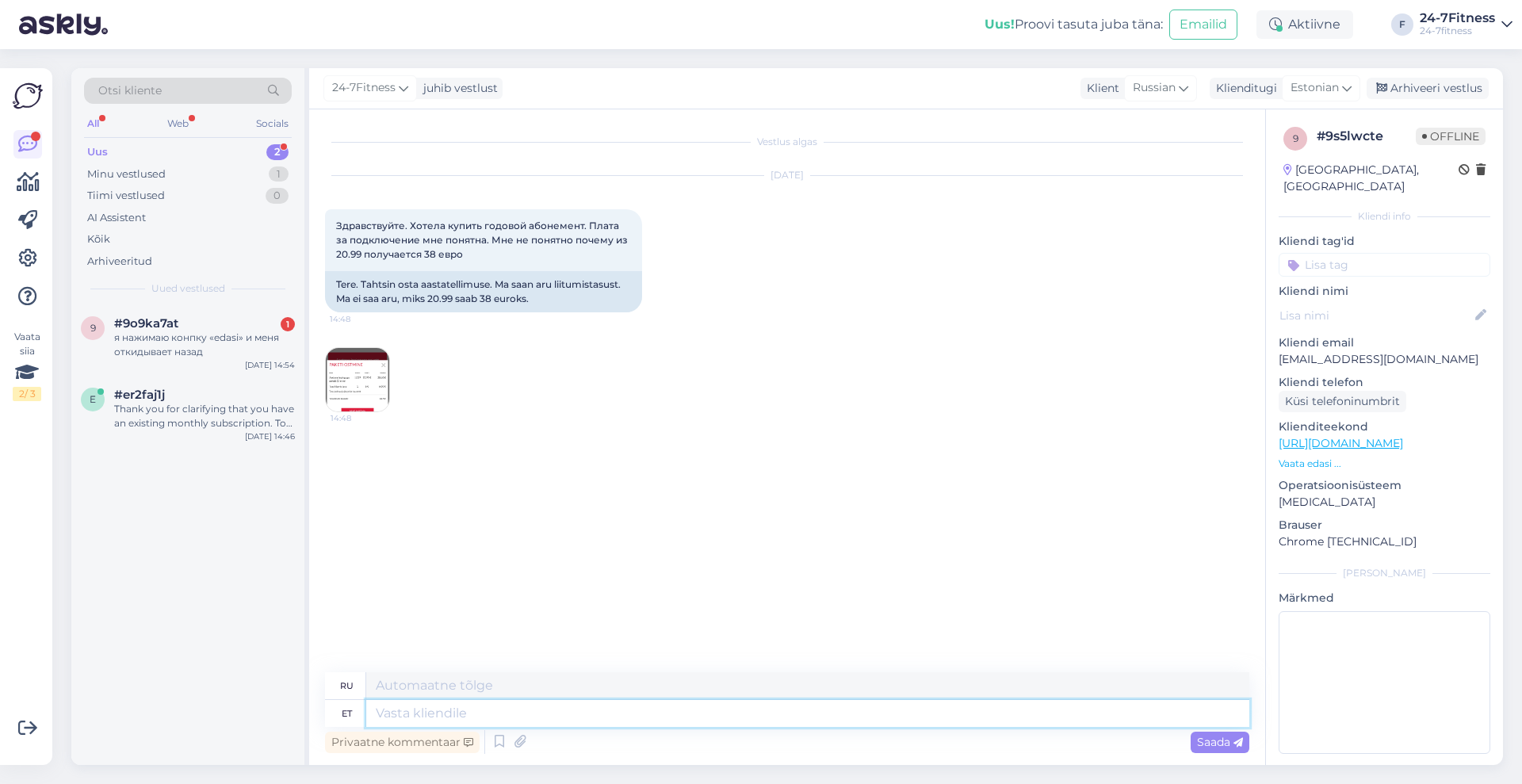
click at [638, 712] on textarea at bounding box center [808, 713] width 883 height 27
paste textarea "Aastase lepinguga paketi puhul tuleb esmase maksena ära tasuda jooksva kuu ning…"
type textarea "Aastase lepinguga paketi puhul tuleb esmase maksena ära tasuda jooksva kuu ning…"
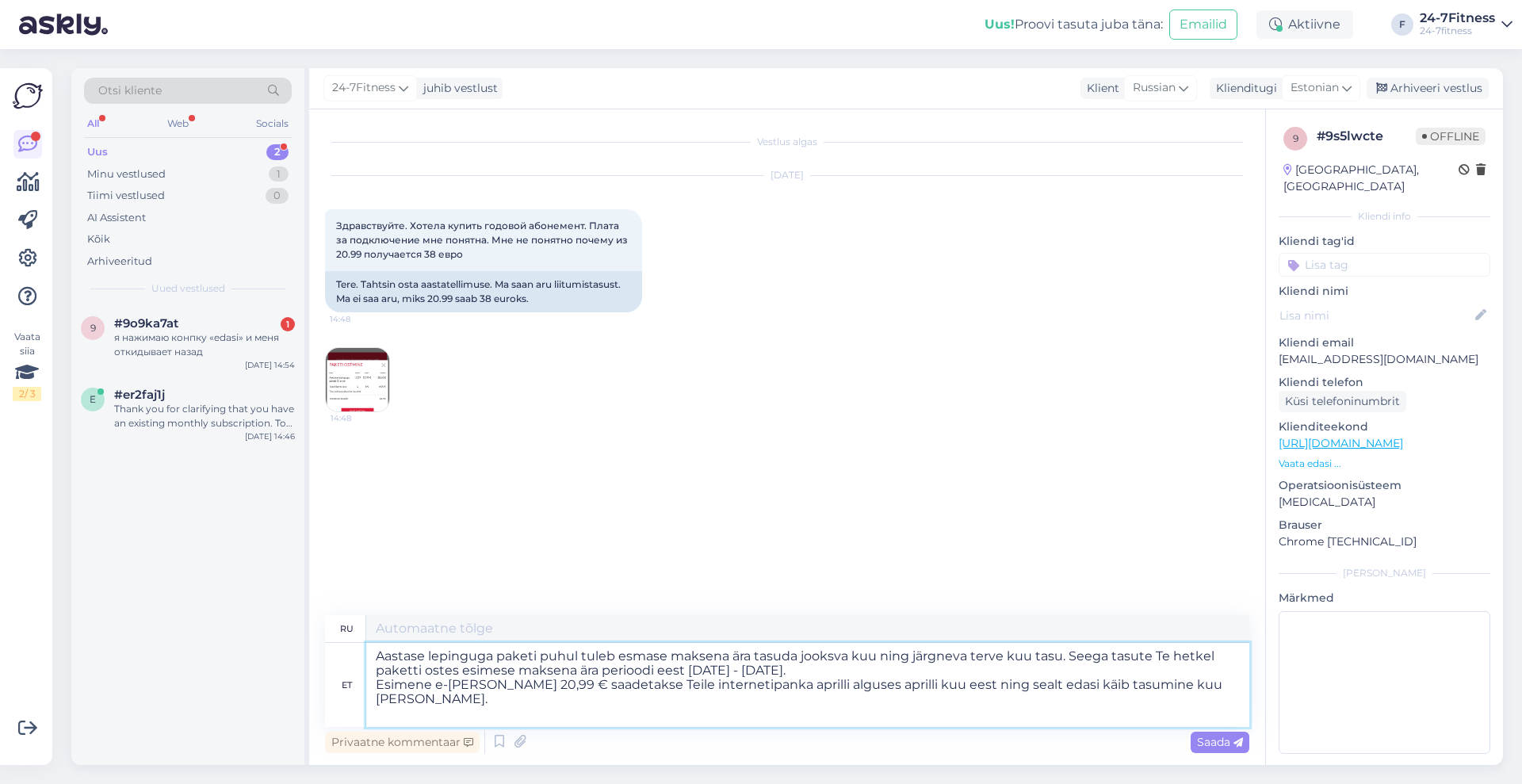
type textarea "Для пакета с годовым контрактом первый платёж производится за текущий месяц и в…"
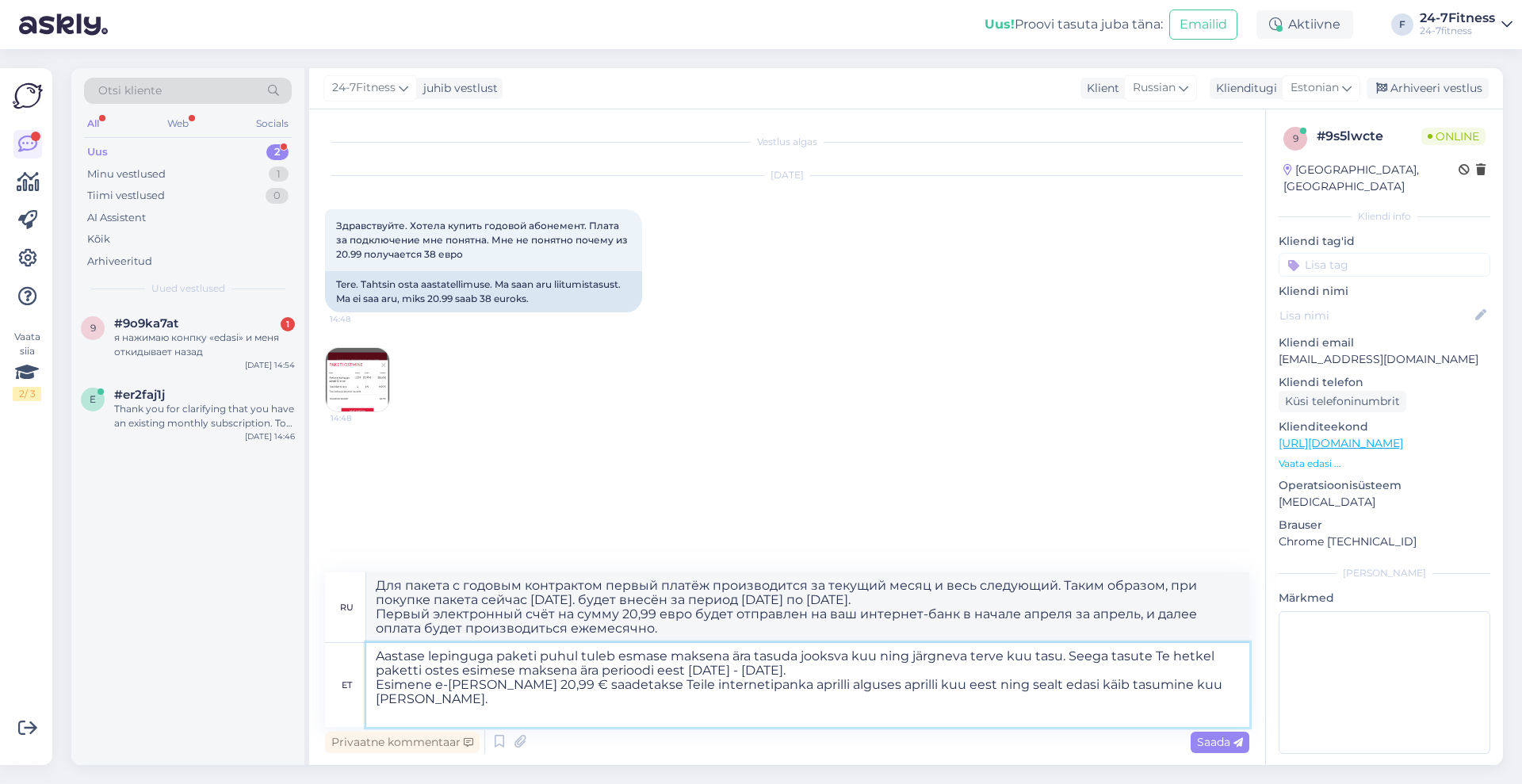
drag, startPoint x: 717, startPoint y: 666, endPoint x: 690, endPoint y: 667, distance: 27.0
click at [690, 667] on textarea "Aastase lepinguga paketi puhul tuleb esmase maksena ära tasuda jooksva kuu ning…" at bounding box center [808, 684] width 883 height 84
type textarea "Aastase lepinguga paketi puhul tuleb esmase maksena ära tasuda jooksva kuu ning…"
type textarea "В случае пакета с годовым контрактом первый платёж производится за текущий меся…"
click at [789, 670] on textarea "Aastase lepinguga paketi puhul tuleb esmase maksena ära tasuda jooksva kuu ning…" at bounding box center [808, 684] width 883 height 84
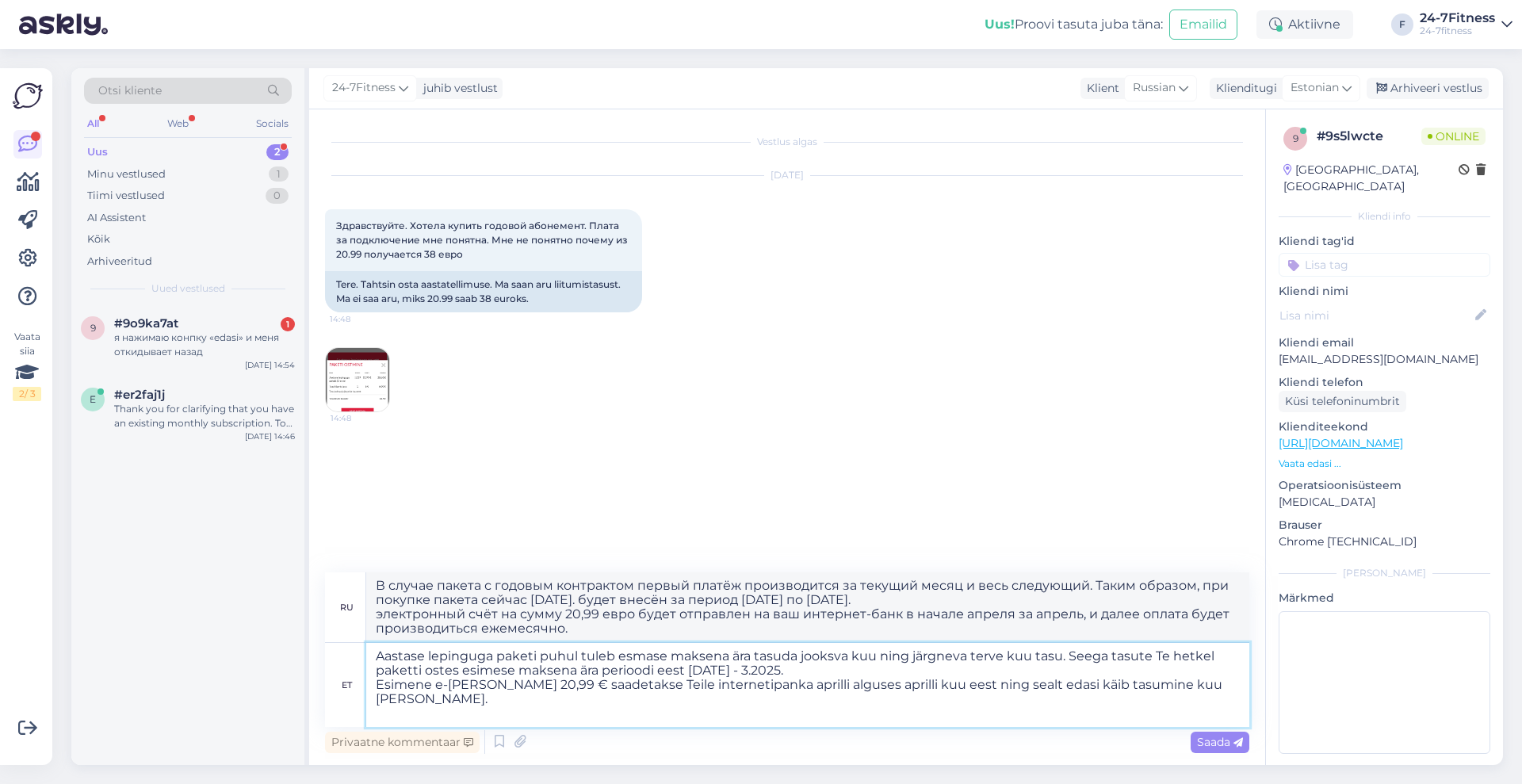
type textarea "Aastase lepinguga paketi puhul tuleb esmase maksena ära tasuda jooksva kuu ning…"
type textarea "В случае пакета с годовым контрактом первый платёж производится за текущий меся…"
type textarea "Aastase lepinguga paketi puhul tuleb esmase maksena ära tasuda jooksva kuu ning…"
type textarea "Для пакета с годовым контрактом первый платёж производится за текущий месяц и в…"
click at [801, 688] on textarea "Aastase lepinguga paketi puhul tuleb esmase maksena ära tasuda jooksva kuu ning…" at bounding box center [808, 684] width 883 height 84
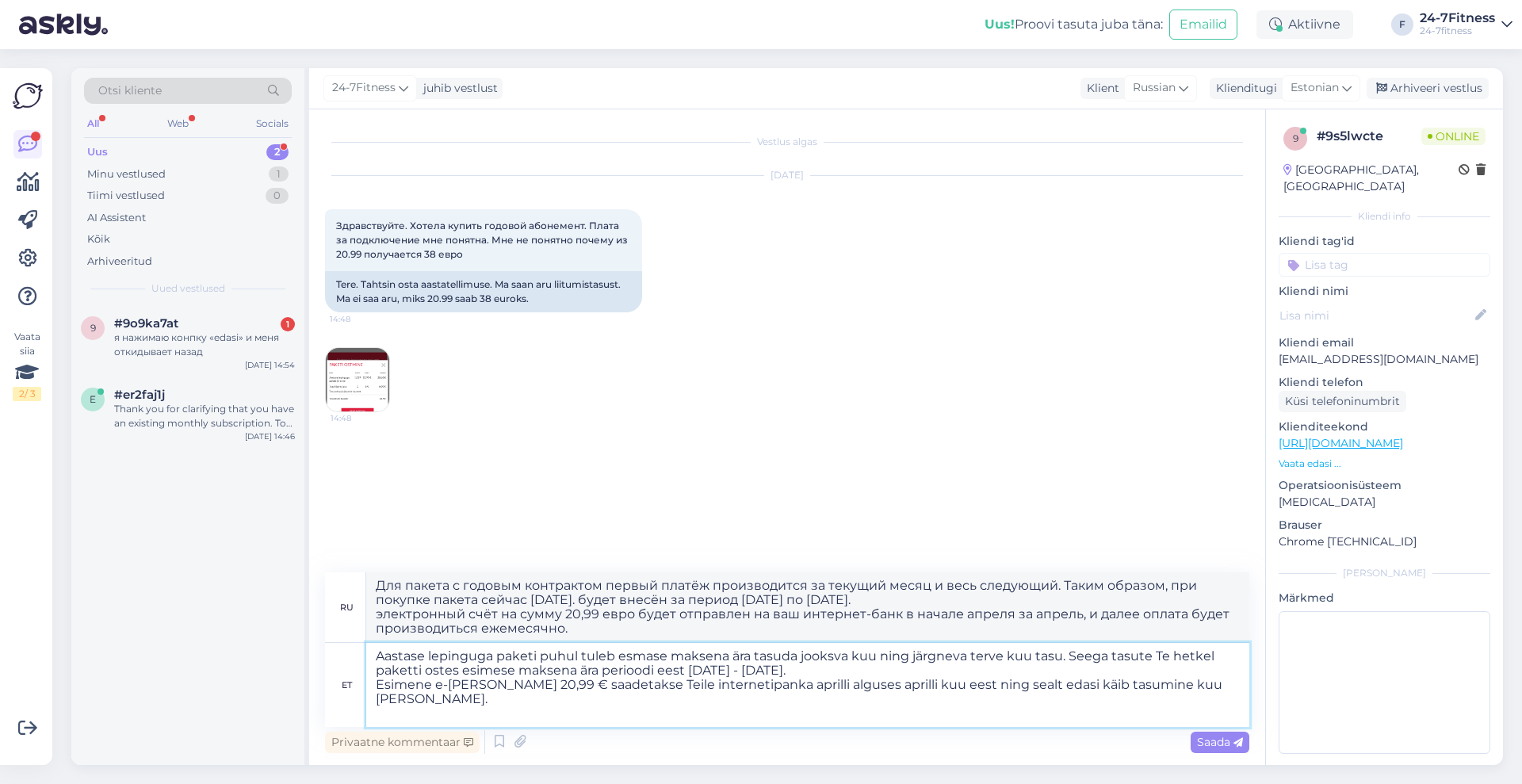
click at [801, 688] on textarea "Aastase lepinguga paketi puhul tuleb esmase maksena ära tasuda jooksva kuu ning…" at bounding box center [808, 684] width 883 height 84
type textarea "Aastase lepinguga paketi puhul tuleb esmase maksena ära tasuda jooksva kuu ning…"
click at [934, 686] on textarea "Aastase lepinguga paketi puhul tuleb esmase maksena ära tasuda jooksva kuu ning…" at bounding box center [808, 684] width 883 height 84
type textarea "В случае пакета с годовым контрактом первый платёж необходимо внести за текущий…"
click at [934, 686] on textarea "Aastase lepinguga paketi puhul tuleb esmase maksena ära tasuda jooksva kuu ning…" at bounding box center [808, 684] width 883 height 84
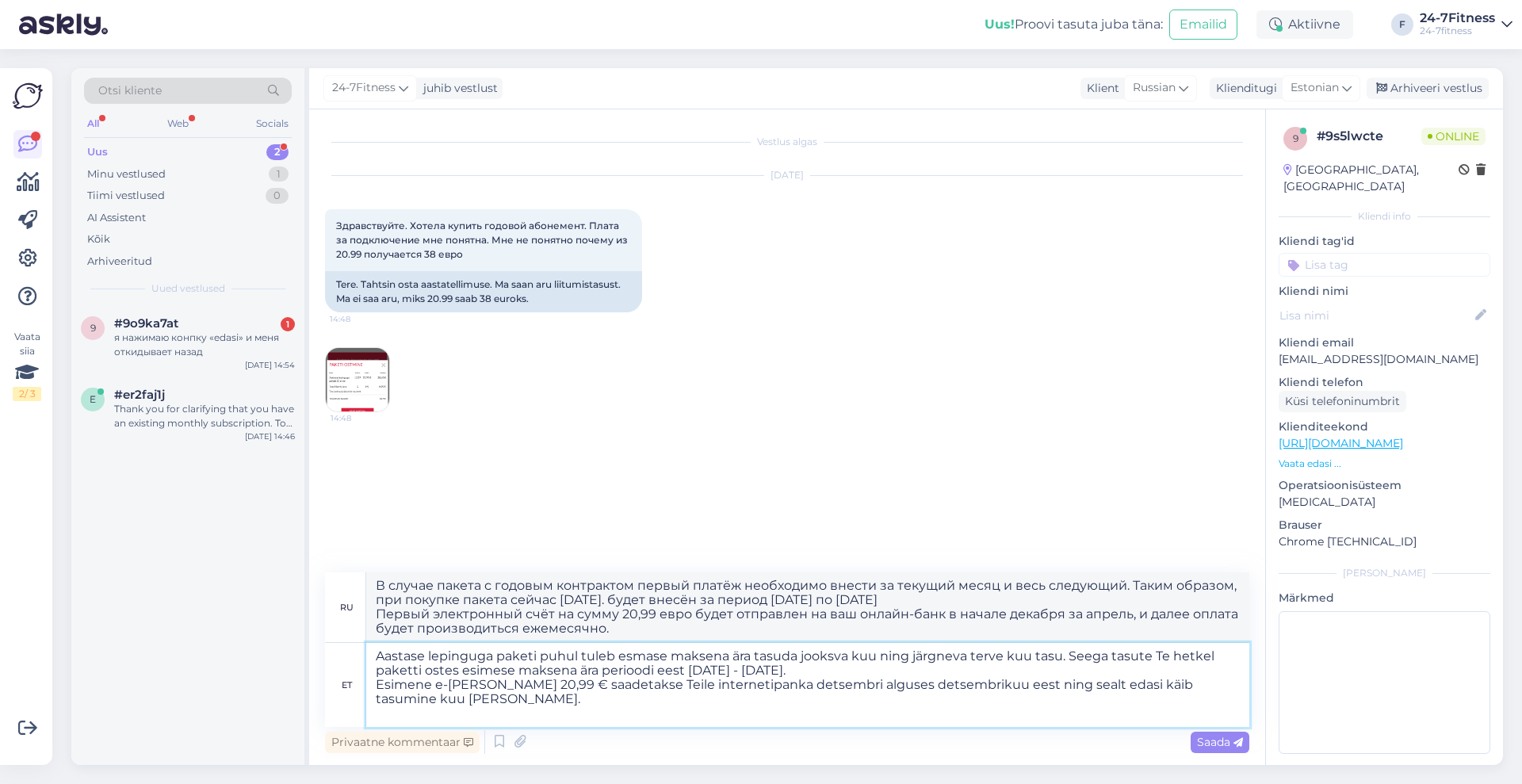
type textarea "Aastase lepinguga paketi puhul tuleb esmase maksena ära tasuda jooksva kuu ning…"
type textarea "В случае пакета с годовым контрактом первый платёж производится за текущий меся…"
type textarea "Aastase lepinguga paketi puhul tuleb esmase maksena ära tasuda jooksva kuu ning…"
click at [1222, 746] on span "Saada" at bounding box center [1220, 741] width 46 height 14
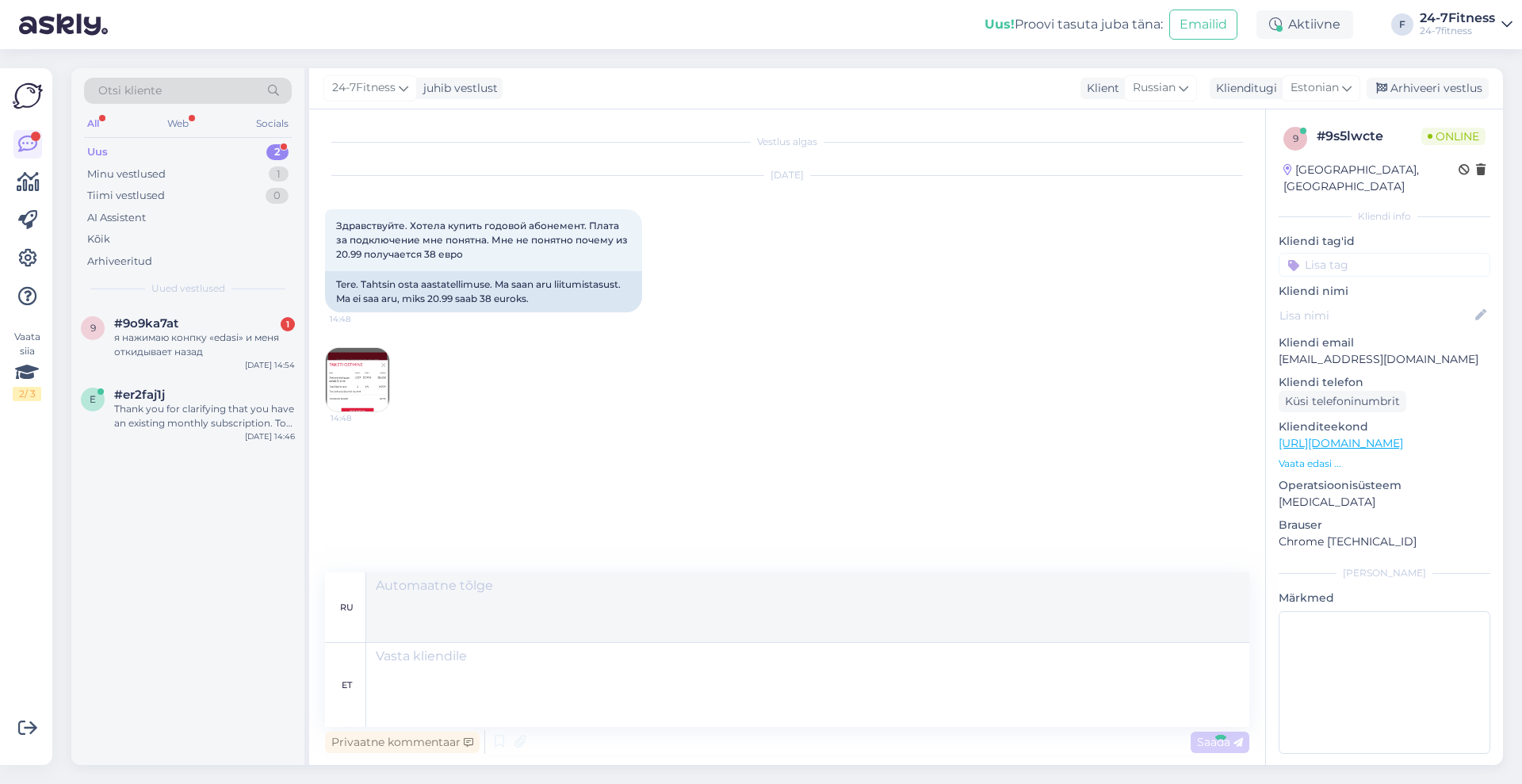
scroll to position [38, 0]
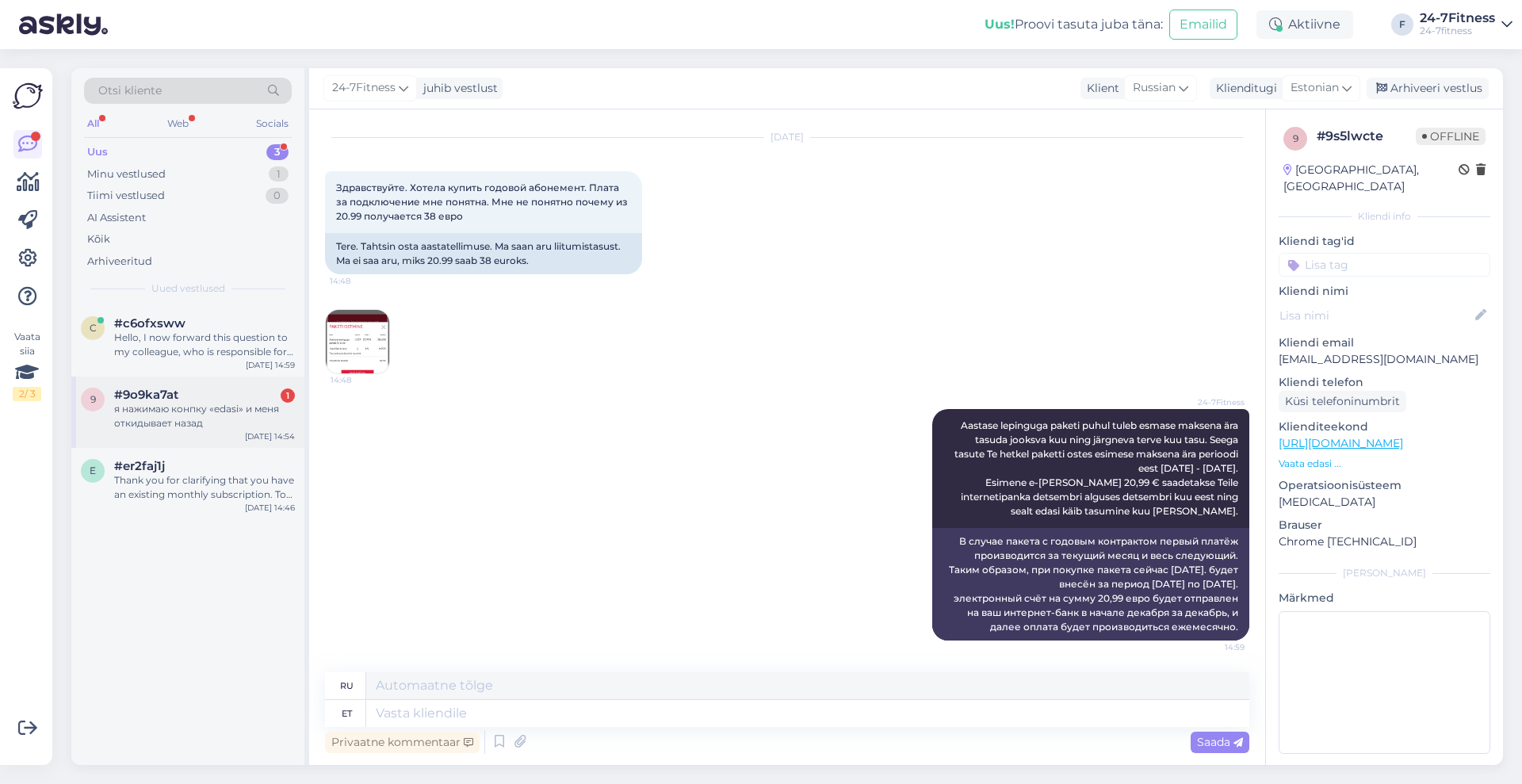
click at [235, 404] on div "я нажимаю конпку «edasi» и меня откидывает назад" at bounding box center [204, 416] width 181 height 29
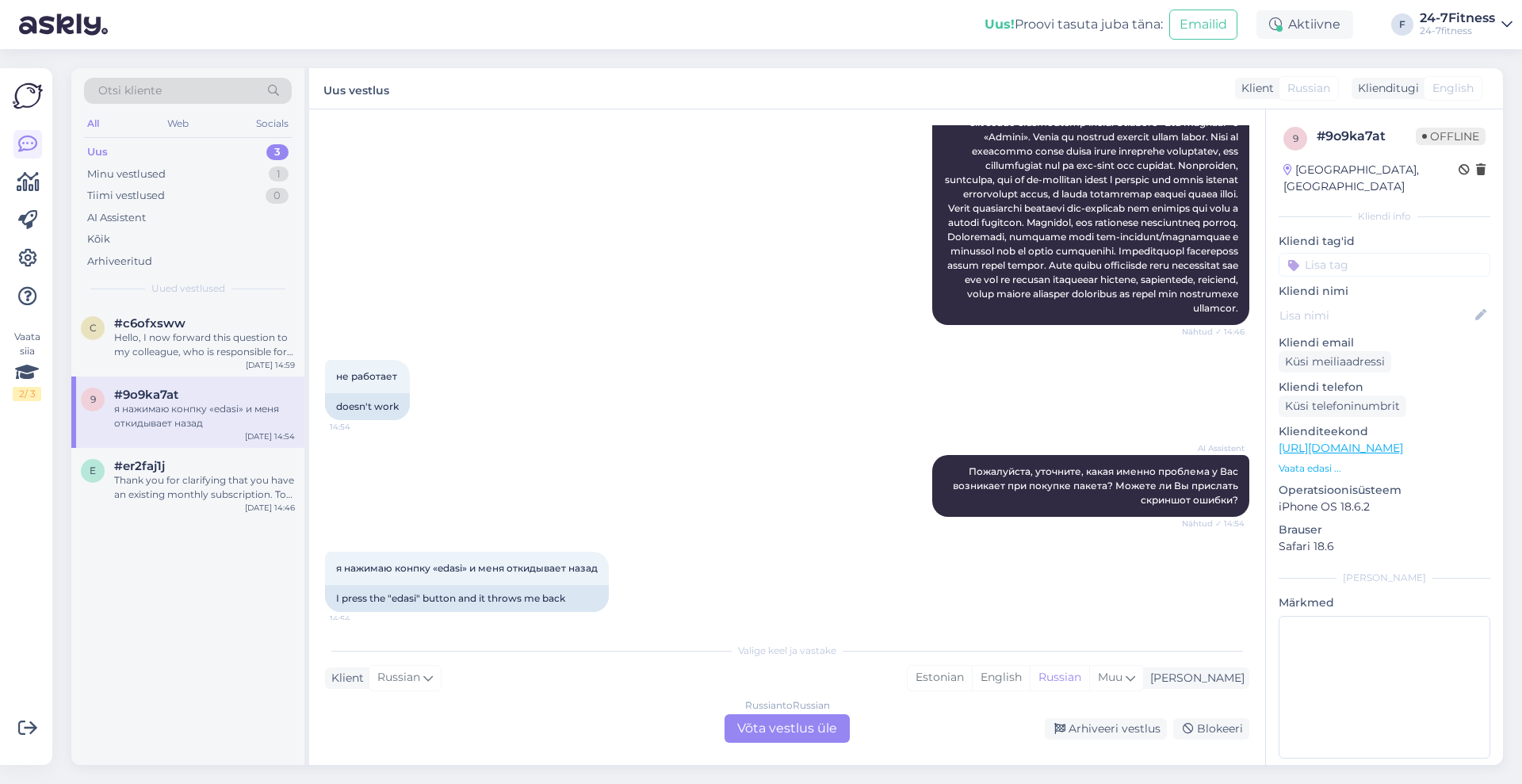
scroll to position [294, 0]
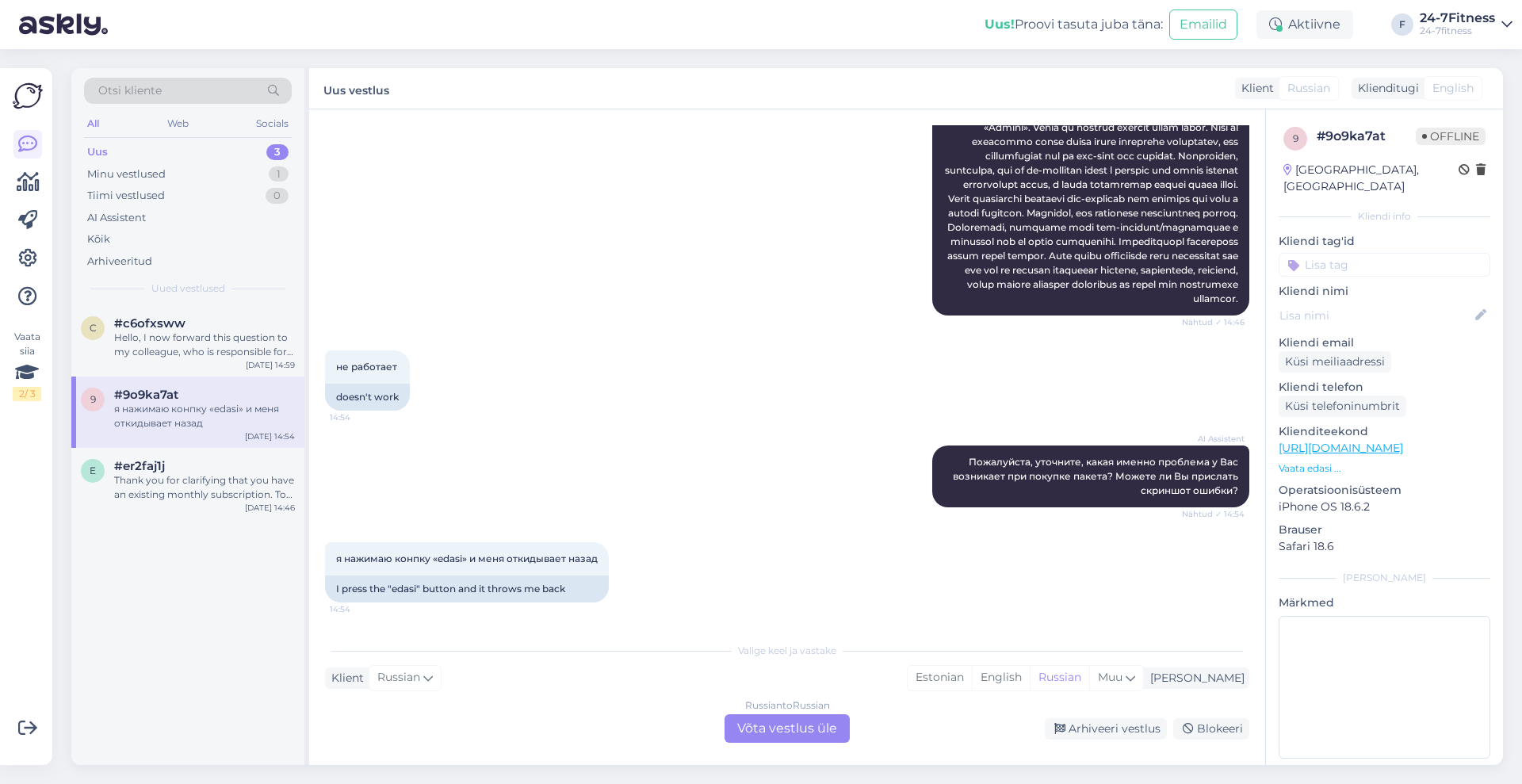
click at [837, 722] on div "Russian to Russian Võta vestlus üle" at bounding box center [787, 728] width 125 height 29
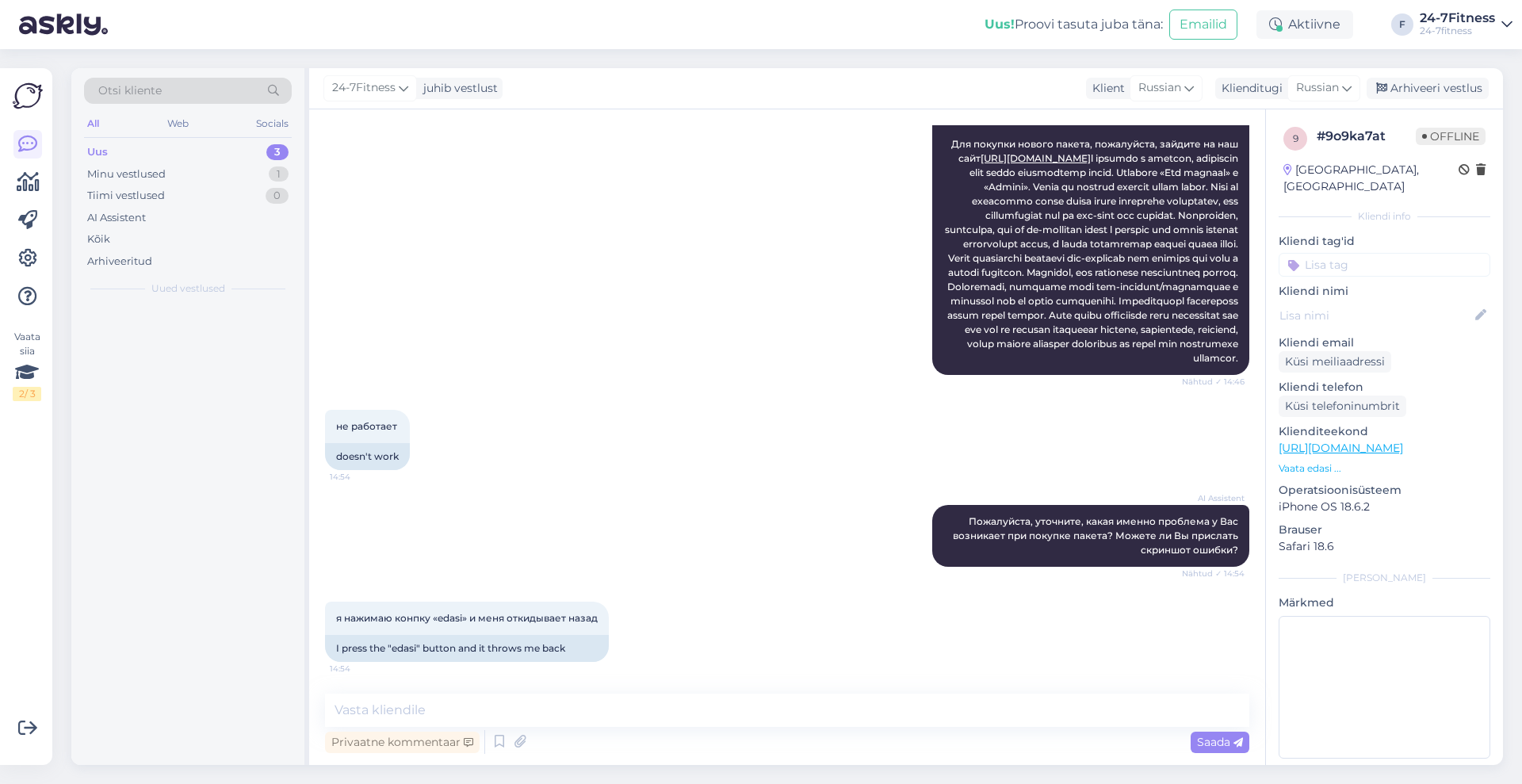
scroll to position [234, 0]
click at [1315, 88] on span "Russian" at bounding box center [1318, 88] width 43 height 18
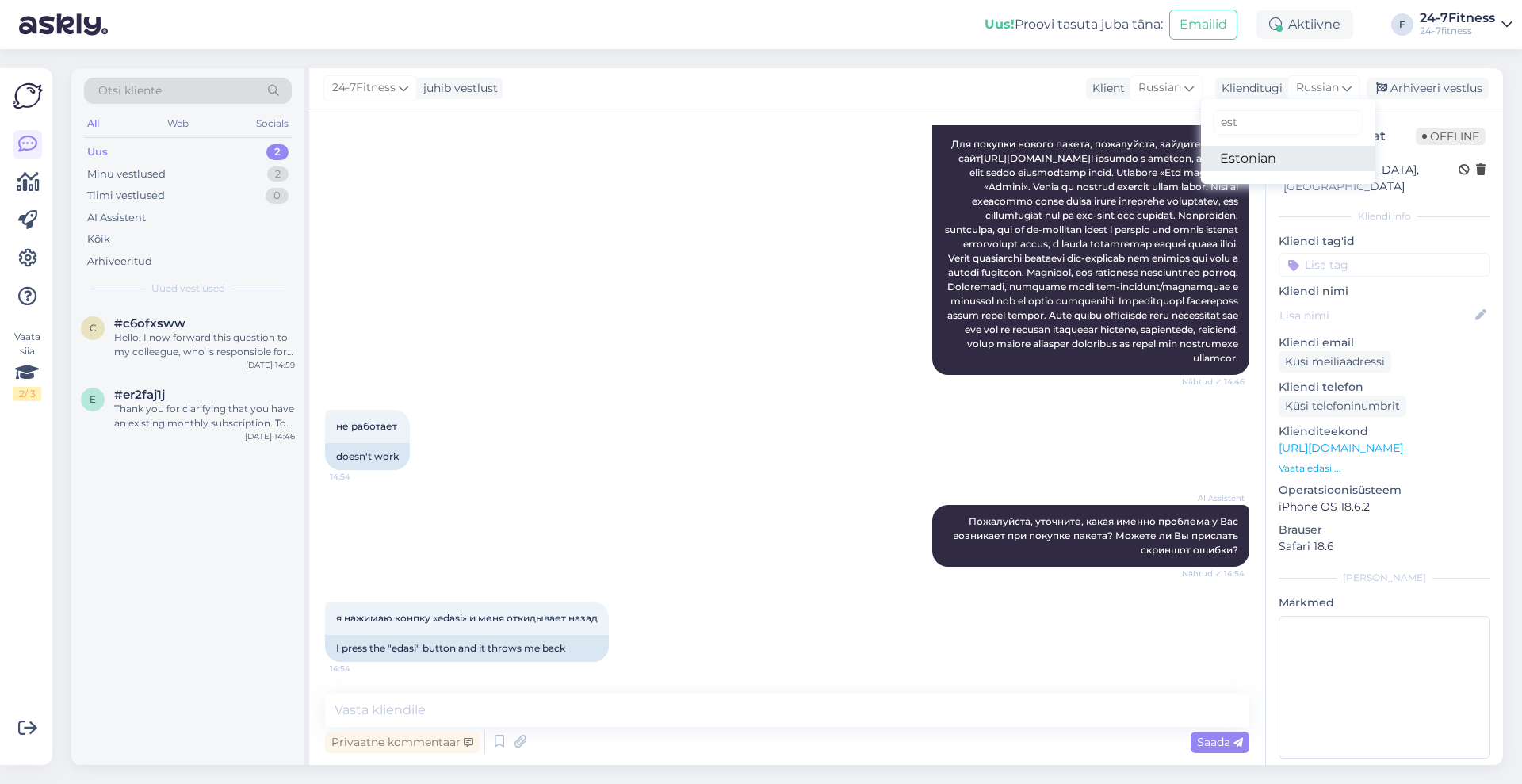
click at [1253, 156] on link "Estonian" at bounding box center [1288, 158] width 174 height 25
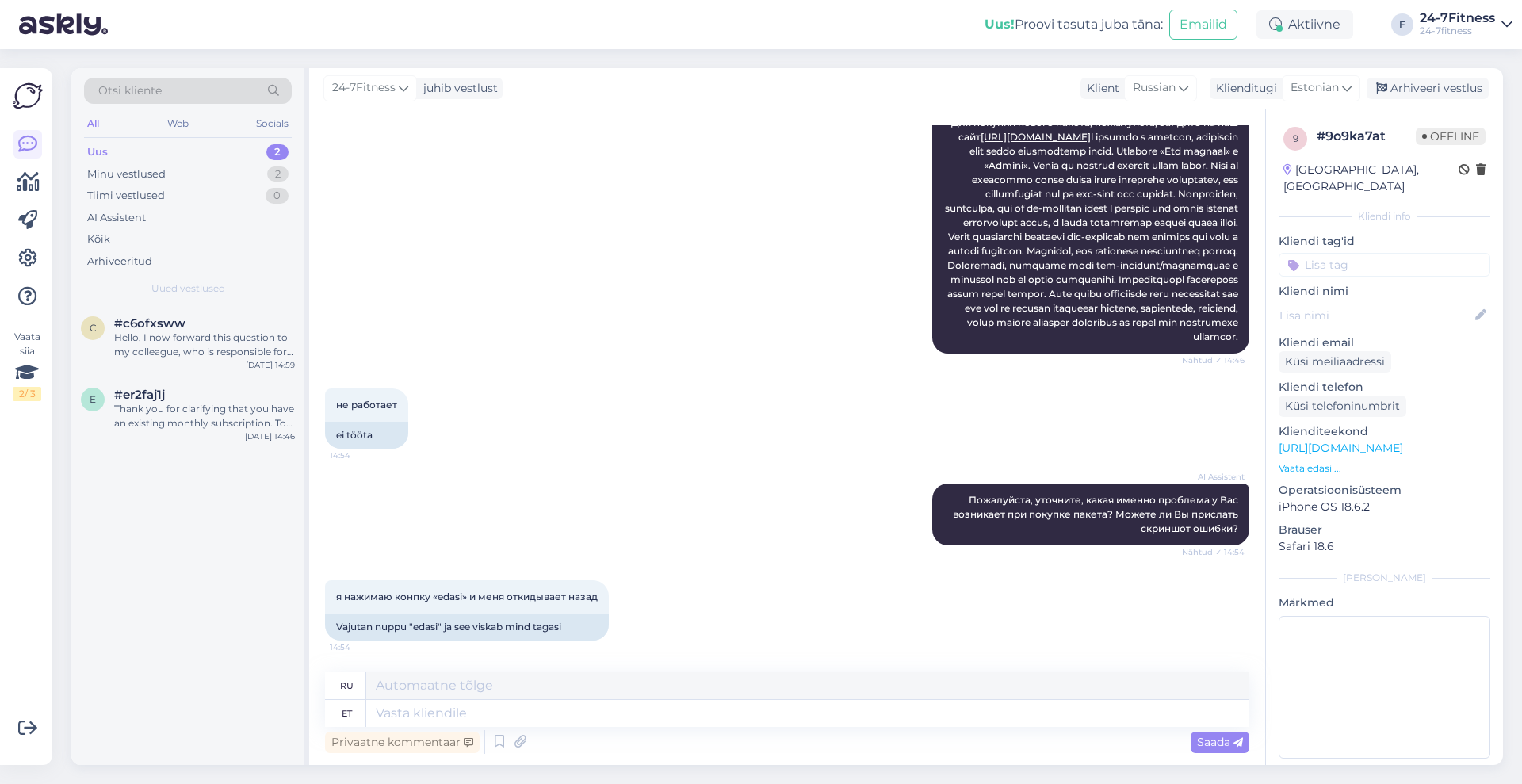
scroll to position [255, 0]
click at [794, 718] on textarea at bounding box center [808, 713] width 883 height 27
type textarea "Palun s"
type textarea "Пожалуйста"
type textarea "Palun saatke me"
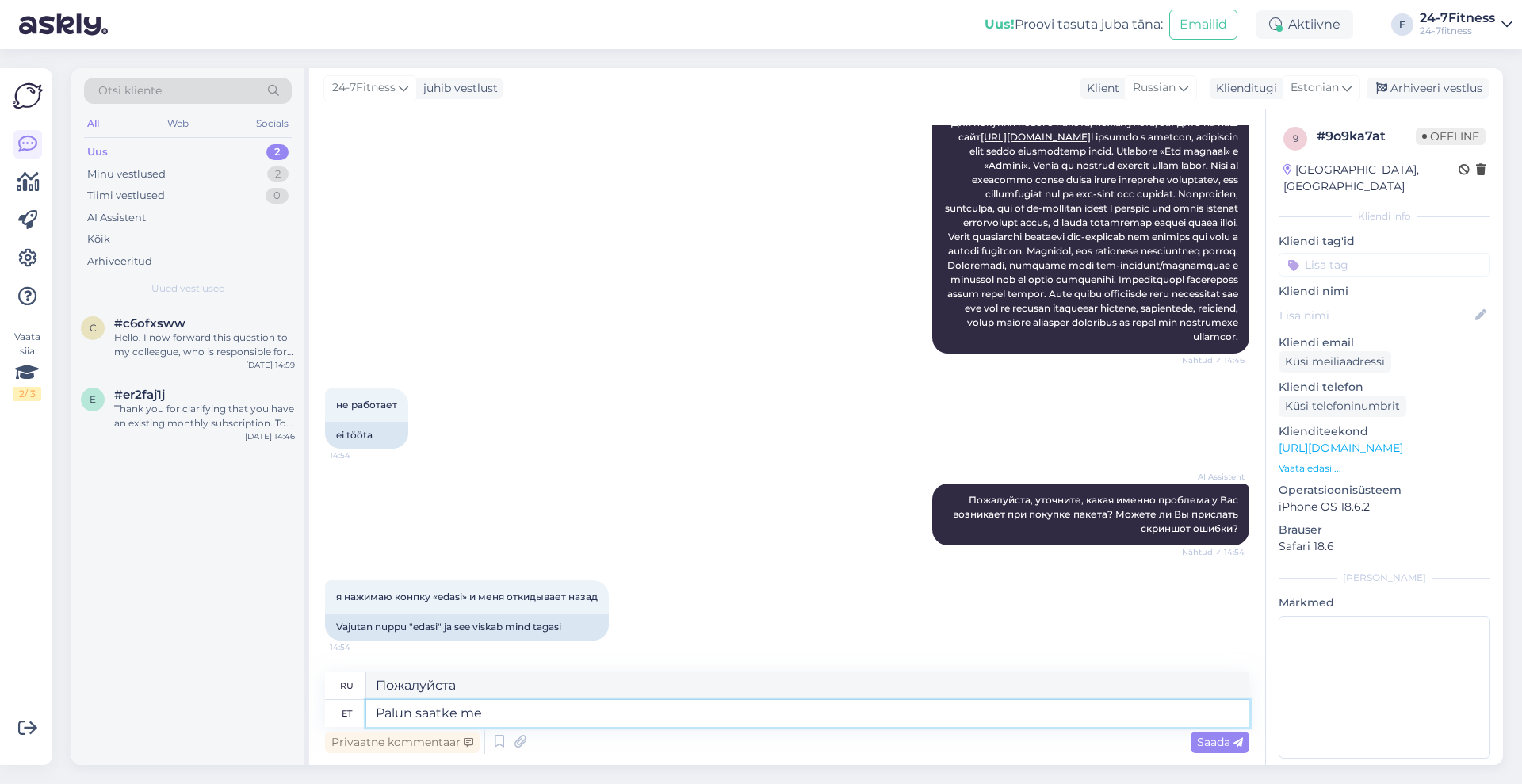
type textarea "Пожалуйста, отправьте"
type textarea "Palun saatke meile"
type textarea "Пожалуйста, пришлите нам"
type textarea "Palun saatke meile ekraanipilt s"
type textarea "Пожалуйста, пришлите нам скриншот."
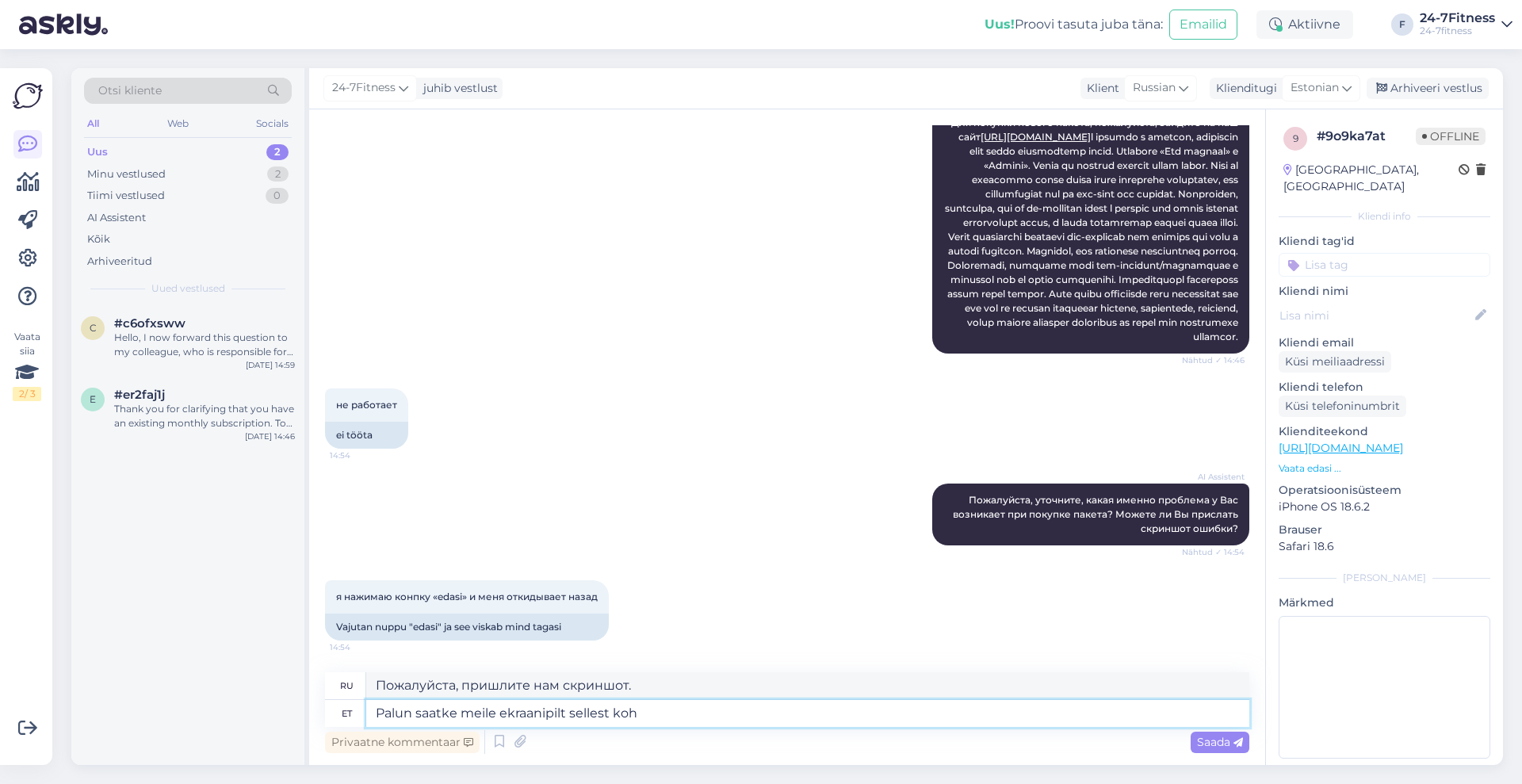
type textarea "Palun saatke meile ekraanipilt sellest koha"
type textarea "Пожалуйста, пришлите нам снимок экрана."
type textarea "Palun saatke meile ekraanipilt sellest kohast, k"
type textarea "Пожалуйста, пришлите нам скриншот этого места,"
type textarea "Palun saatke meile ekraanipilt sellest kohast, kuhu"
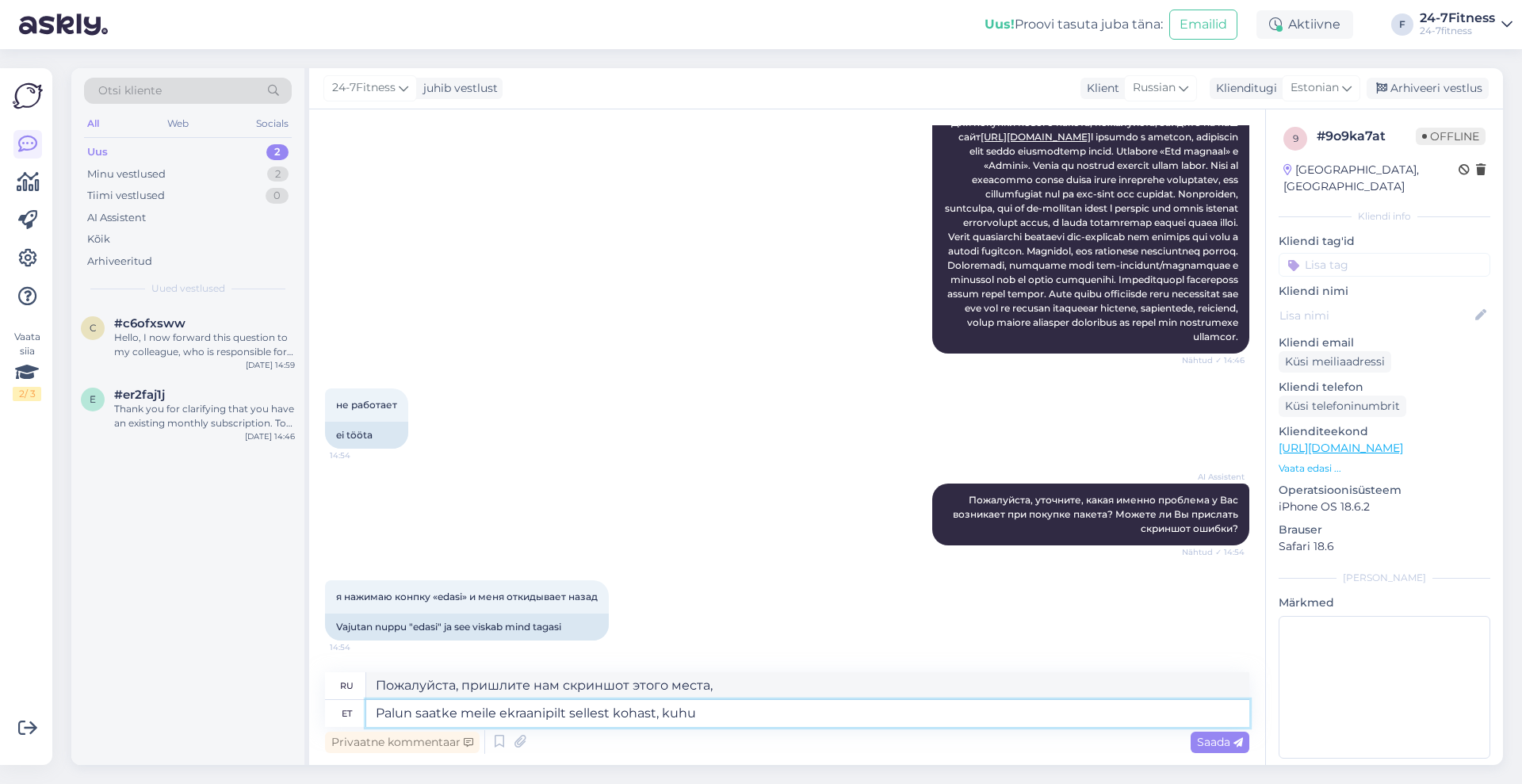
type textarea "Пожалуйста, пришлите нам скриншот того, где вы находитесь."
type textarea "Palun saatke meile ekraanipilt sellest kohast, kuhu ta tei"
type textarea "Пожалуйста, пришлите нам скриншот того, где он находится."
type textarea "Palun saatke meile ekraanipilt sellest kohast, kuhu ta teid"
type textarea "Пожалуйста, пришлите нам снимок экрана с указанием того, куда вы перейдете."
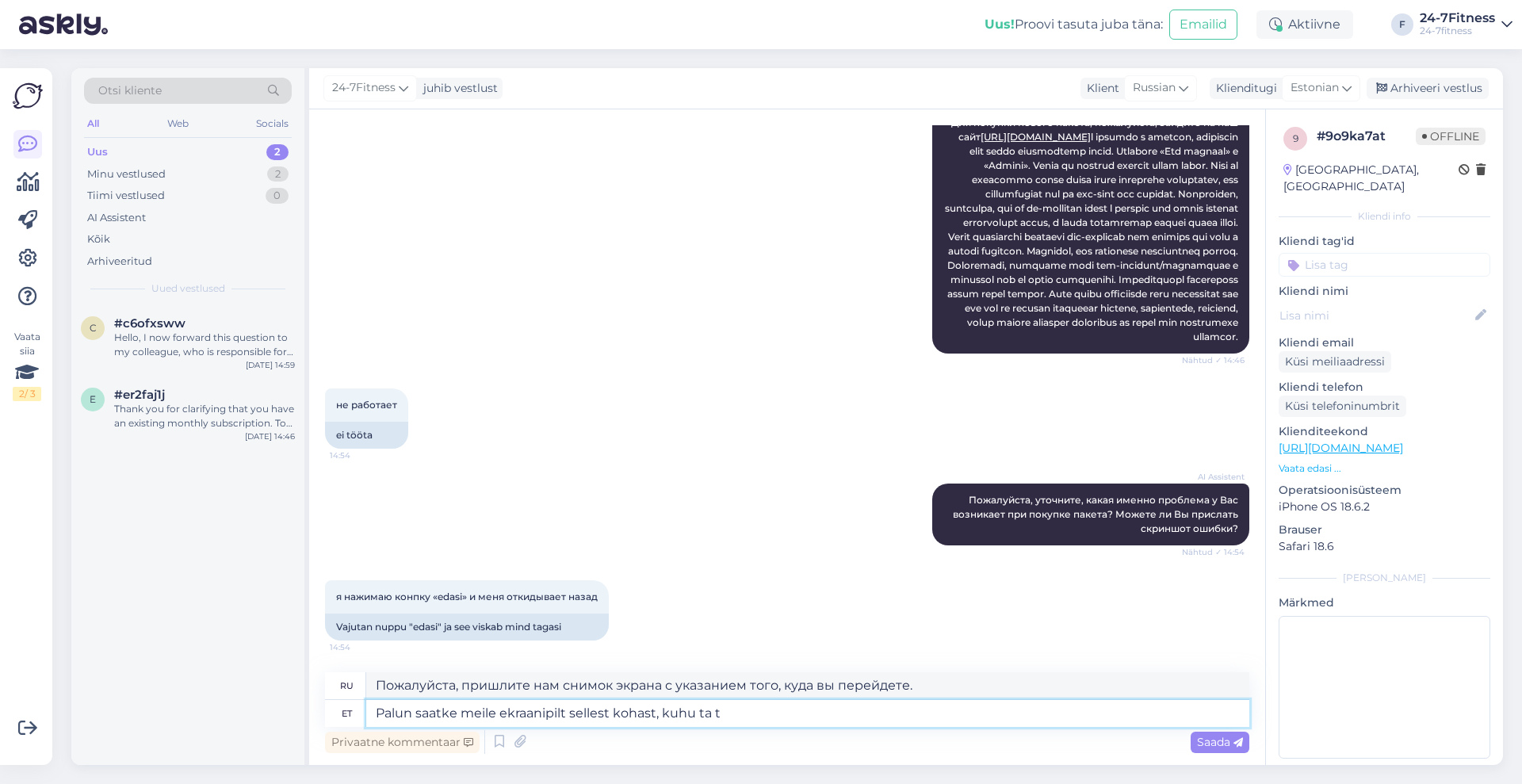
type textarea "Palun saatke meile ekraanipilt sellest kohast, kuhu ta"
type textarea "Пожалуйста, пришлите нам скриншот того, где он находится."
type textarea "Palun saatke meile ekraanipilt sellest kohast, kuhu ta Teid"
type textarea "Пожалуйста, пришлите нам снимок экрана с указанием того, куда вы перейдете."
click at [711, 716] on textarea "Palun saatke meile ekraanipilt sellest kohast, kuhu ta Teid" at bounding box center [808, 713] width 883 height 27
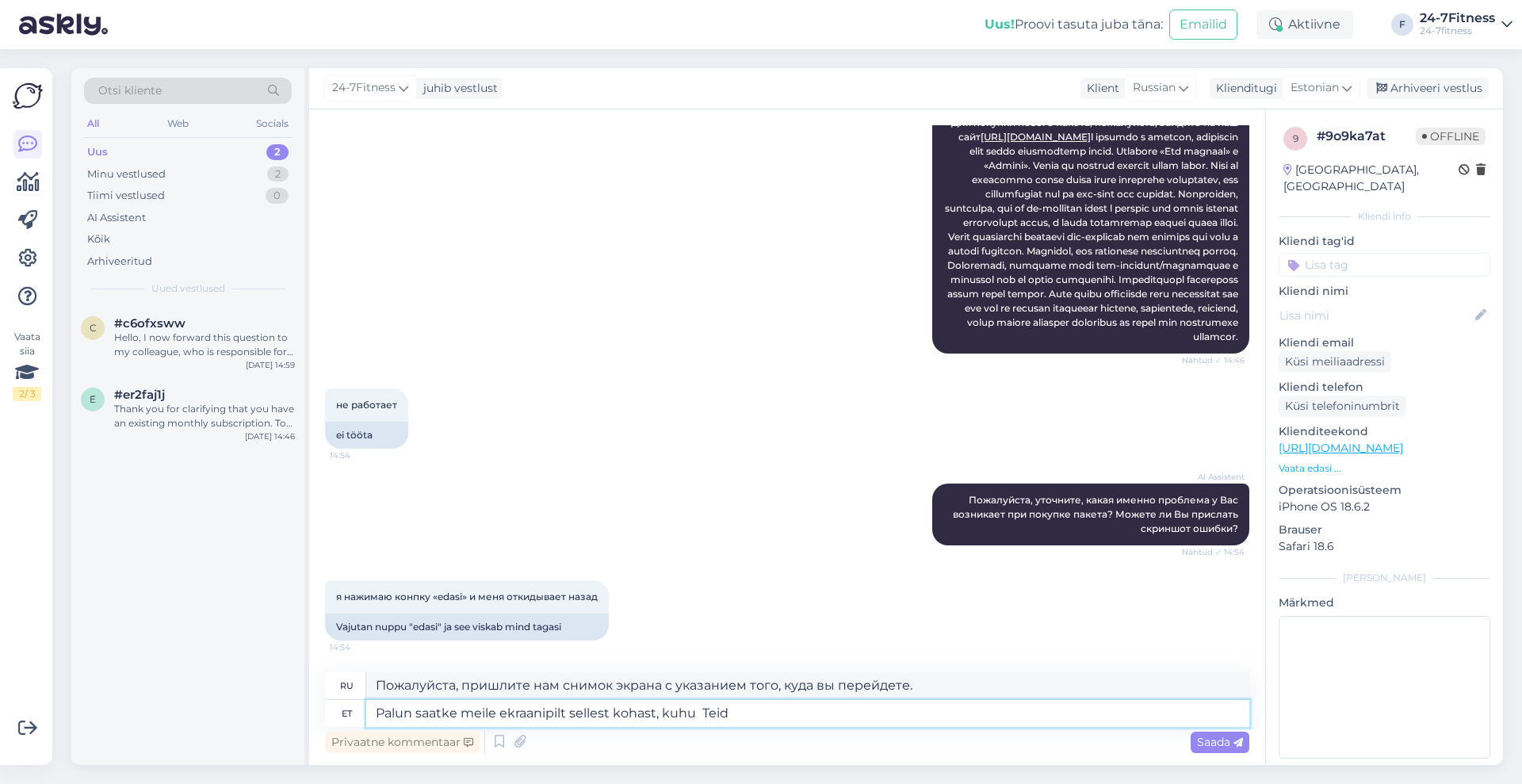
type textarea "Palun saatke meile ekraanipilt sellest kohast, kuhu s Teid"
type textarea "Пожалуйста, пришлите нам снимок экрана места, которое вы посещаете."
type textarea "Palun saatke meile ekraanipilt sellest kohast, kuhu se Teid"
type textarea "Пожалуйста, пришлите нам снимок экрана с указанием места, где вы находитесь."
type textarea "Palun saatke meile ekraanipilt sellest kohast, kuhu see Teid"
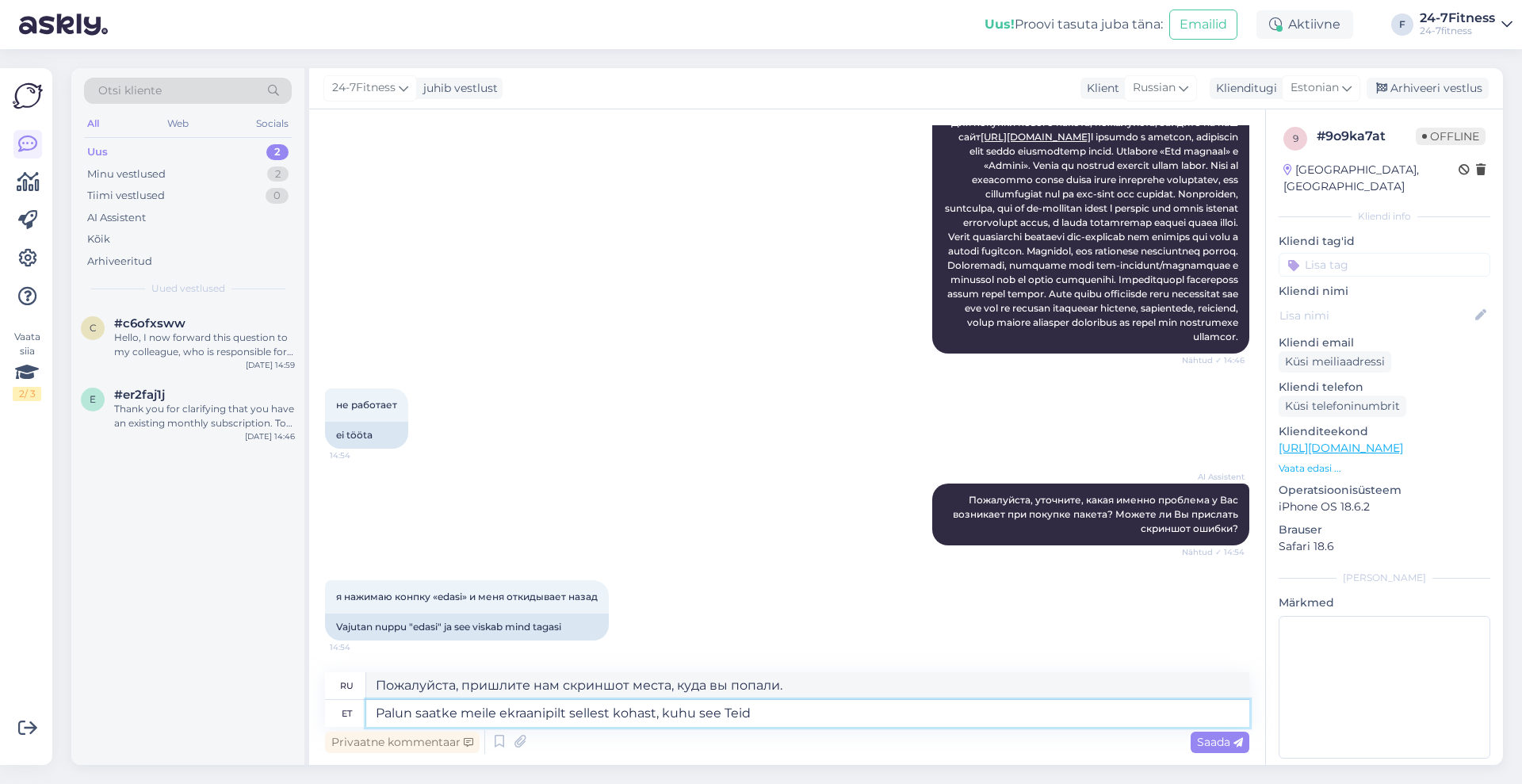
type textarea "Пожалуйста, пришлите нам снимок экрана с указанием того, куда вы перейдете."
click at [767, 717] on textarea "Palun saatke meile ekraanipilt sellest kohast, kuhu see Teid" at bounding box center [808, 713] width 883 height 27
type textarea "Palun saatke meile ekraanipilt sellest kohast, kuhu see [PERSON_NAME] tagasi v"
type textarea "Пожалуйста, пришлите нам снимок экрана с указанием того, куда вы вернетесь."
type textarea "Palun saatke meile ekraanipilt sellest kohast, kuhu see [PERSON_NAME] tagasi vi…"
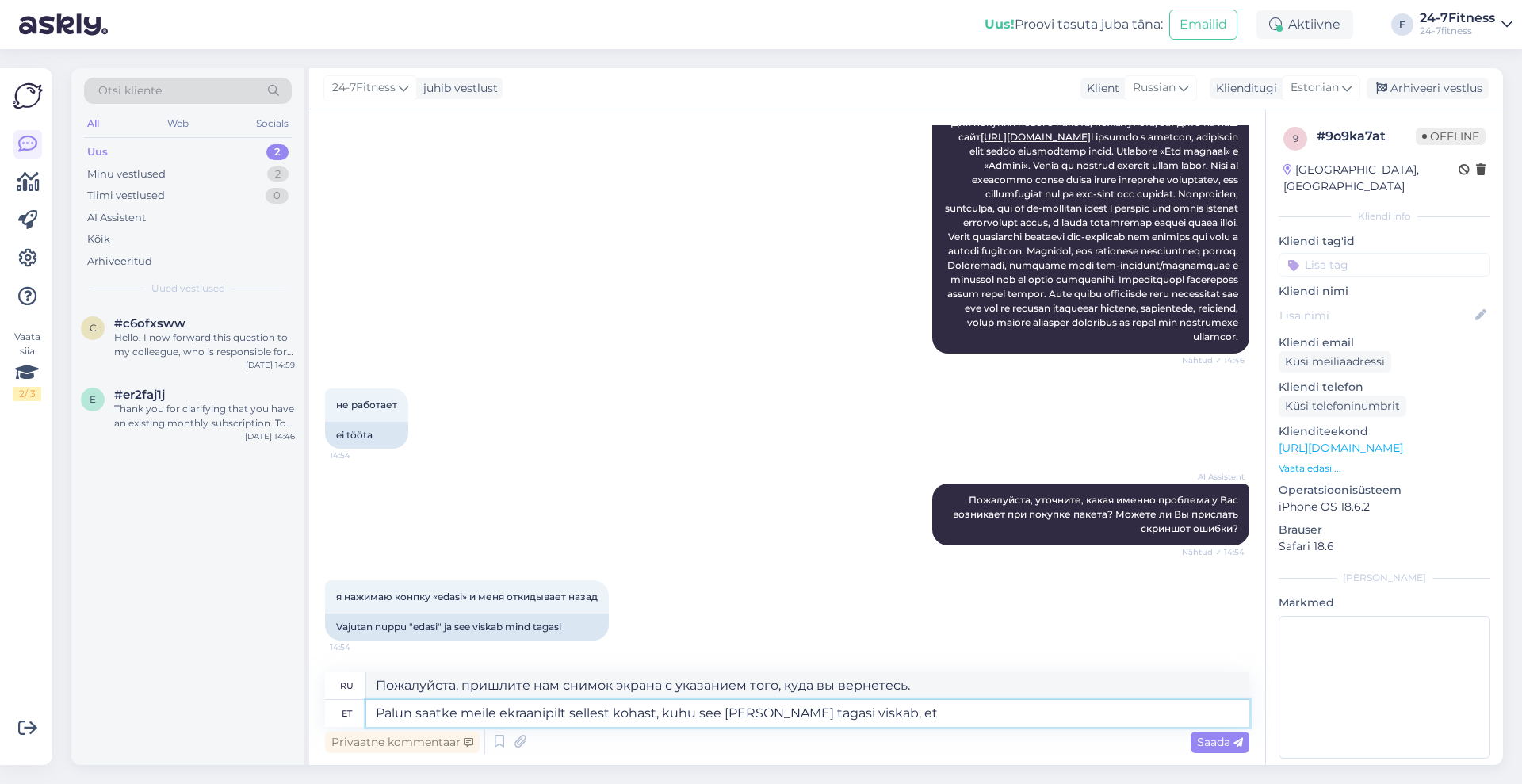
type textarea "Пожалуйста, пришлите нам скриншот того, куда вас отбрасывает,"
type textarea "Palun saatke meile ekraanipilt sellest kohast, kuhu see [PERSON_NAME] tagasi vi…"
type textarea "Пожалуйста, пришлите нам скриншот того, куда он вас возвращает, чтобы мы могли"
type textarea "Palun saatke meile ekraanipilt sellest kohast, kuhu see [PERSON_NAME] tagasi vi…"
type textarea "Пожалуйста, пришлите нам скриншот того, куда он вас отбрасывает, чтобы мы могли"
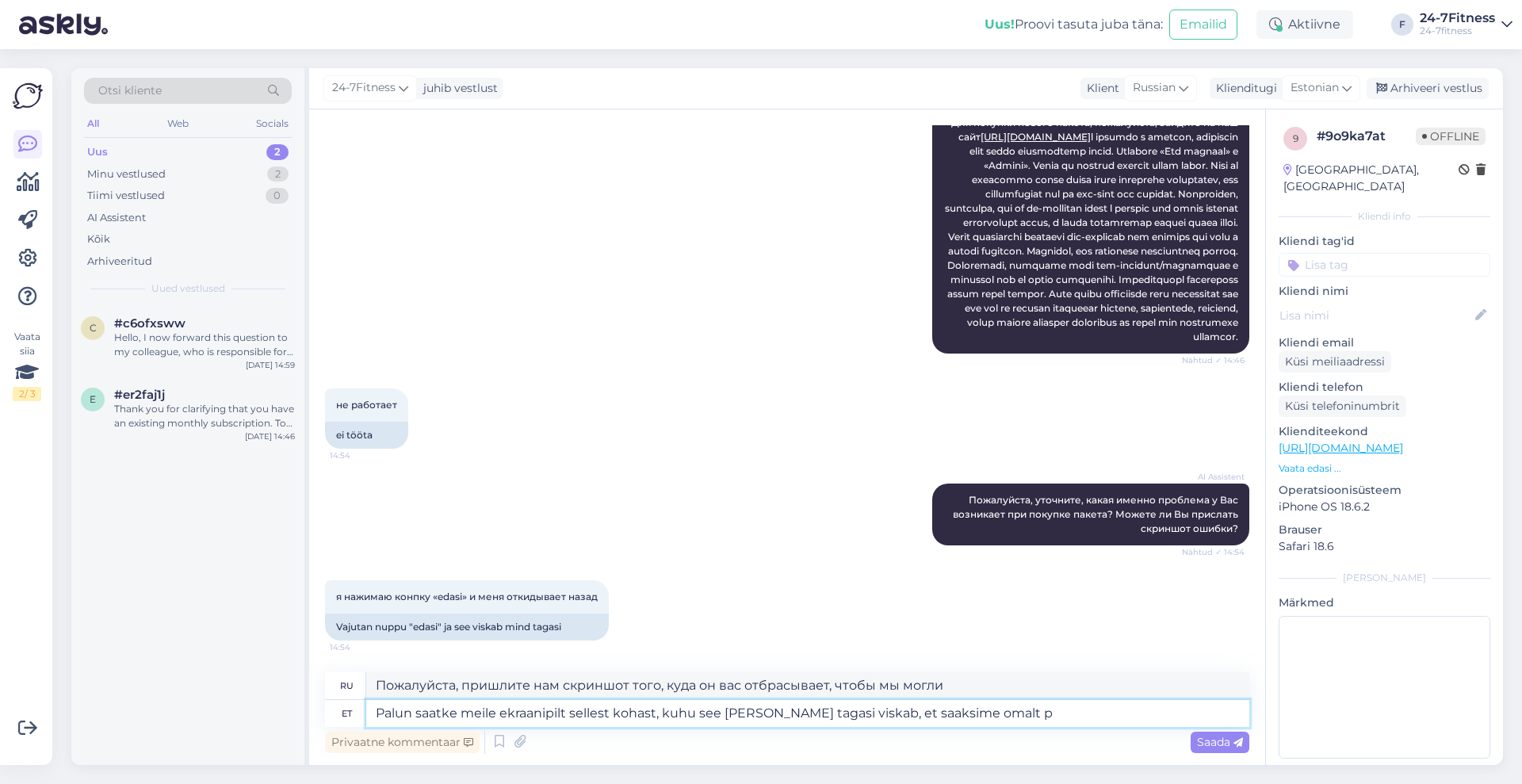
type textarea "Palun saatke meile ekraanipilt sellest kohast, kuhu see [PERSON_NAME] tagasi vi…"
type textarea "Пожалуйста, пришлите нам снимок экрана того, куда вас отбрасывает, чтобы мы мог…"
type textarea "Palun saatke meile ekraanipilt sellest kohast, kuhu see [PERSON_NAME] tagasi vi…"
type textarea "Пожалуйста, пришлите нам снимок экрана с указанием того, куда вас отбрасывает, …"
type textarea "Palun saatke meile ekraanipilt sellest kohast, kuhu see [PERSON_NAME] tagasi vi…"
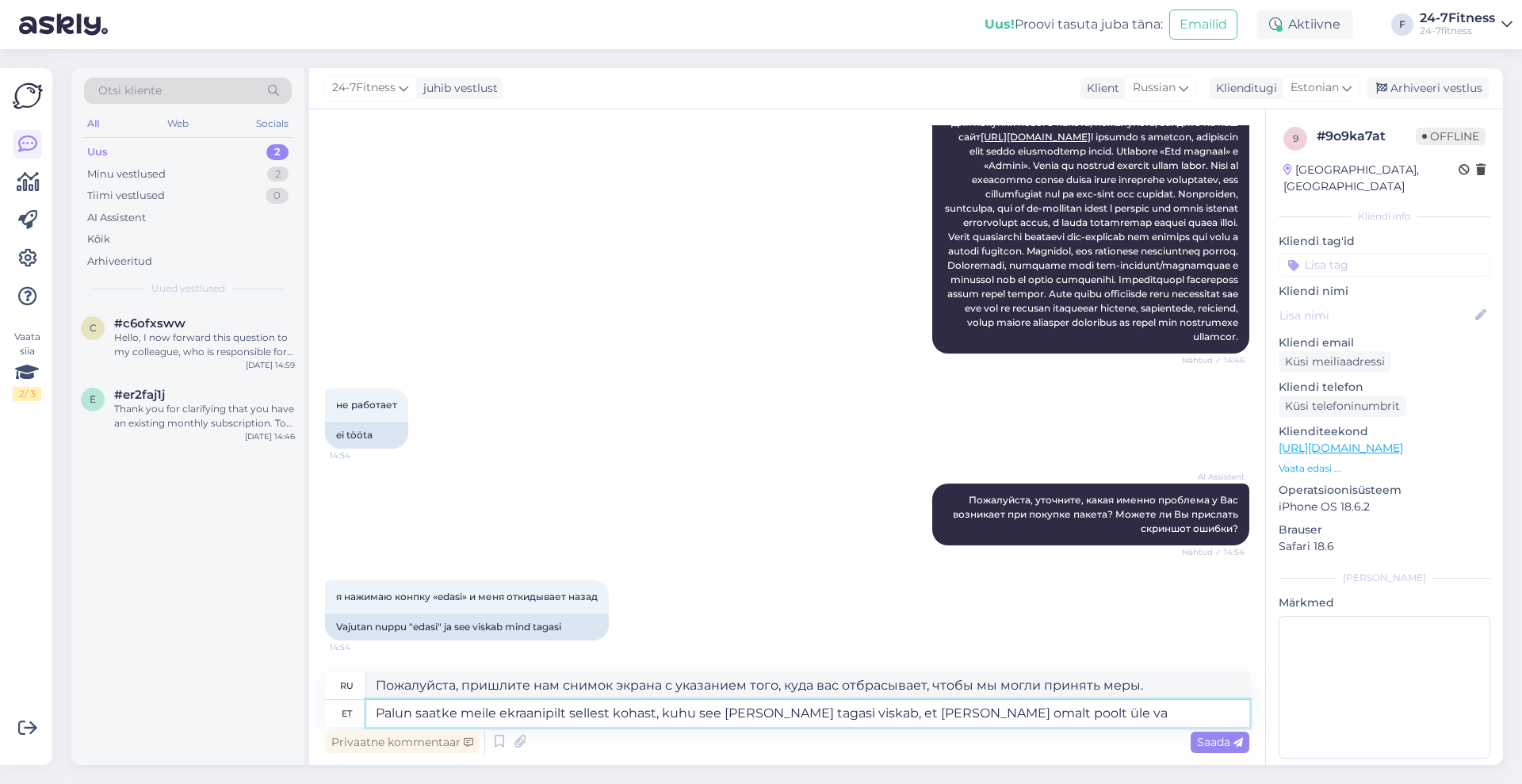
type textarea "Пожалуйста, пришлите нам скриншот того, куда вас отбрасывает, чтобы мы могли с …"
type textarea "Palun saatke meile ekraanipilt sellest kohast, kuhu see [PERSON_NAME] tagasi vi…"
type textarea "Пожалуйста, пришлите нам снимок экрана того, куда вас отбрасывает, чтобы мы мог…"
type textarea "Palun saatke meile ekraanipilt sellest kohast, kuhu see [PERSON_NAME] tagasi vi…"
click at [1202, 742] on span "Saada" at bounding box center [1220, 741] width 46 height 14
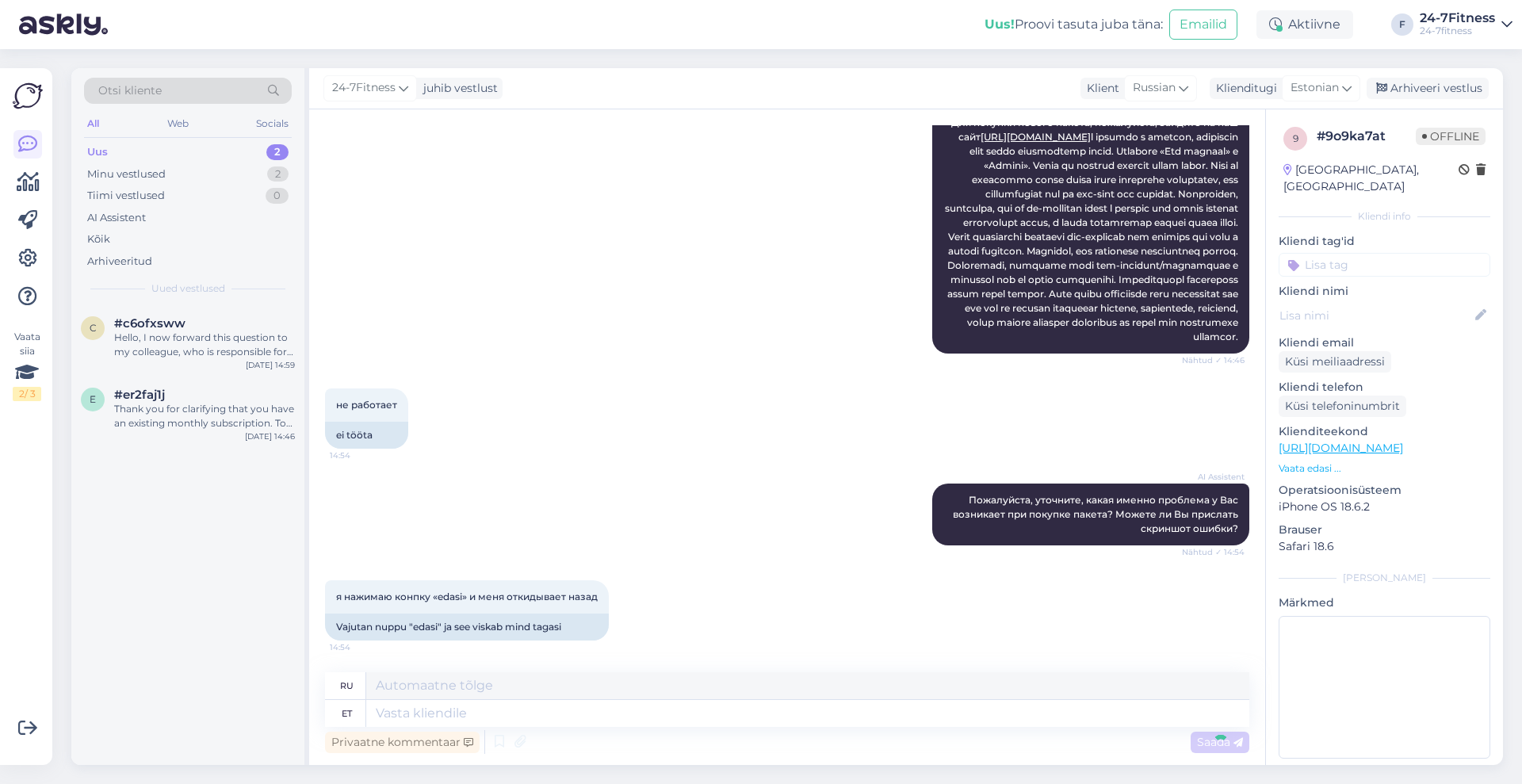
scroll to position [378, 0]
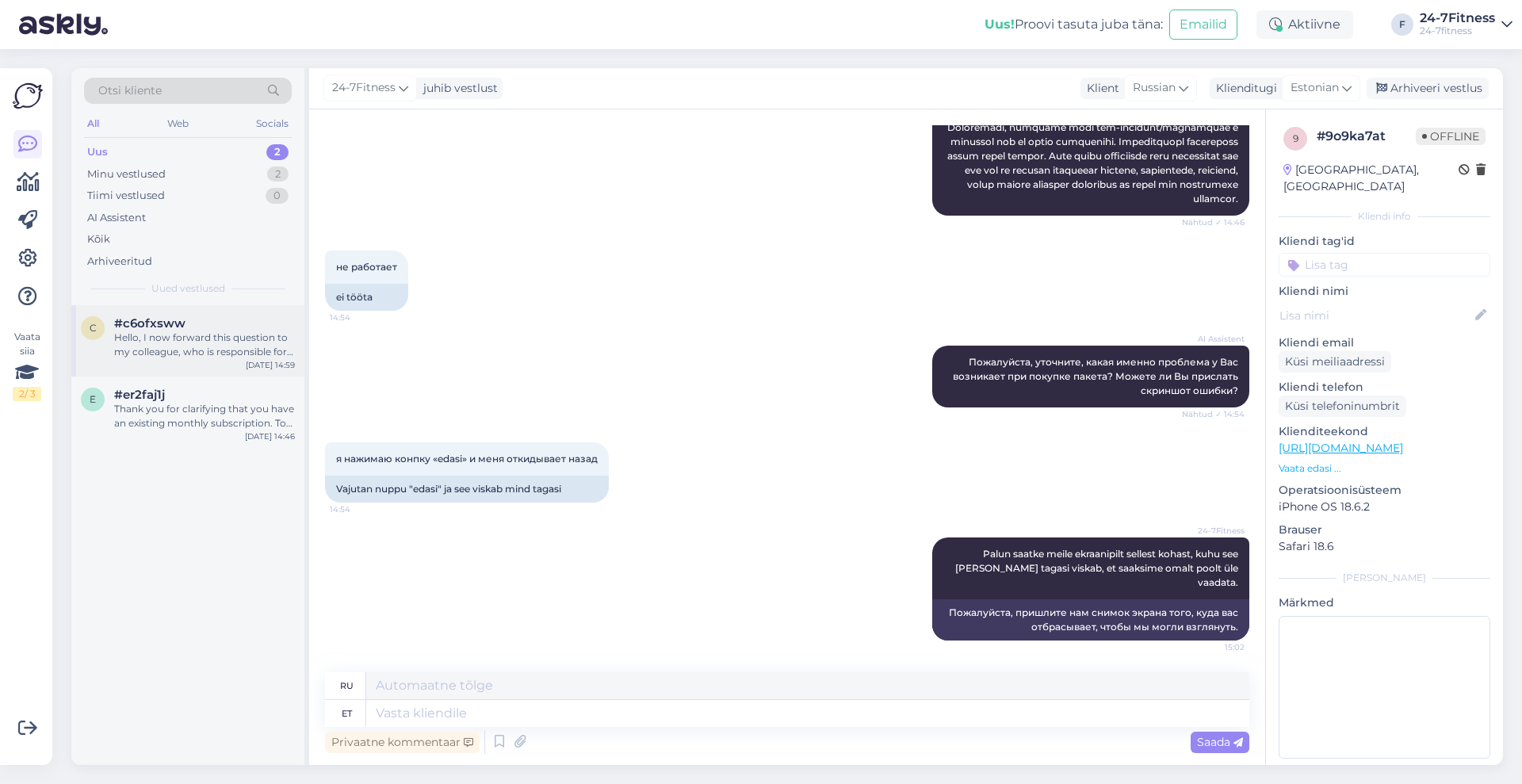
click at [234, 331] on div "Hello, I now forward this question to my colleague, who is responsible for this…" at bounding box center [204, 345] width 181 height 29
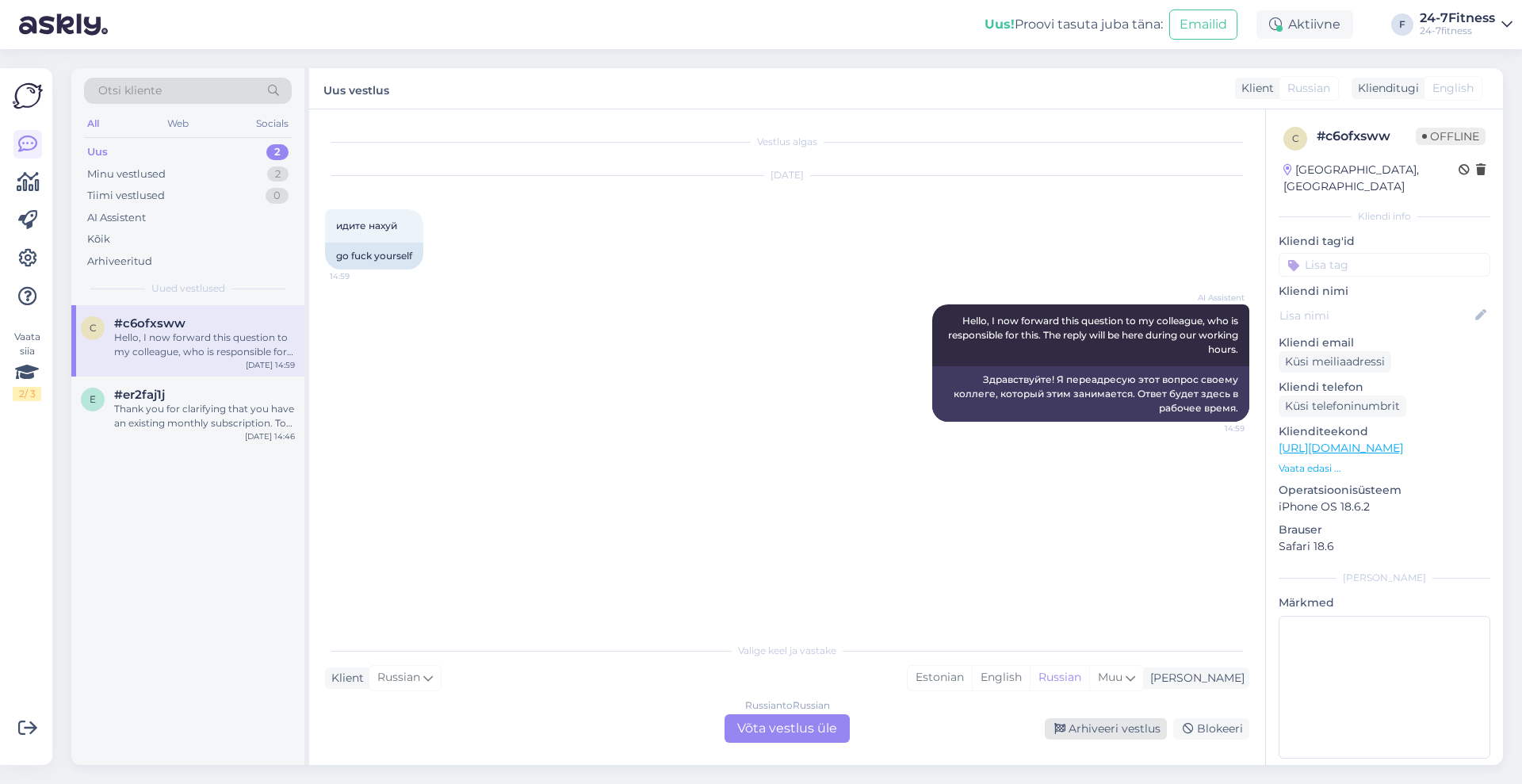
click at [1129, 727] on div "Arhiveeri vestlus" at bounding box center [1105, 728] width 122 height 21
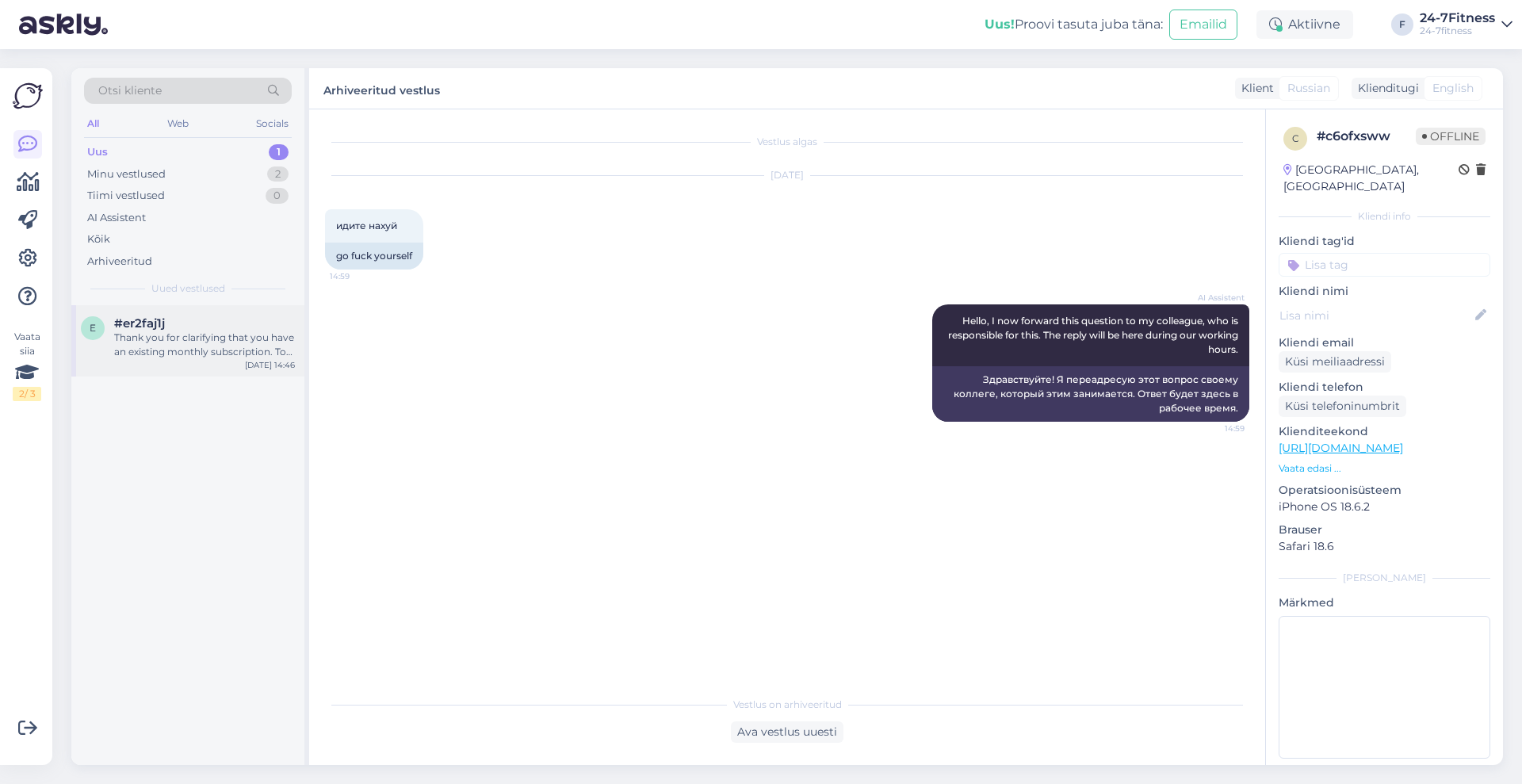
click at [208, 339] on div "Thank you for clarifying that you have an existing monthly subscription. To inq…" at bounding box center [204, 345] width 181 height 29
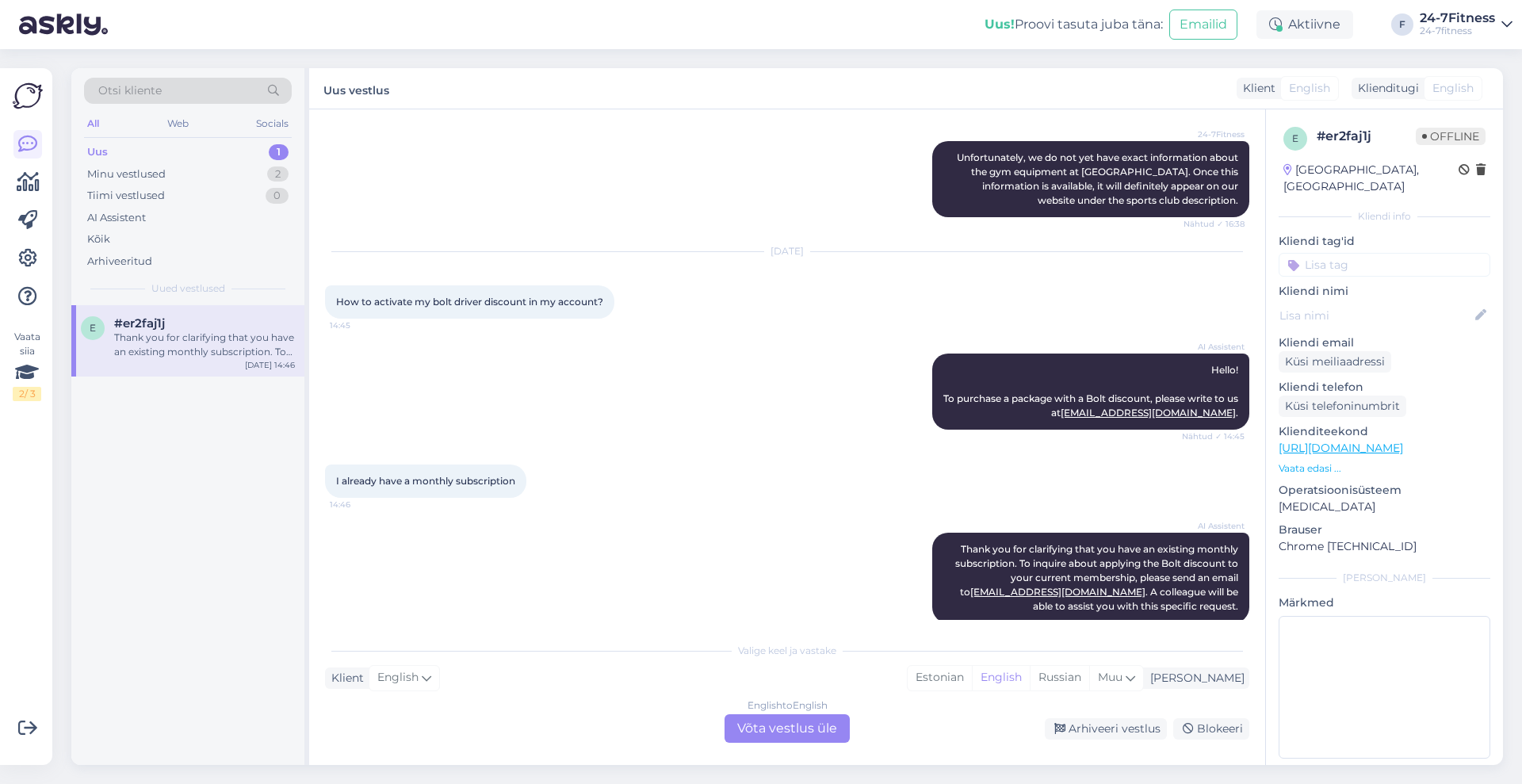
scroll to position [737, 0]
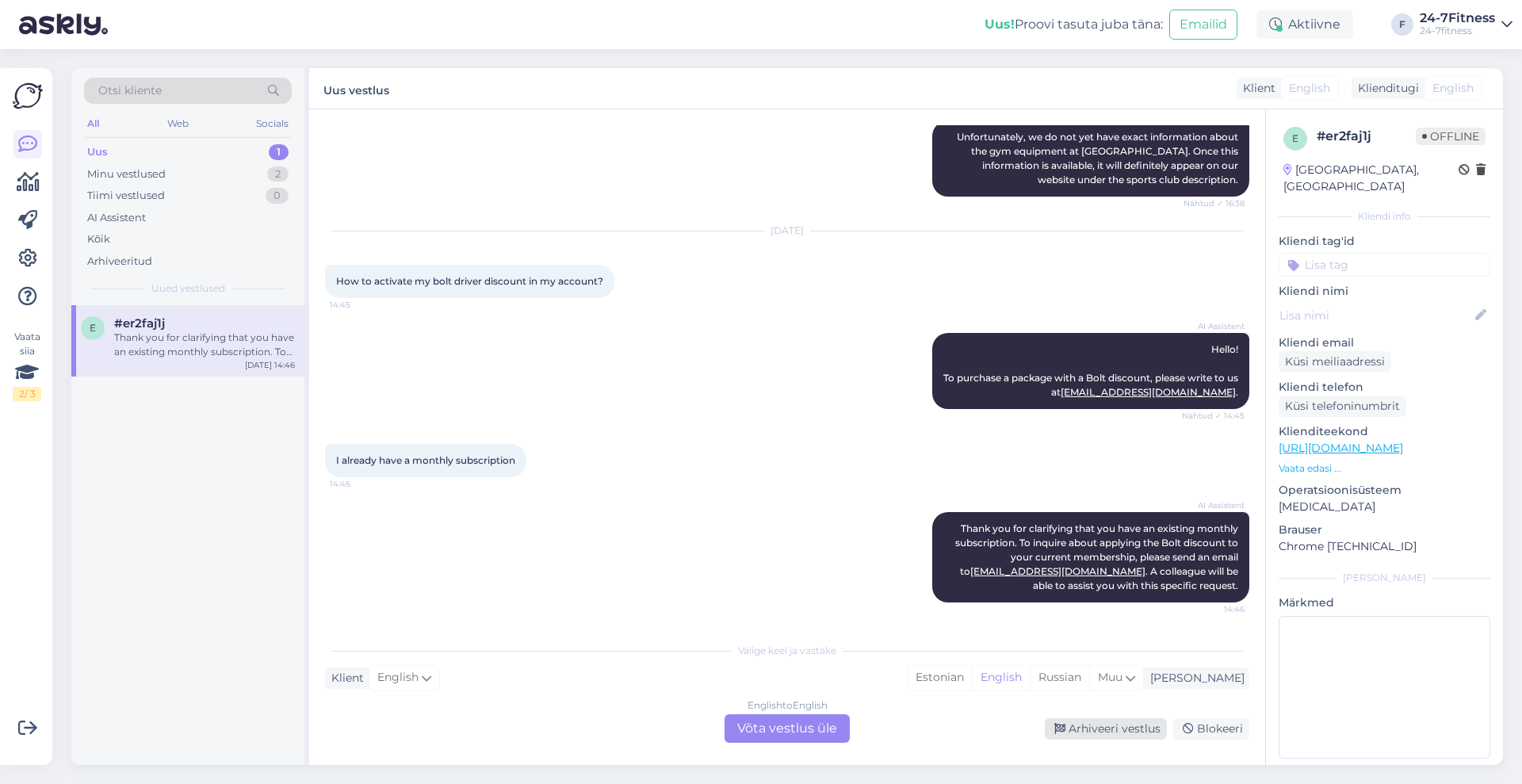
click at [1117, 724] on div "Arhiveeri vestlus" at bounding box center [1105, 728] width 122 height 21
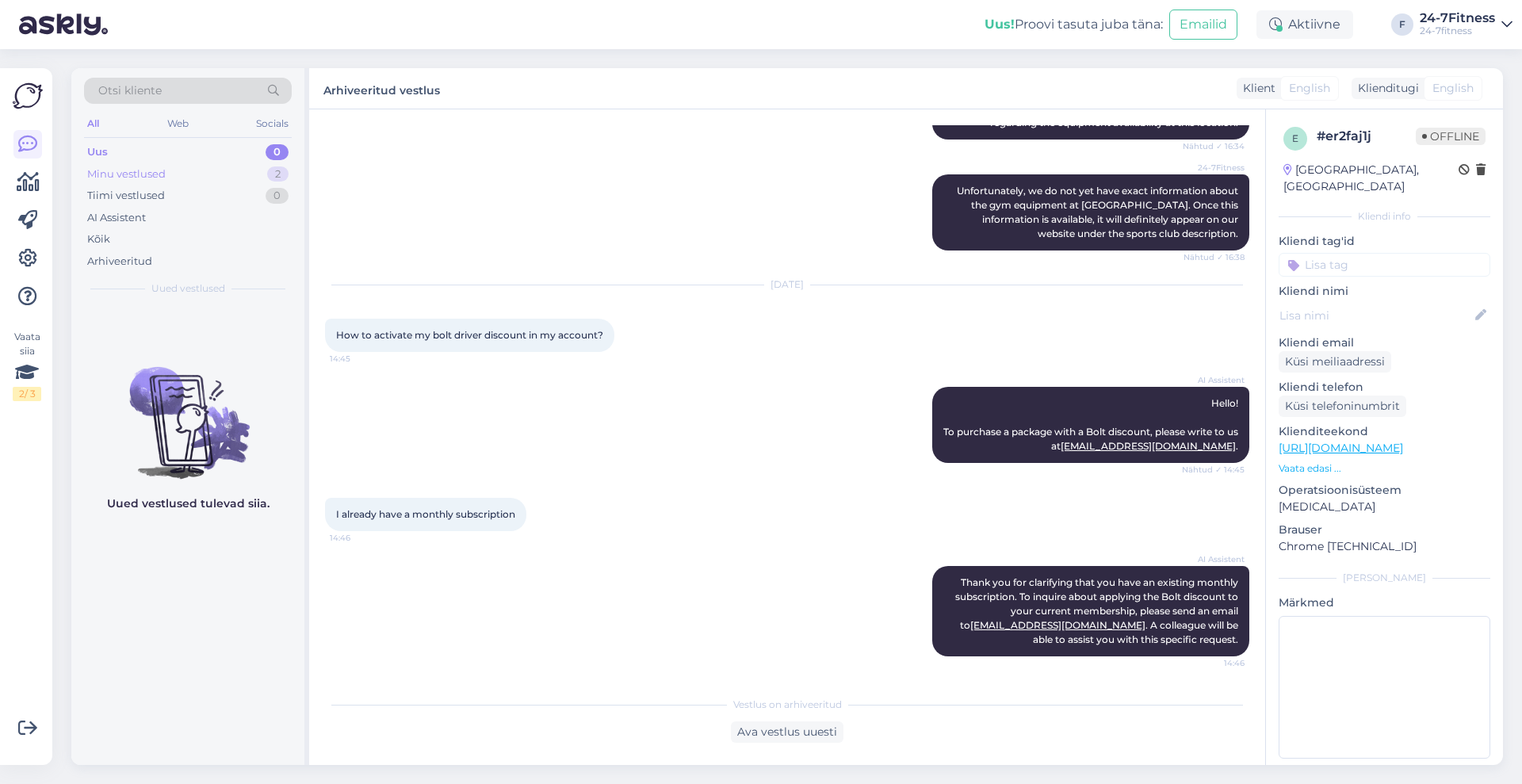
click at [188, 177] on div "Minu vestlused 2" at bounding box center [187, 174] width 208 height 22
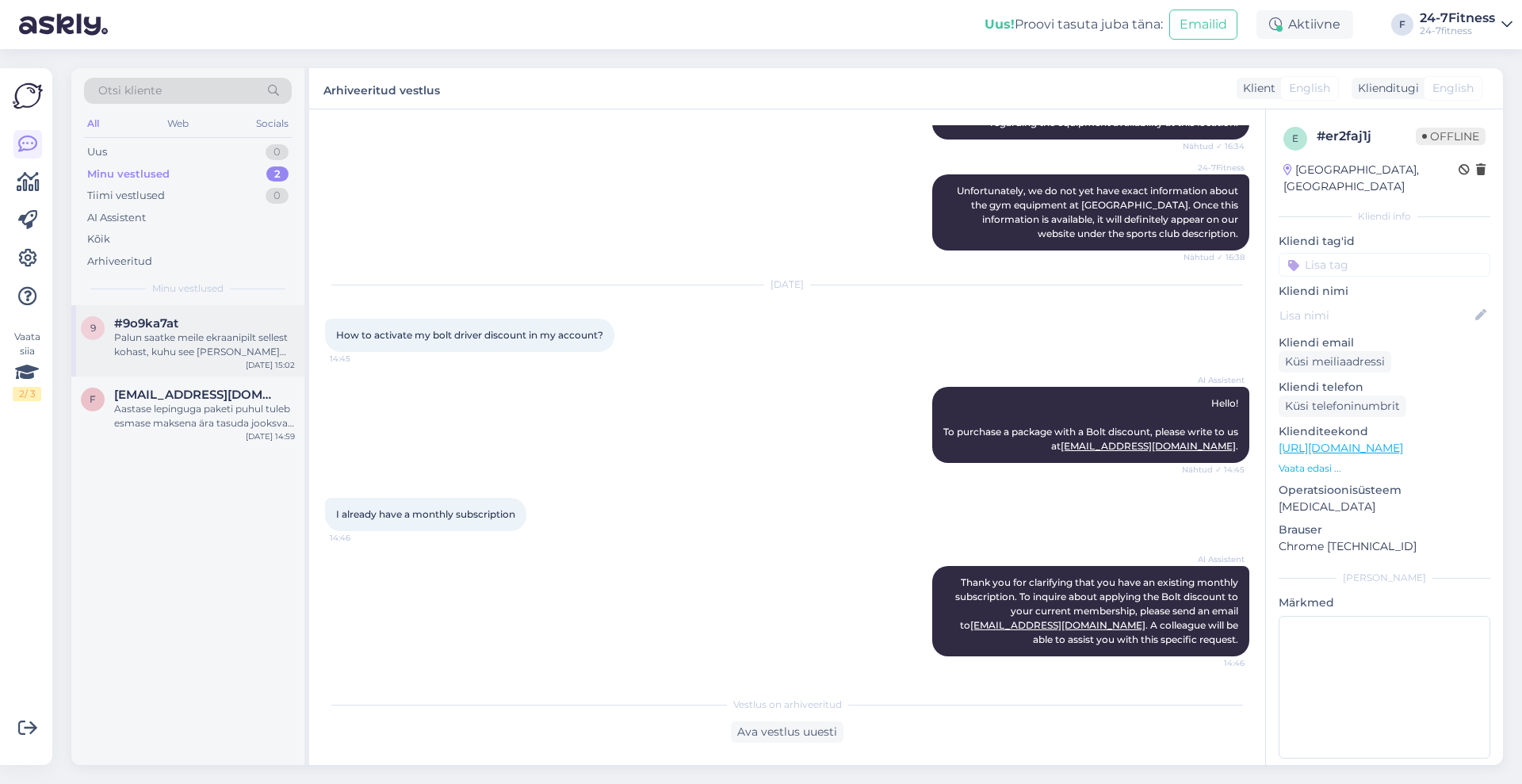
click at [254, 353] on div "Palun saatke meile ekraanipilt sellest kohast, kuhu see [PERSON_NAME] tagasi vi…" at bounding box center [204, 345] width 181 height 29
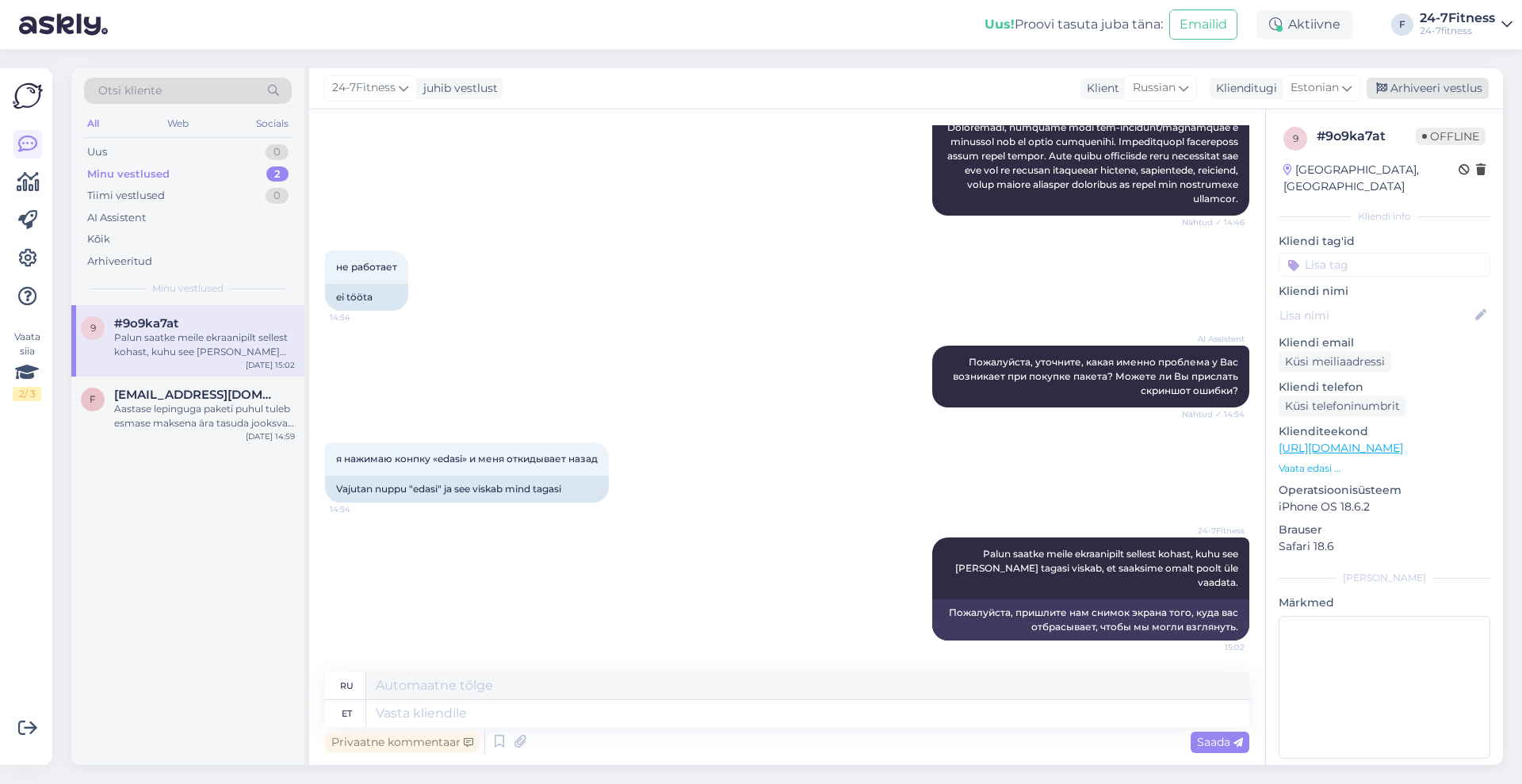
click at [1422, 89] on div "Arhiveeri vestlus" at bounding box center [1428, 88] width 122 height 21
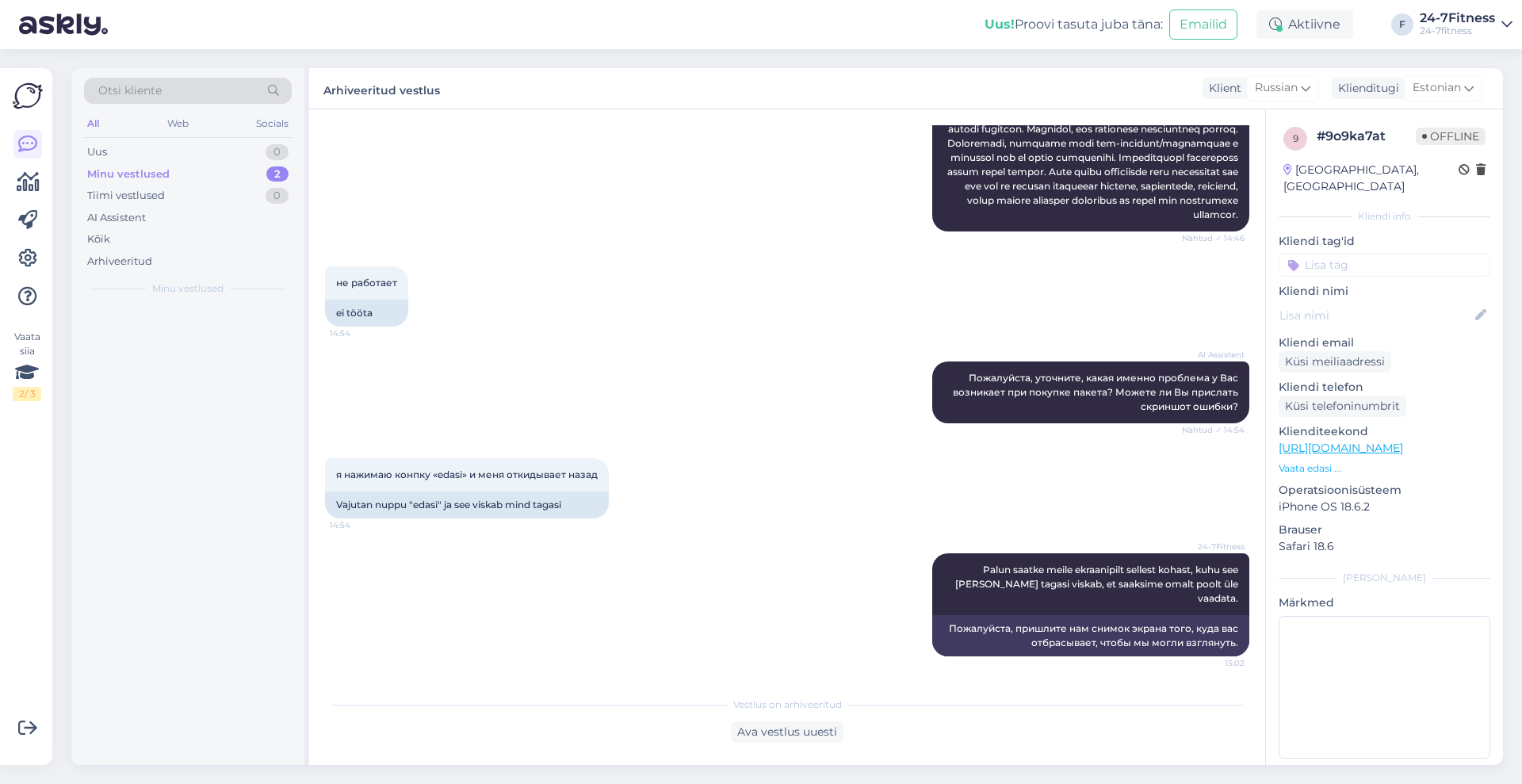
scroll to position [363, 0]
click at [206, 349] on div "Aastase lepinguga paketi puhul tuleb esmase maksena ära tasuda jooksva kuu ning…" at bounding box center [204, 345] width 181 height 29
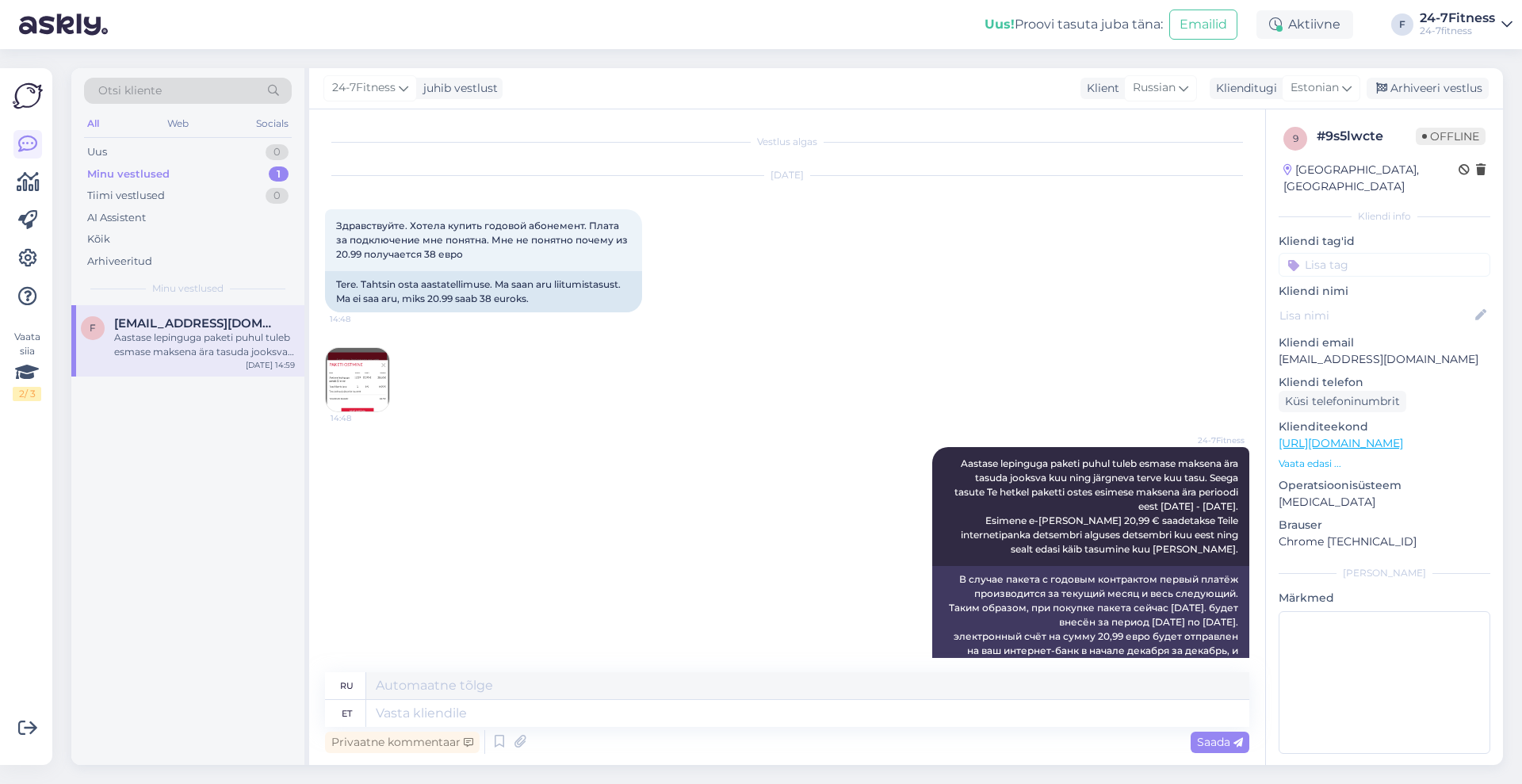
scroll to position [38, 0]
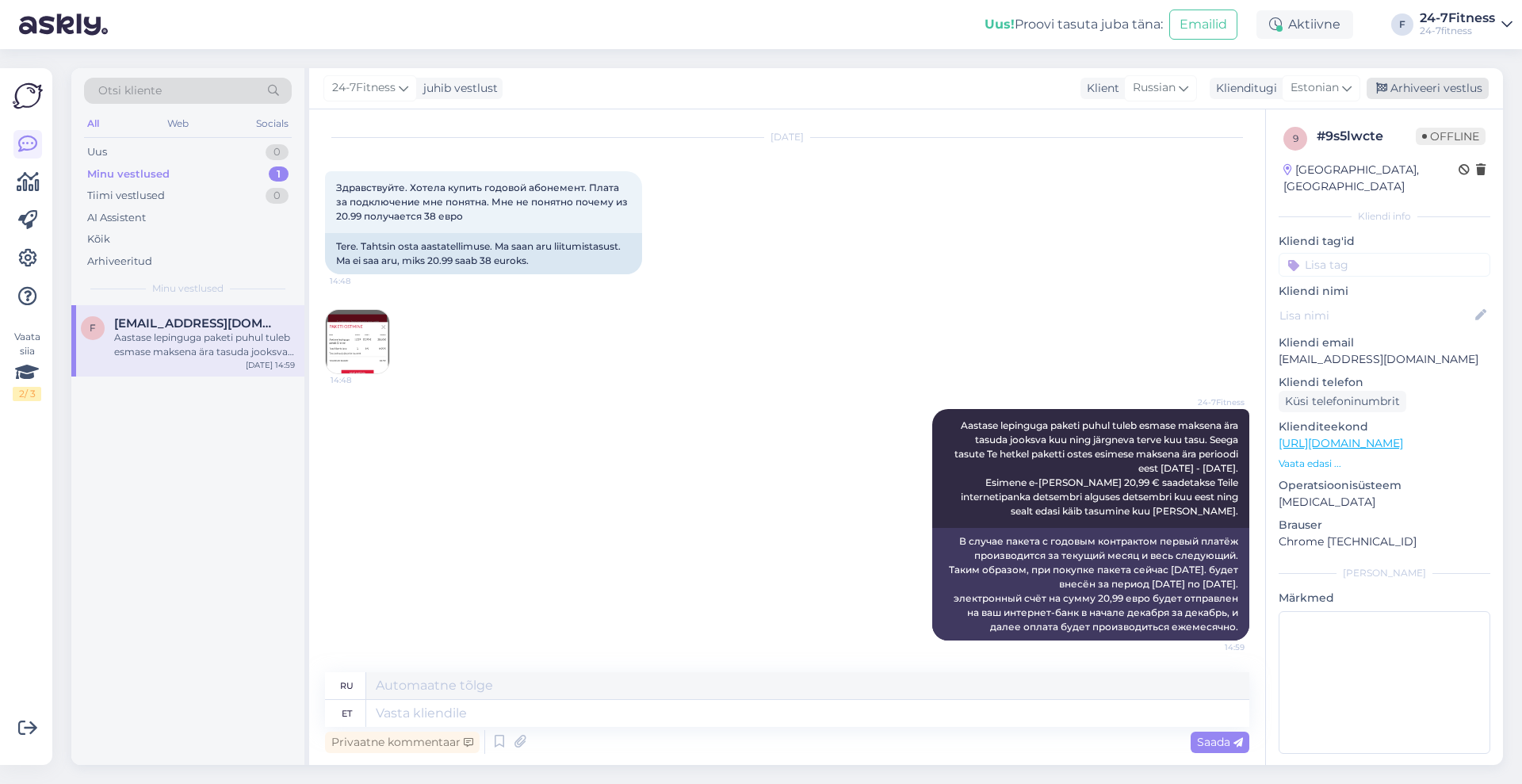
click at [1413, 84] on div "Arhiveeri vestlus" at bounding box center [1428, 88] width 122 height 21
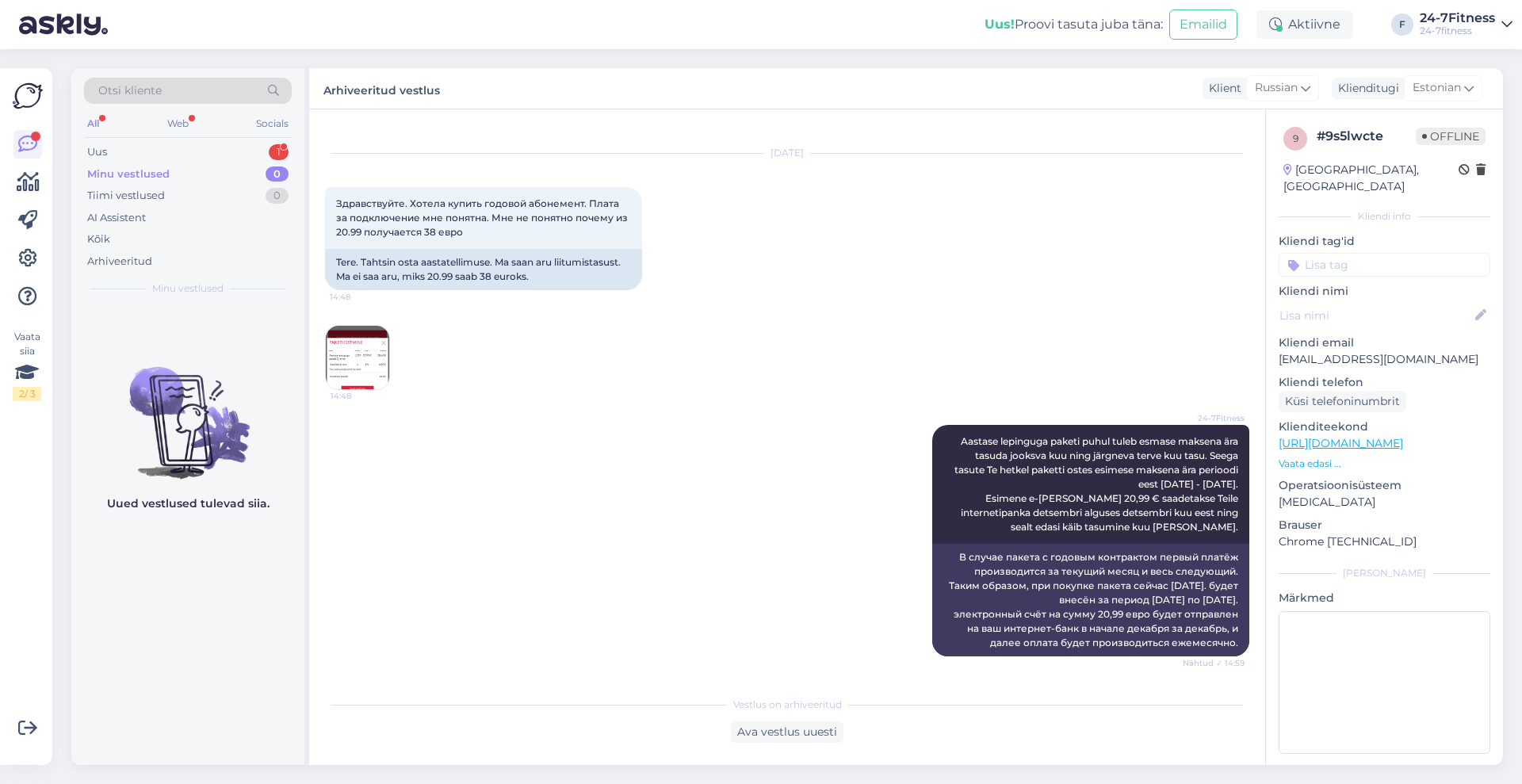
scroll to position [337, 0]
